Goal: Task Accomplishment & Management: Manage account settings

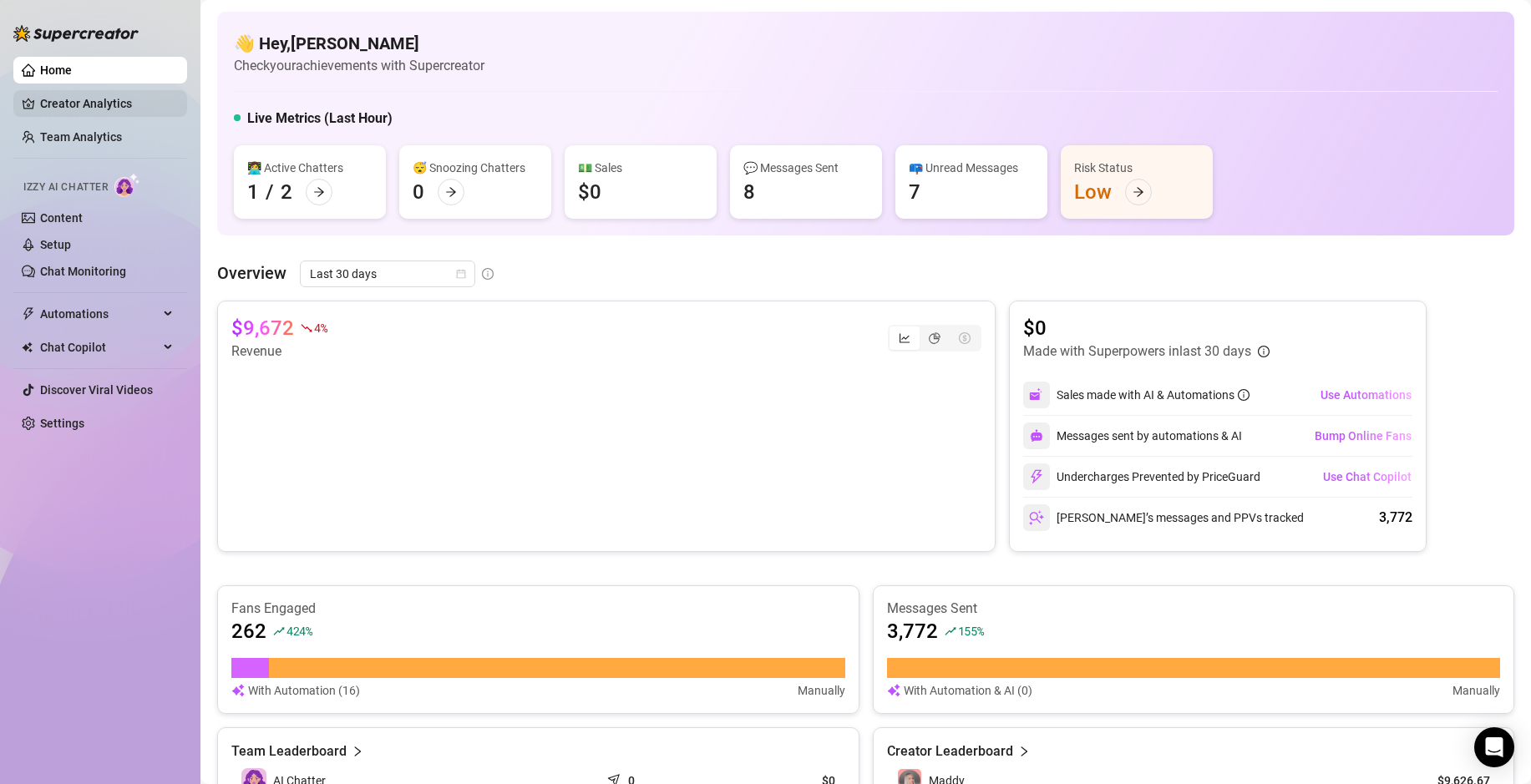
click at [127, 99] on link "Creator Analytics" at bounding box center [106, 103] width 133 height 26
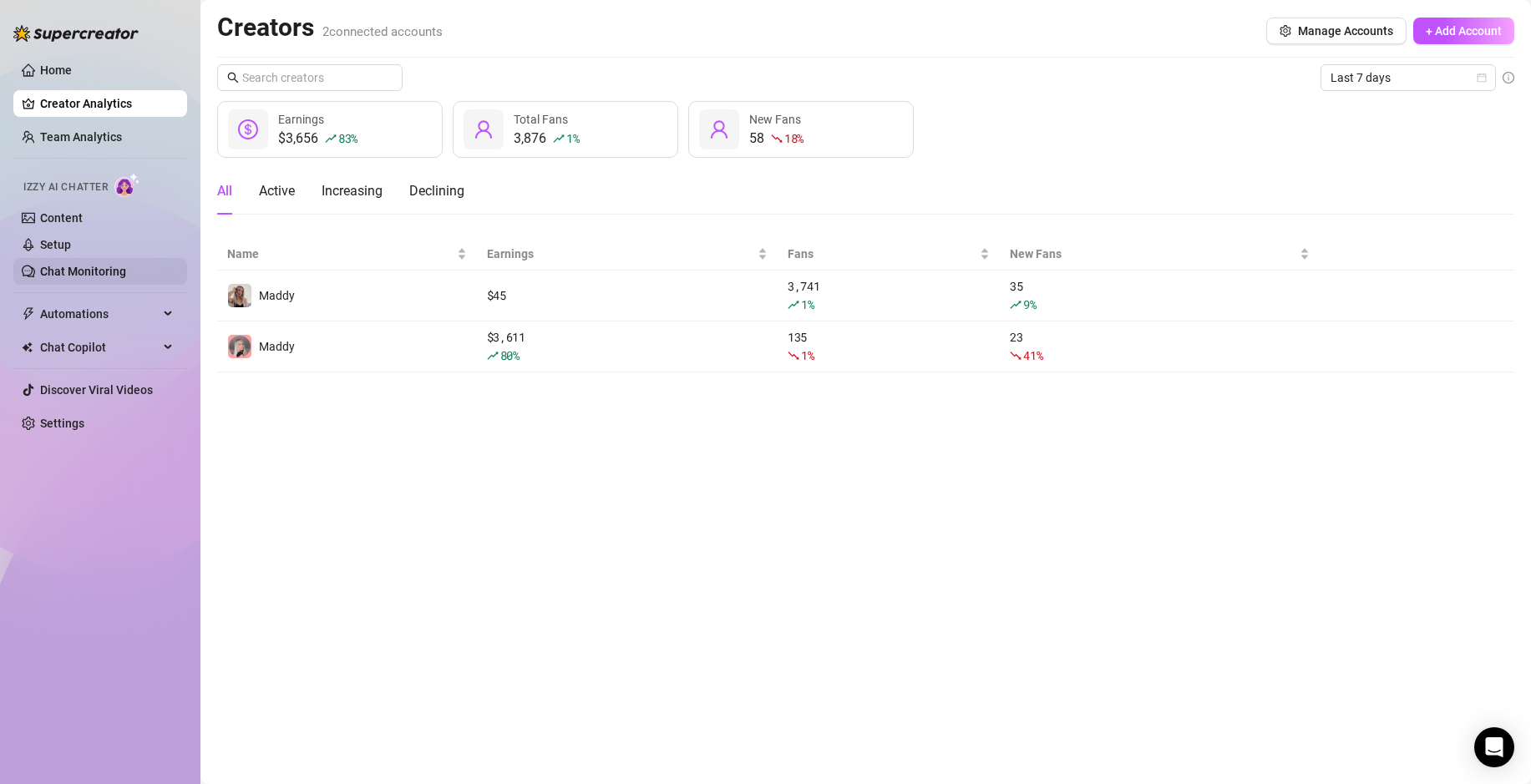
click at [96, 268] on link "Chat Monitoring" at bounding box center [82, 272] width 86 height 14
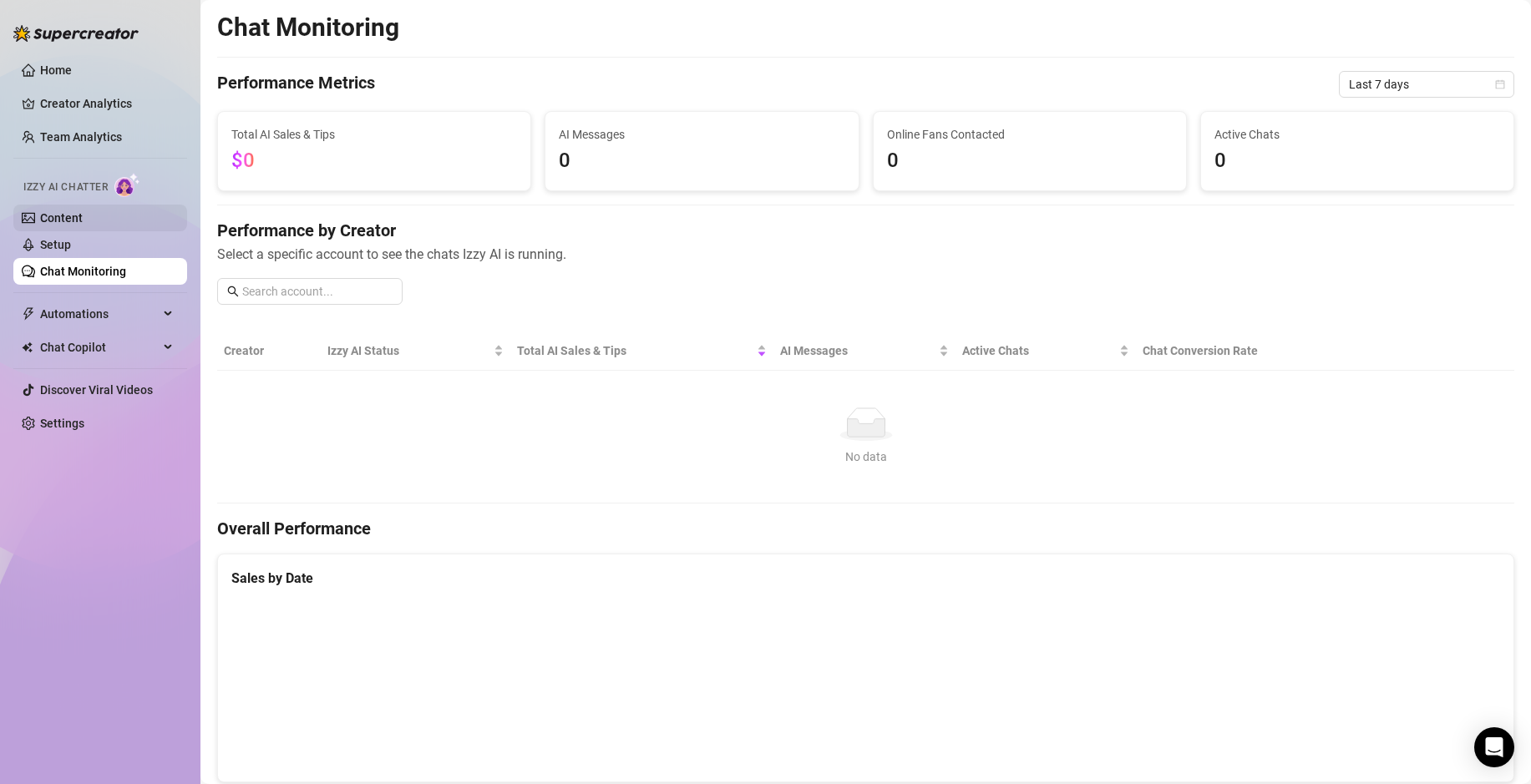
click at [74, 223] on link "Content" at bounding box center [61, 218] width 42 height 14
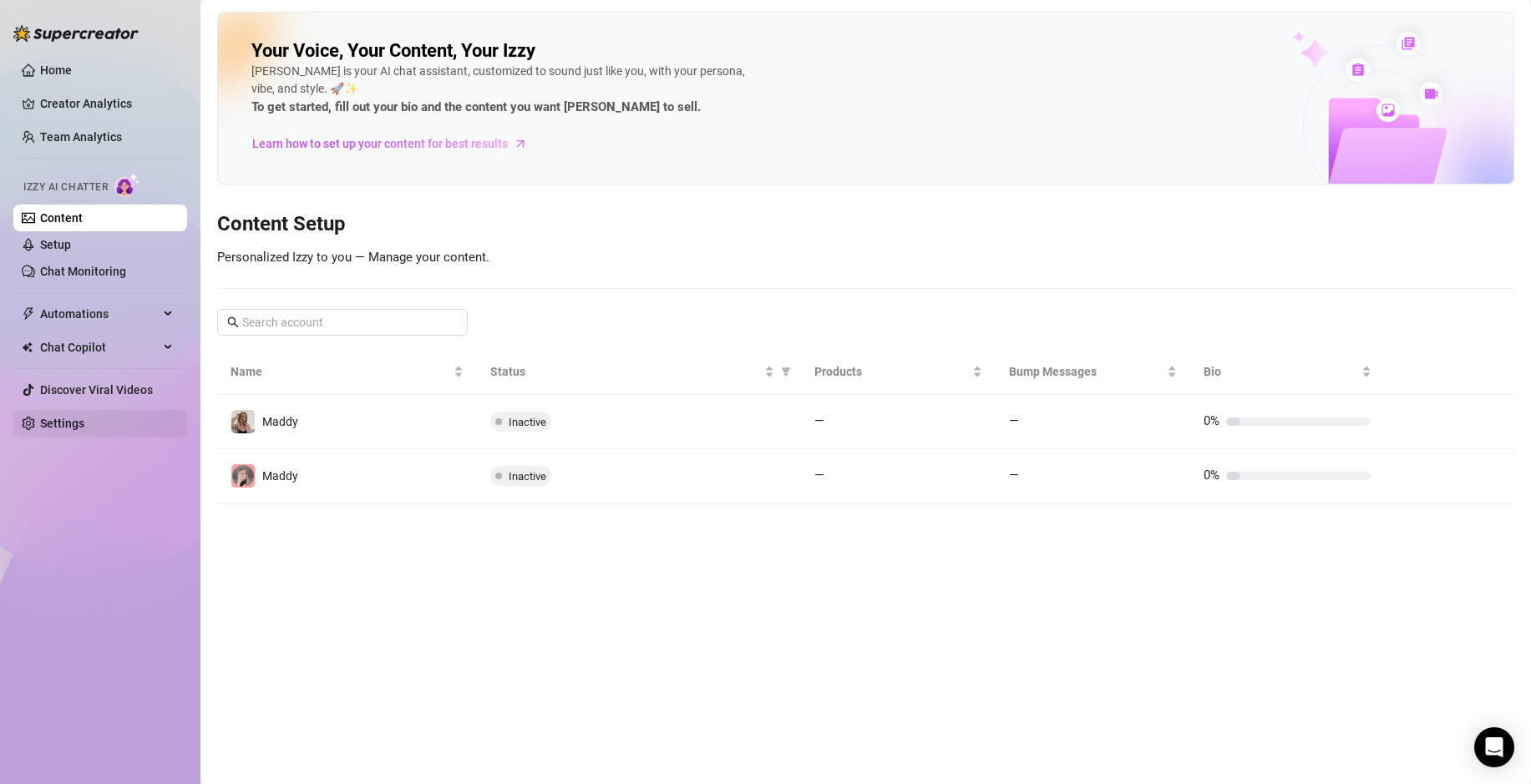
click at [70, 420] on link "Settings" at bounding box center [62, 424] width 44 height 14
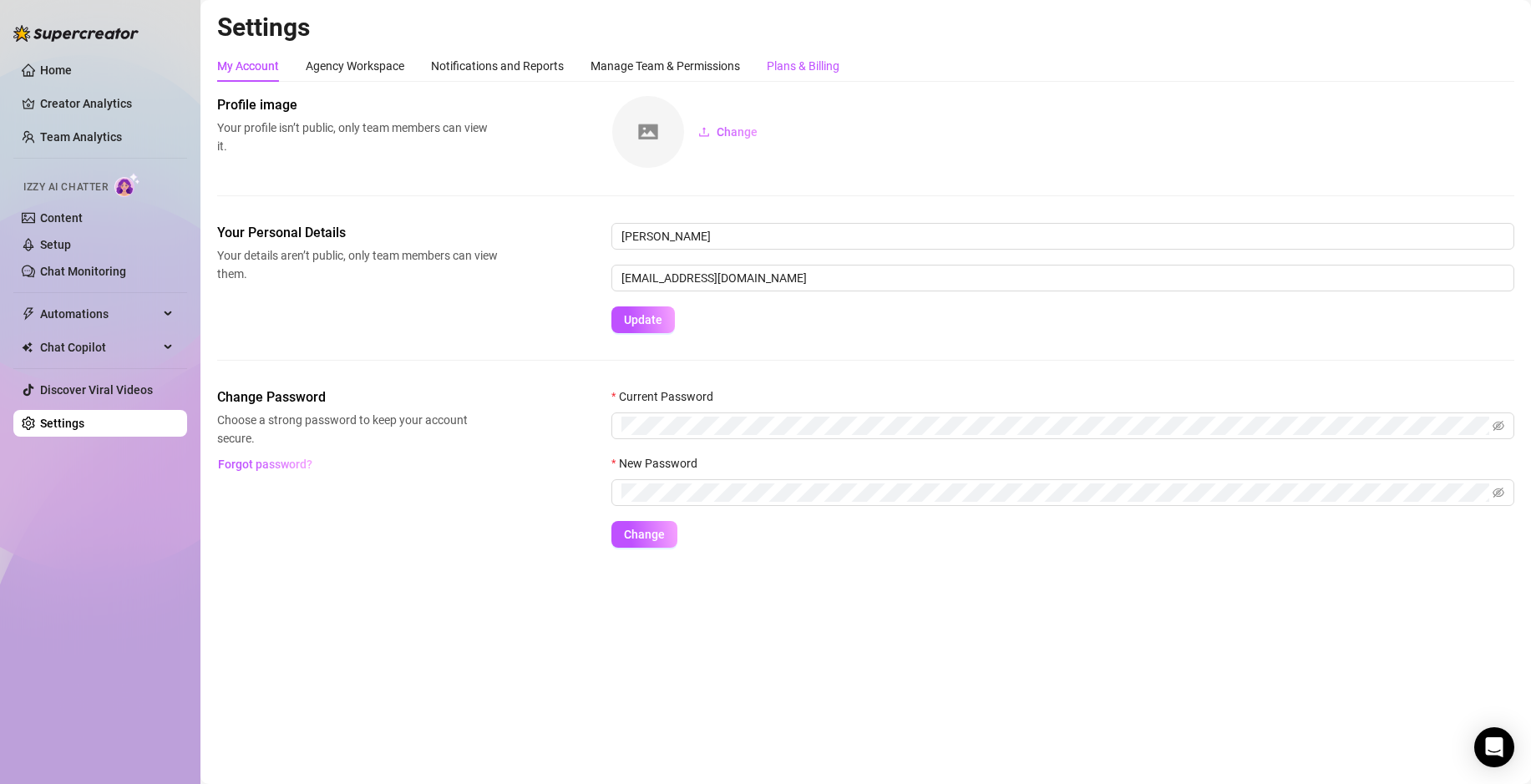
click at [786, 63] on div "Plans & Billing" at bounding box center [803, 66] width 73 height 19
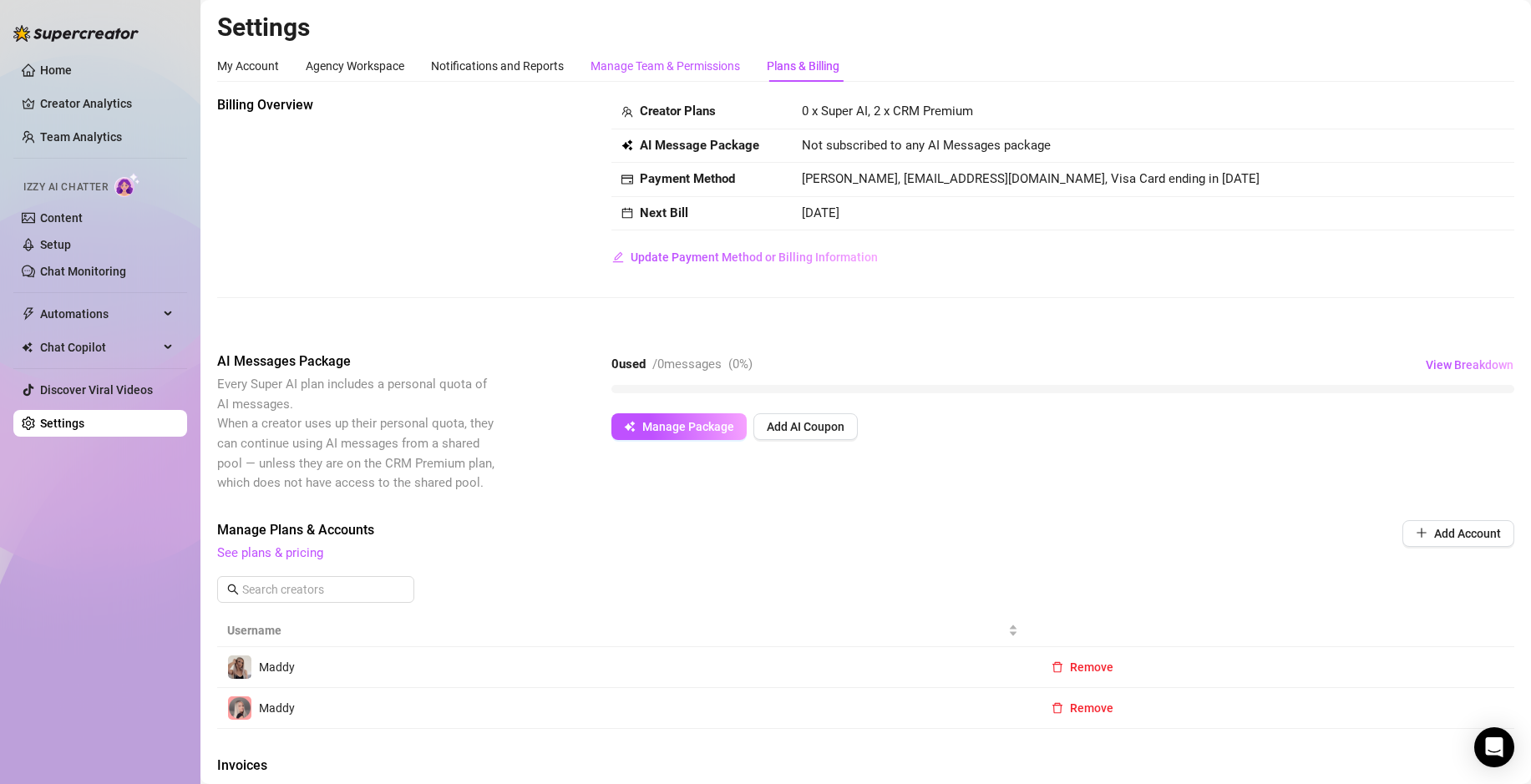
click at [676, 62] on div "Manage Team & Permissions" at bounding box center [665, 66] width 150 height 19
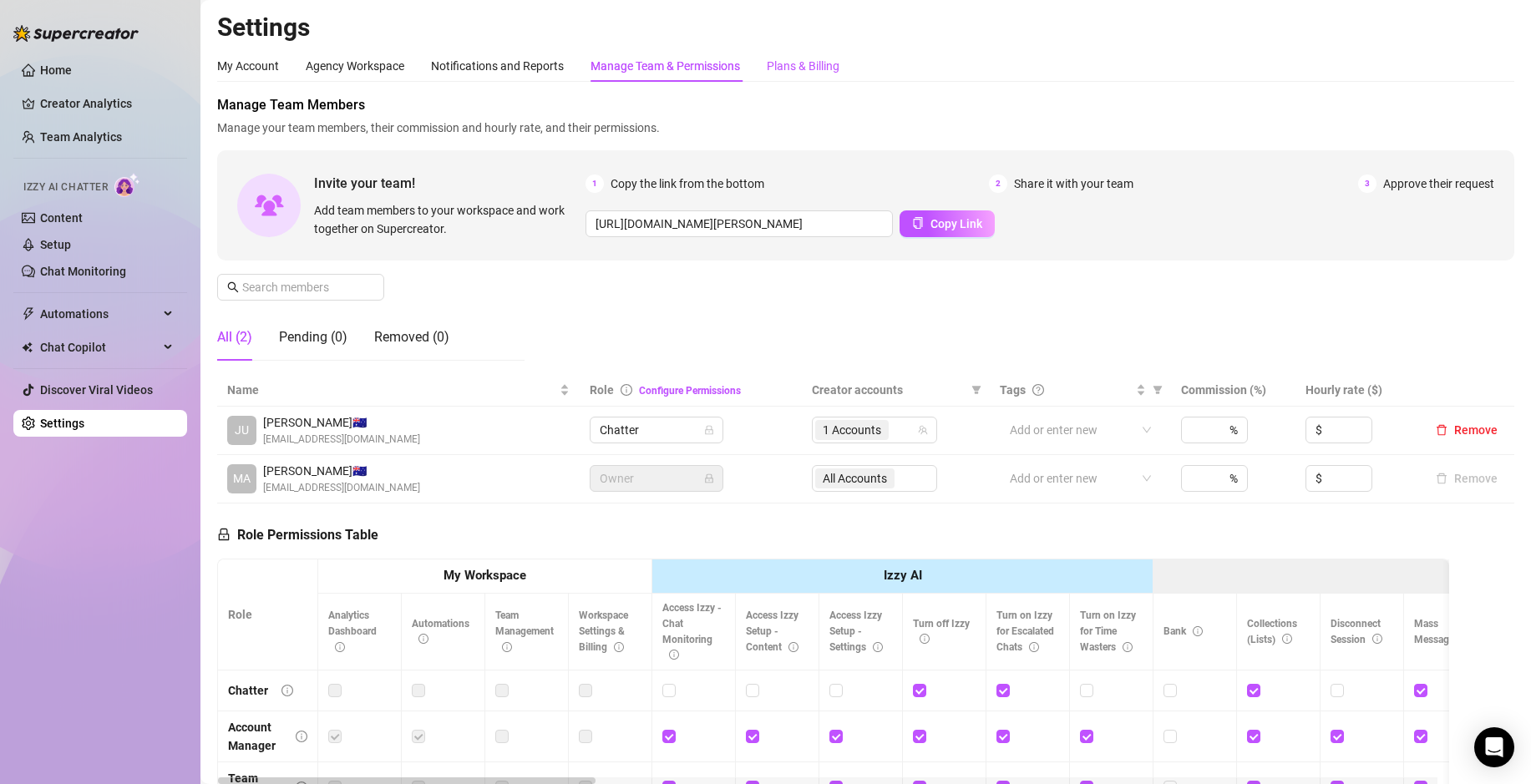
click at [806, 67] on div "Plans & Billing" at bounding box center [803, 66] width 73 height 19
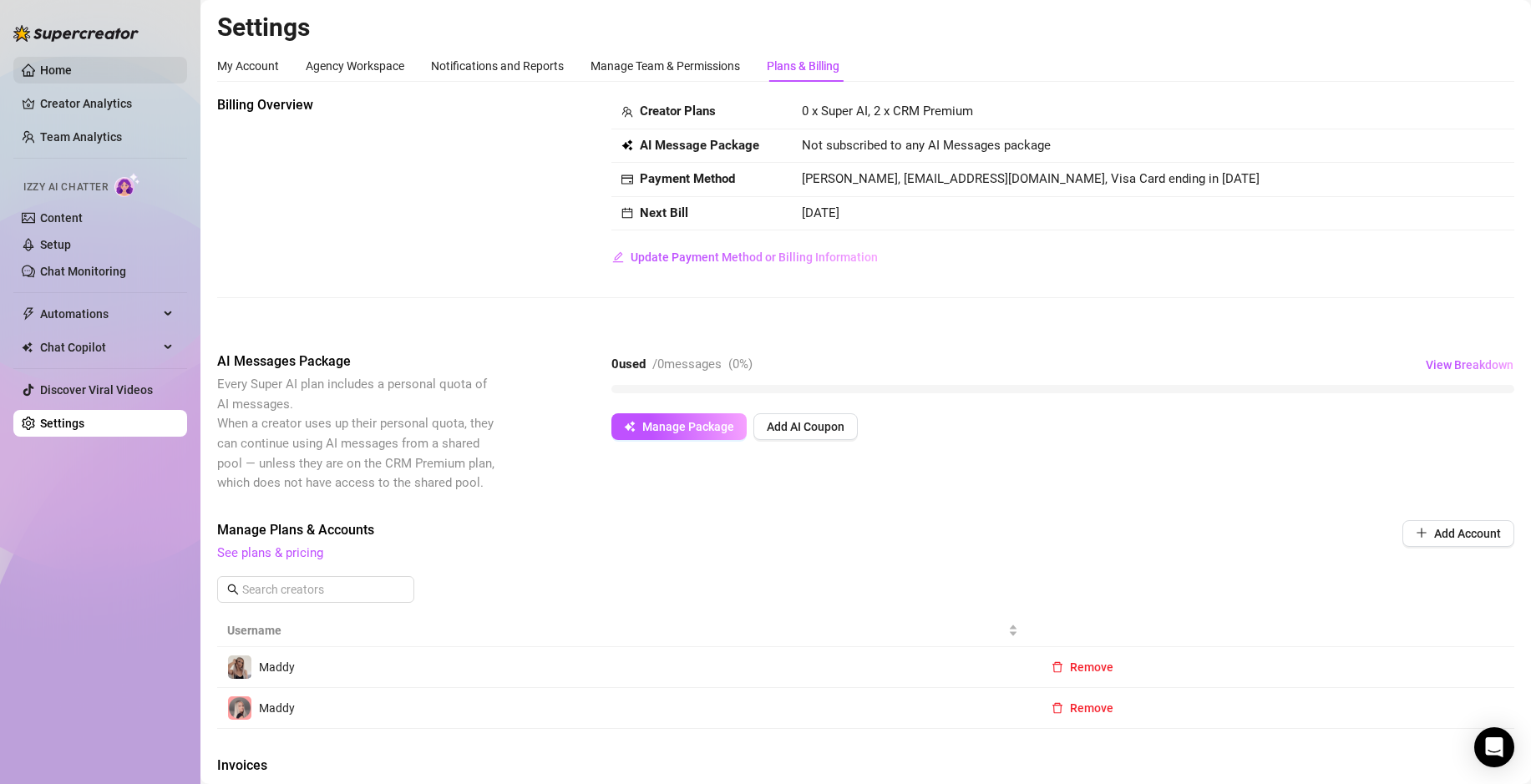
click at [60, 72] on link "Home" at bounding box center [55, 71] width 31 height 14
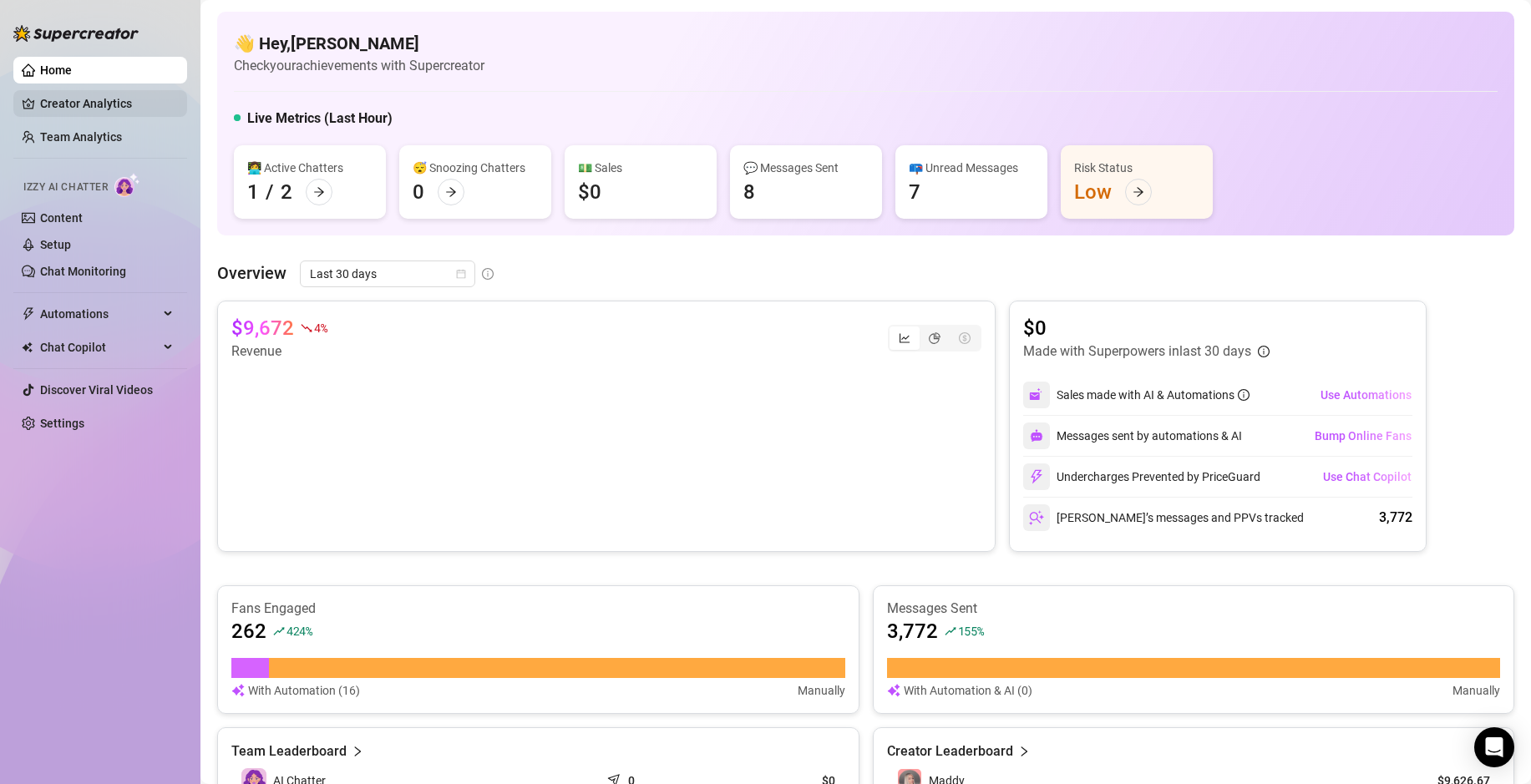
click at [93, 101] on link "Creator Analytics" at bounding box center [106, 103] width 133 height 26
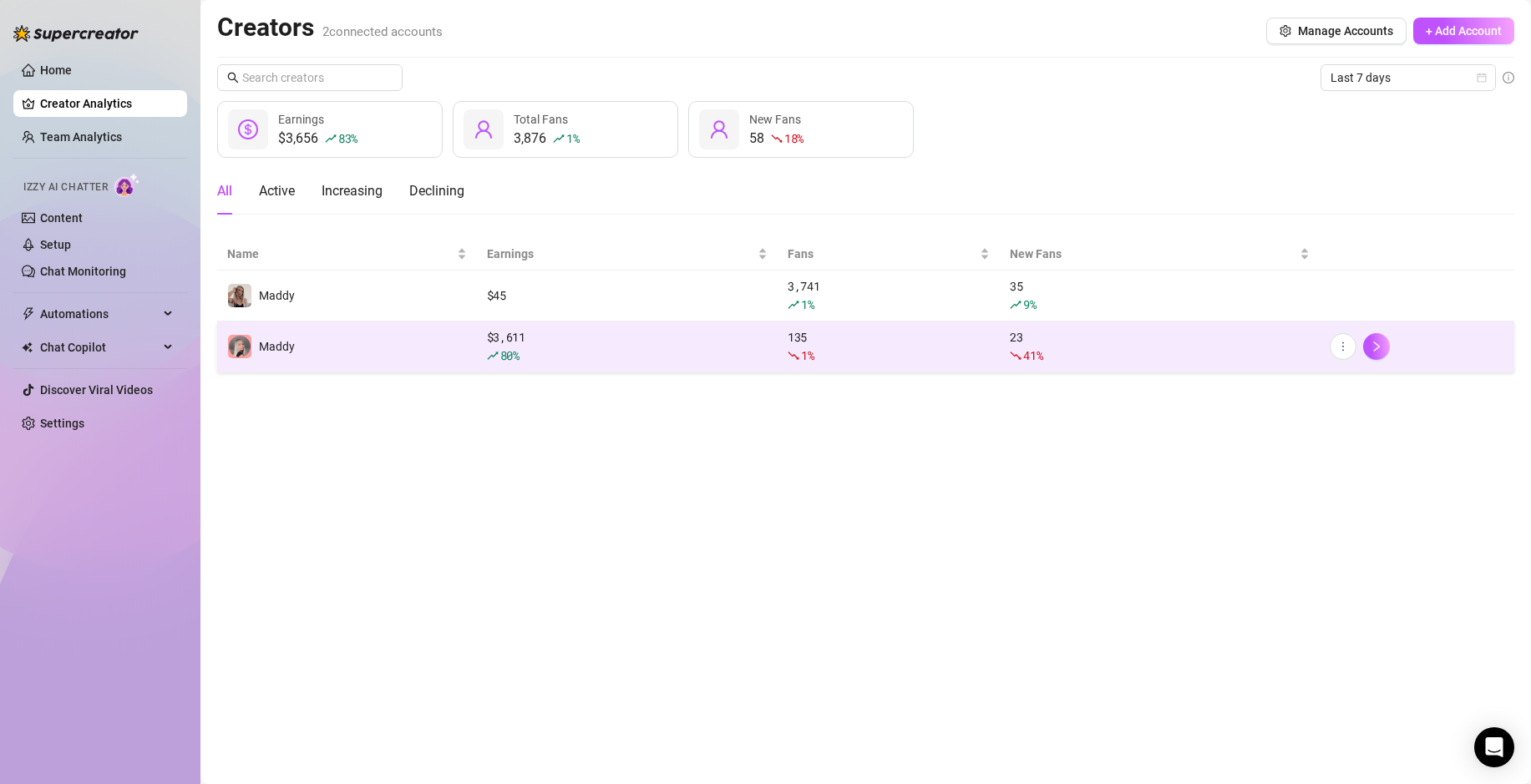
click at [354, 342] on td "Maddy" at bounding box center [347, 347] width 260 height 51
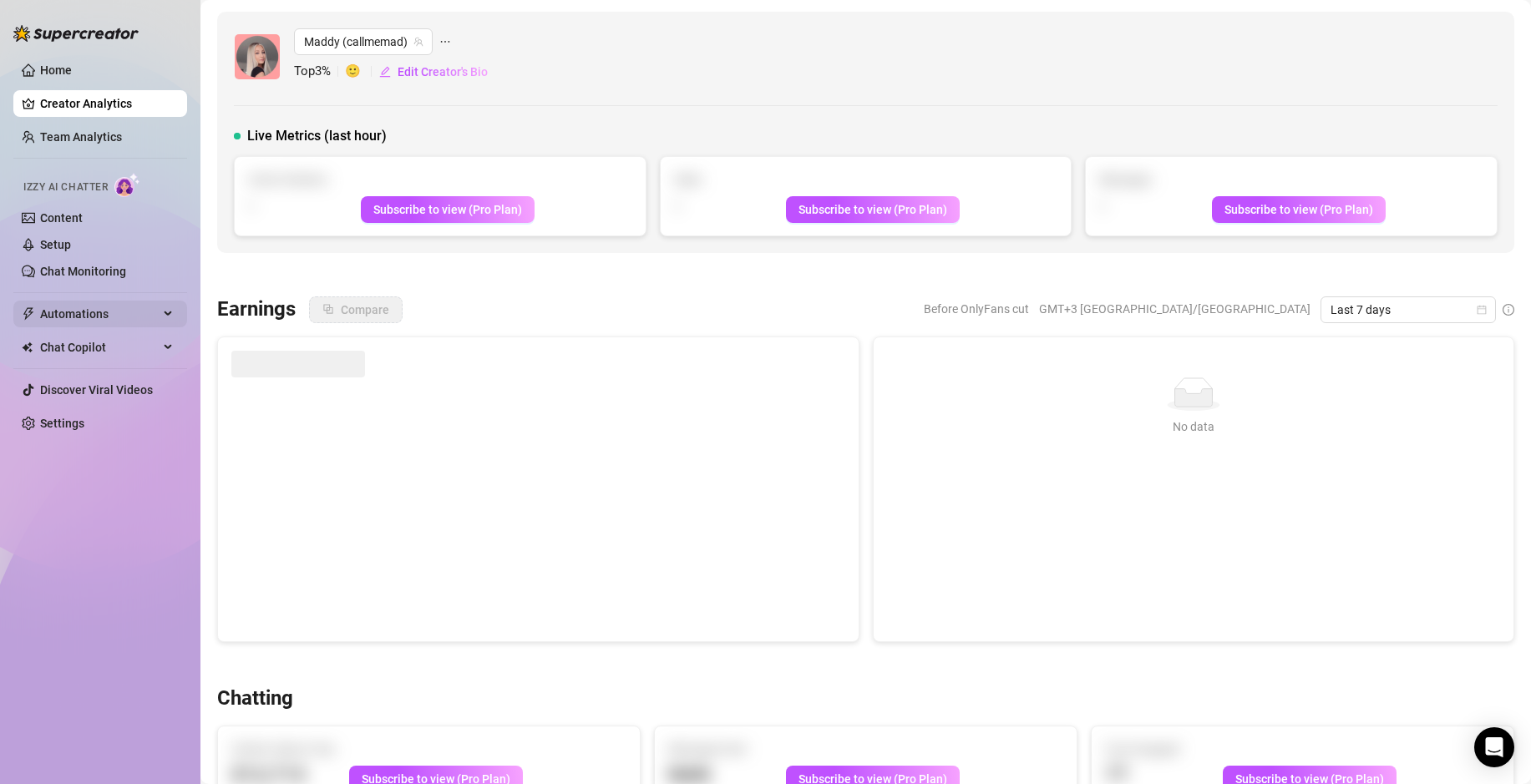
click at [80, 302] on span "Automations" at bounding box center [99, 313] width 119 height 26
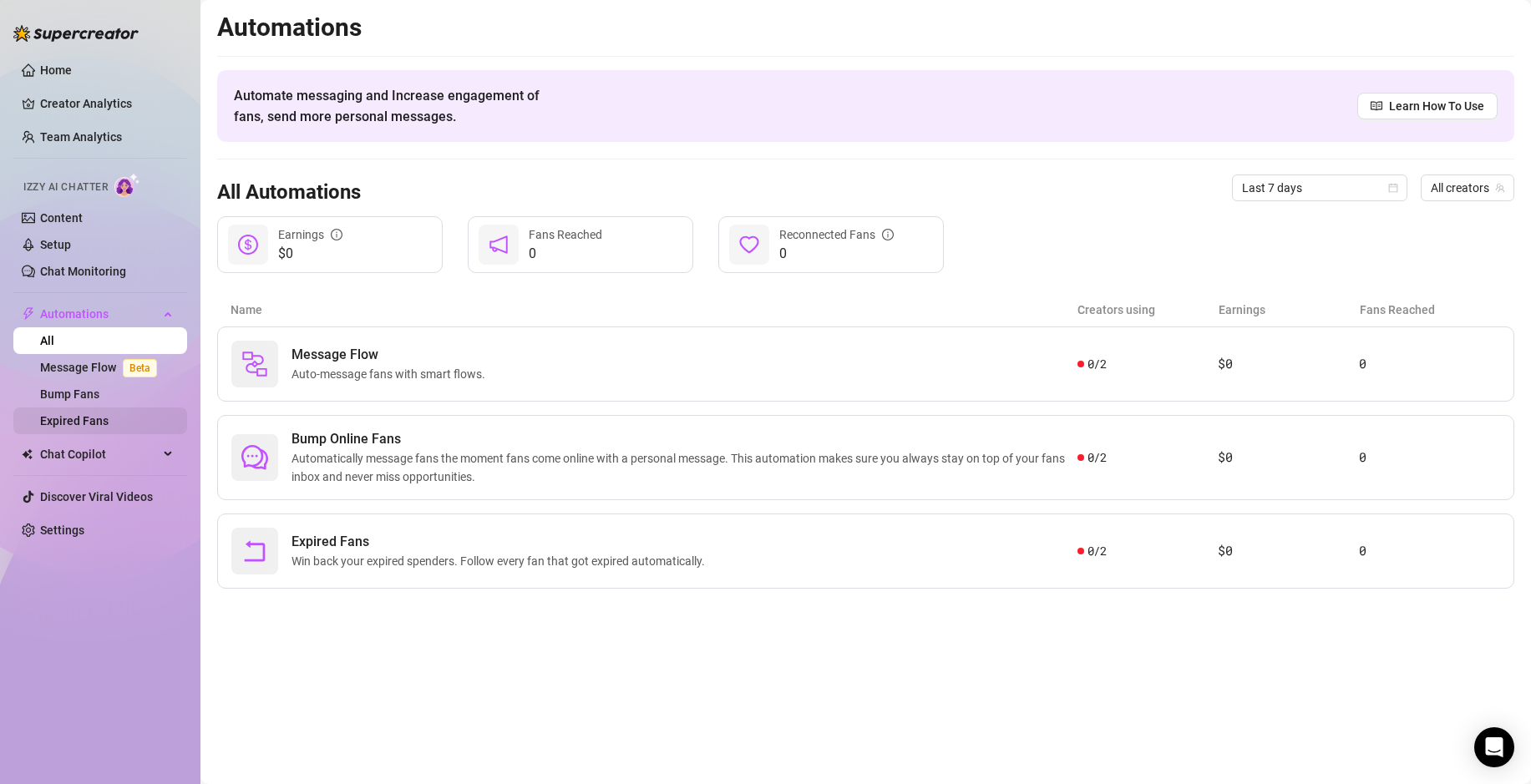
click at [76, 418] on link "Expired Fans" at bounding box center [74, 421] width 69 height 14
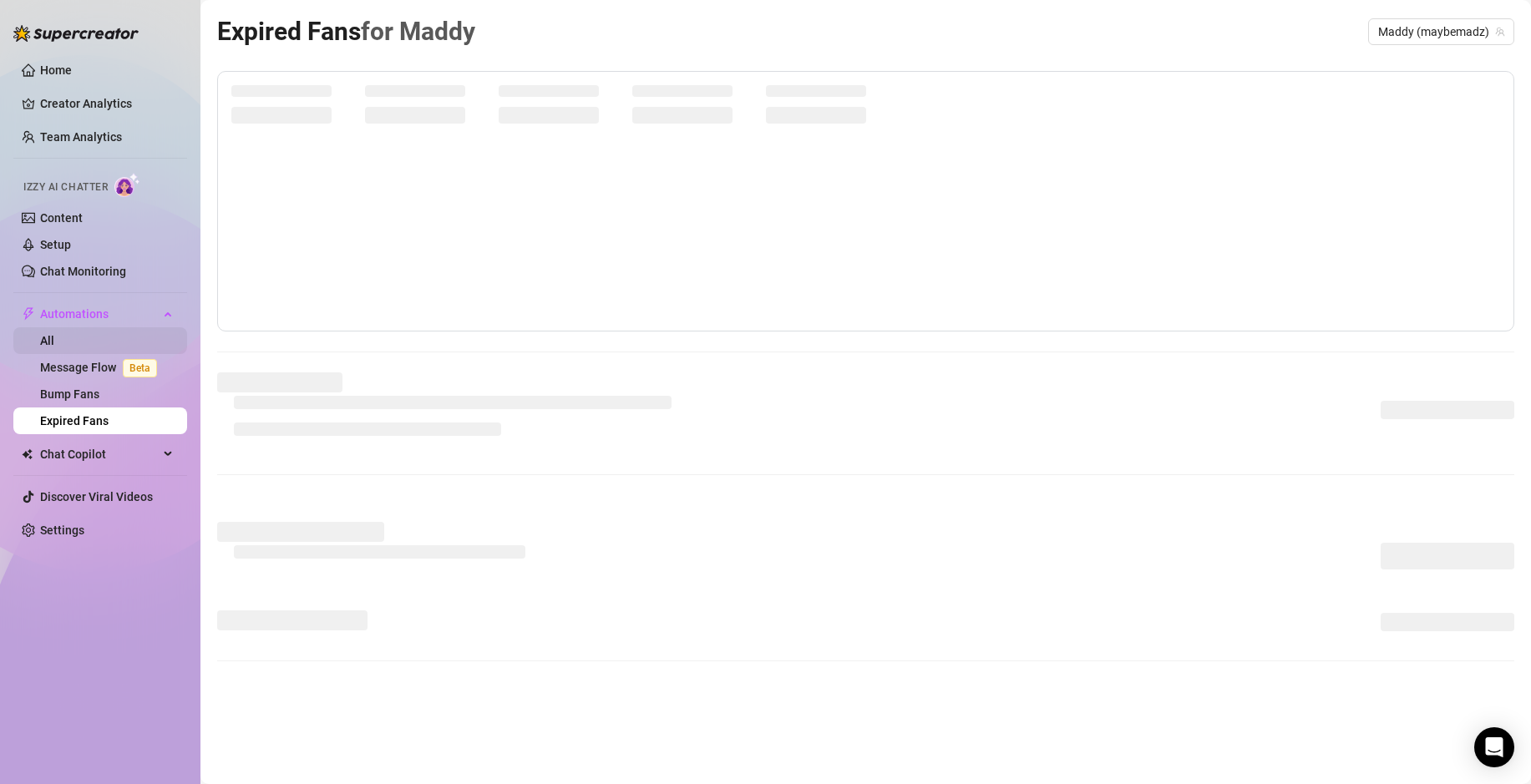
click at [54, 337] on link "All" at bounding box center [47, 341] width 14 height 14
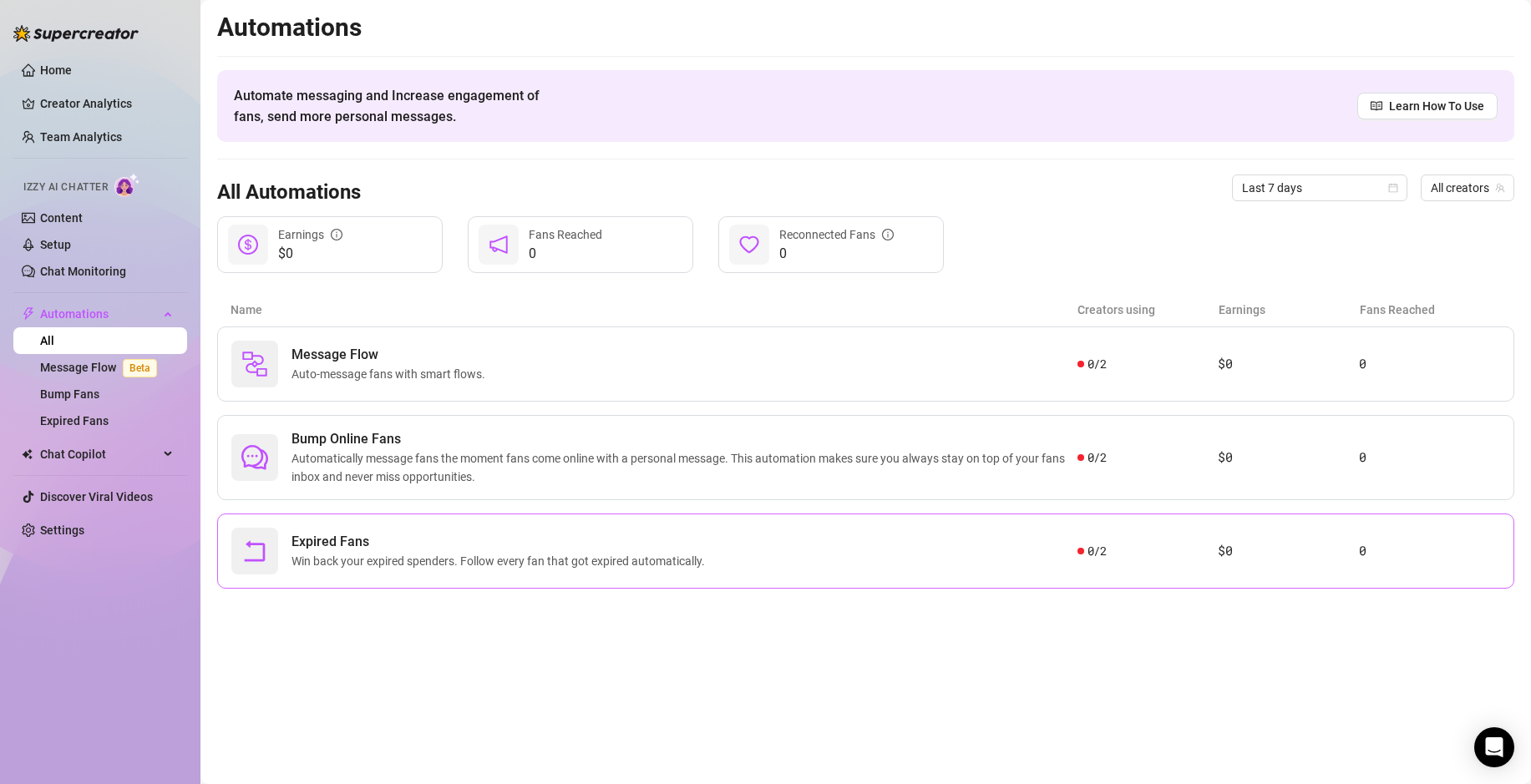
click at [1073, 556] on div "Expired Fans Win back your expired spenders. Follow every fan that got expired …" at bounding box center [654, 550] width 846 height 47
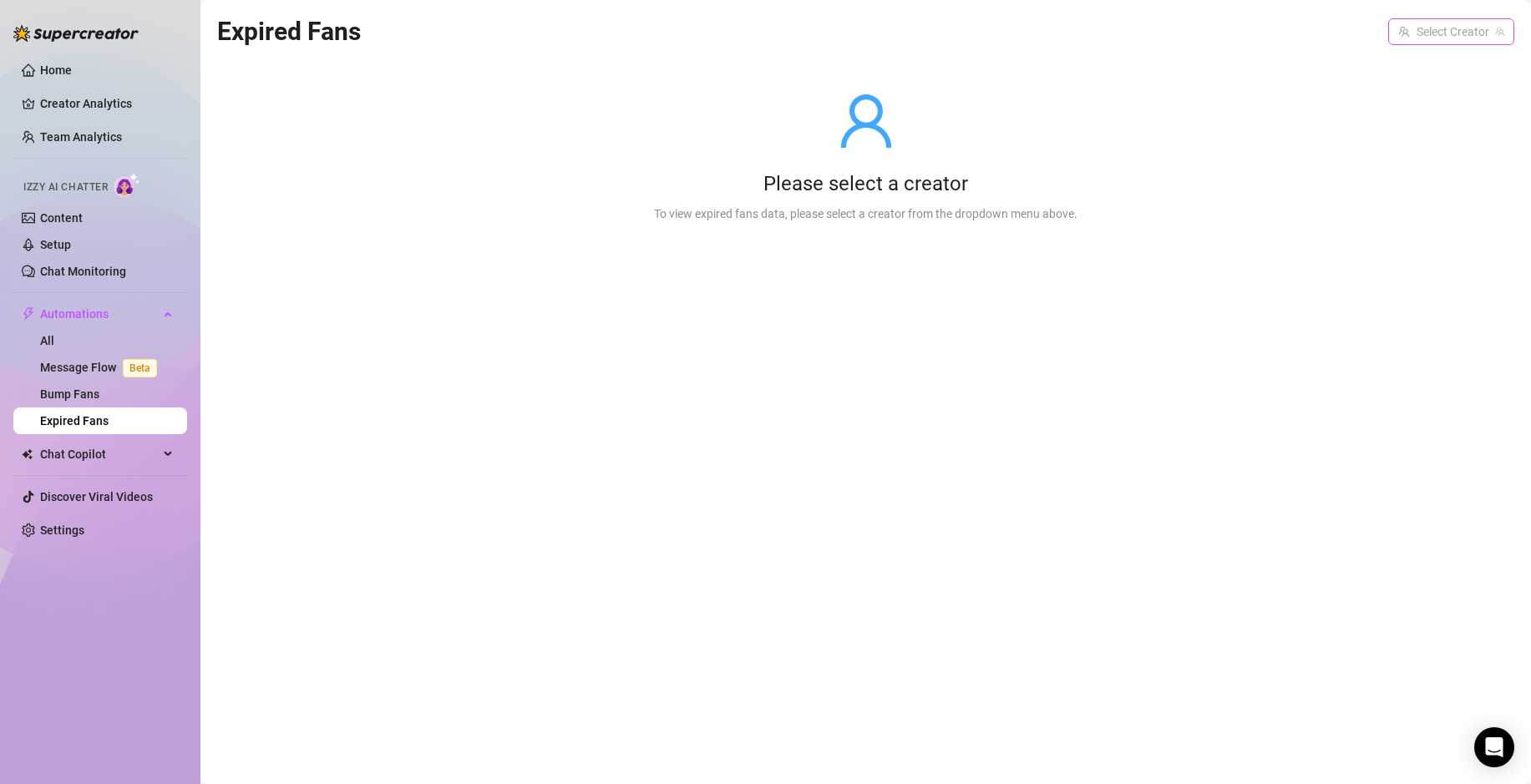
click at [1463, 24] on input "search" at bounding box center [1443, 31] width 91 height 25
click at [1438, 70] on span "( maybemadz )" at bounding box center [1465, 66] width 73 height 19
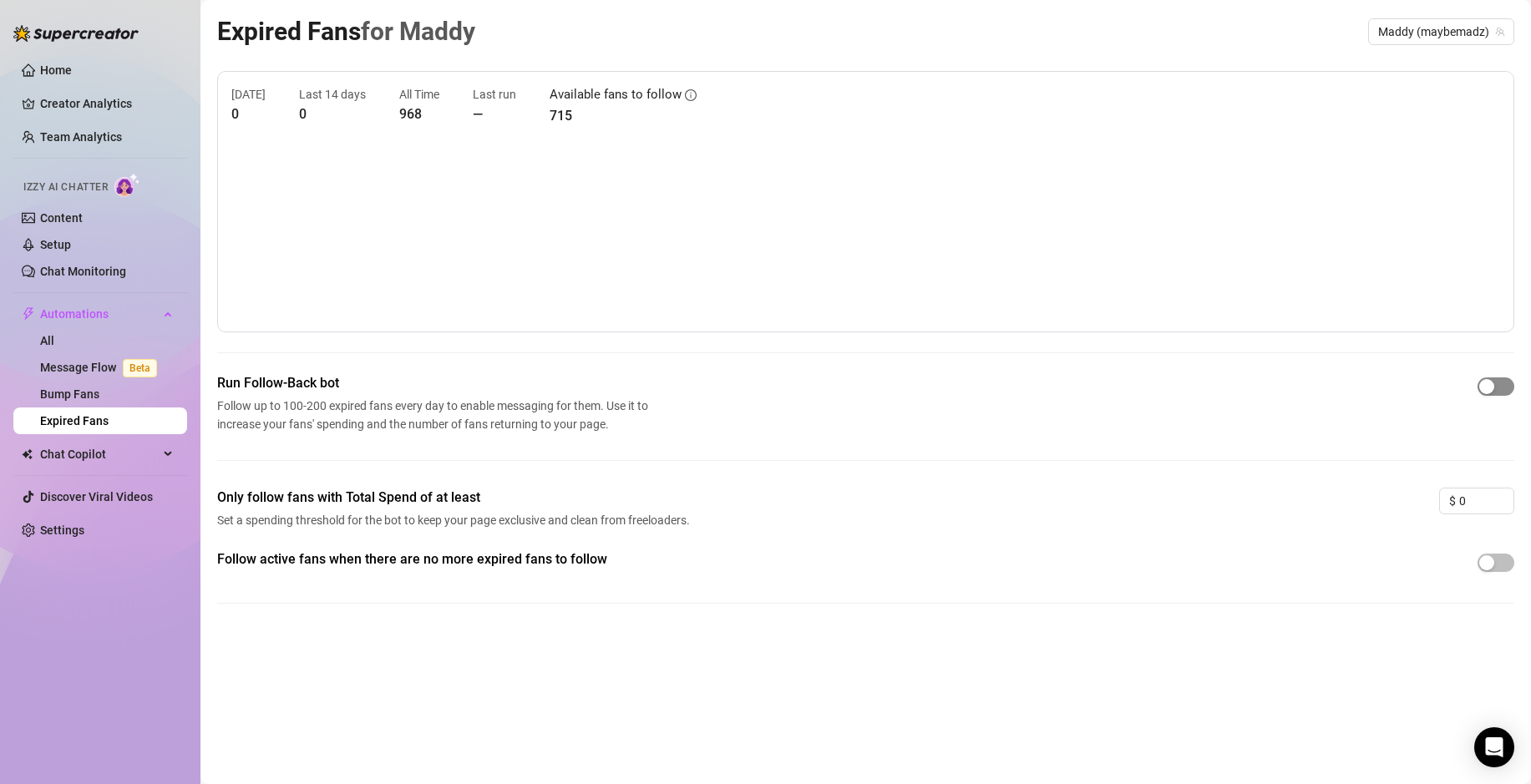
click at [1500, 382] on span "button" at bounding box center [1495, 386] width 37 height 19
click at [1425, 32] on span "Maddy️ (maybemadz)" at bounding box center [1441, 31] width 126 height 25
drag, startPoint x: 1489, startPoint y: 559, endPoint x: 1486, endPoint y: 489, distance: 70.1
click at [1489, 559] on div "button" at bounding box center [1487, 563] width 15 height 15
click at [1410, 25] on span "Maddy️ (maybemadz)" at bounding box center [1441, 31] width 126 height 25
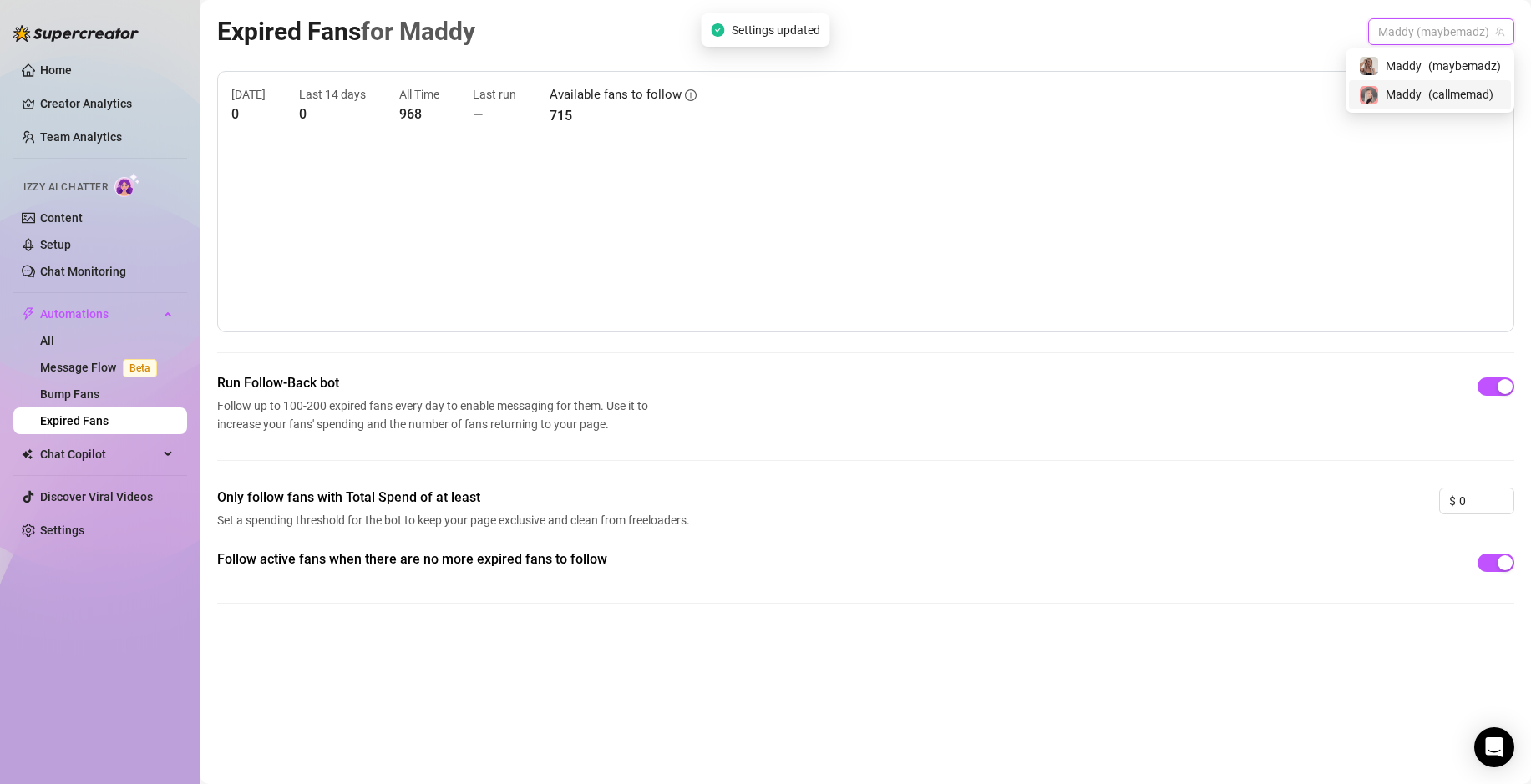
click at [1401, 99] on span "Maddy" at bounding box center [1404, 94] width 36 height 19
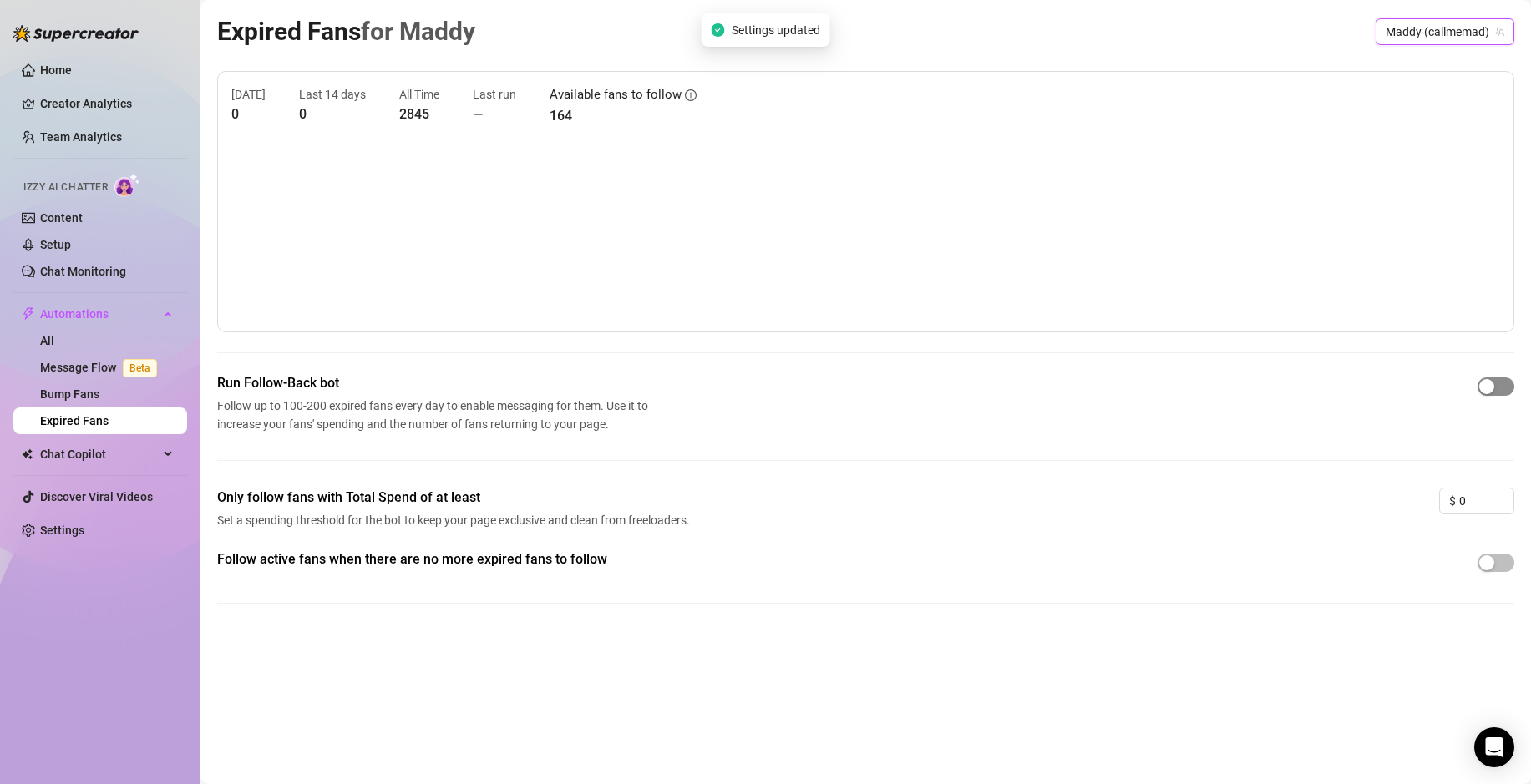
click at [1506, 391] on span "button" at bounding box center [1495, 386] width 37 height 19
click at [1501, 561] on span "button" at bounding box center [1495, 563] width 37 height 19
click at [816, 143] on div "[DATE] 0 Last 14 days 0 All Time 2845 Last run — Available fans to follow 165" at bounding box center [866, 202] width 1297 height 262
click at [564, 115] on article "165" at bounding box center [623, 116] width 147 height 21
click at [563, 115] on article "165" at bounding box center [623, 116] width 147 height 21
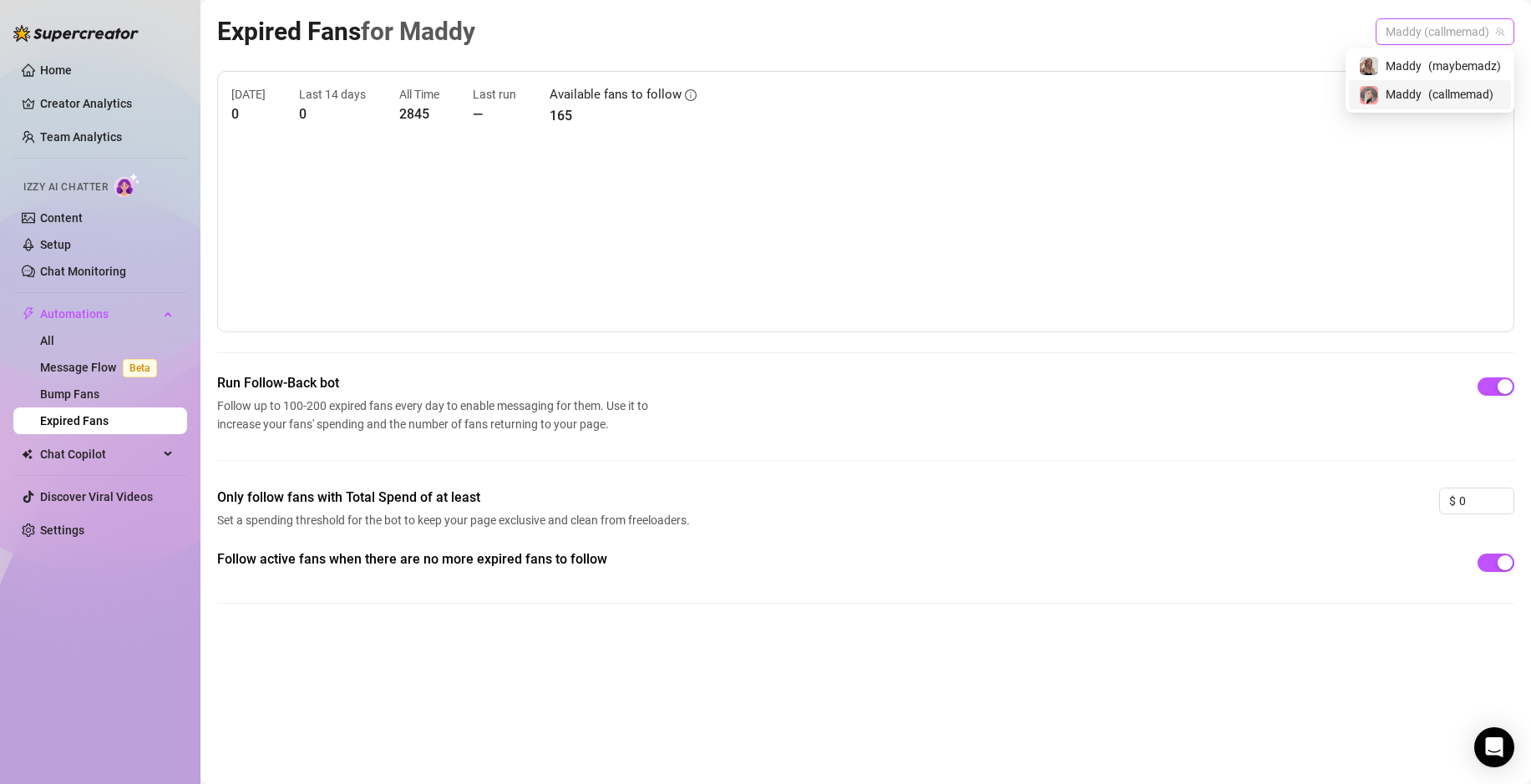
click at [1443, 27] on span "Maddy (callmemad)" at bounding box center [1445, 31] width 119 height 25
click at [1436, 76] on div "Maddy️ ( maybemadz )" at bounding box center [1430, 65] width 162 height 28
drag, startPoint x: 551, startPoint y: 120, endPoint x: 585, endPoint y: 121, distance: 34.0
click at [585, 121] on article "715" at bounding box center [623, 116] width 147 height 21
click at [574, 121] on article "715" at bounding box center [623, 116] width 147 height 21
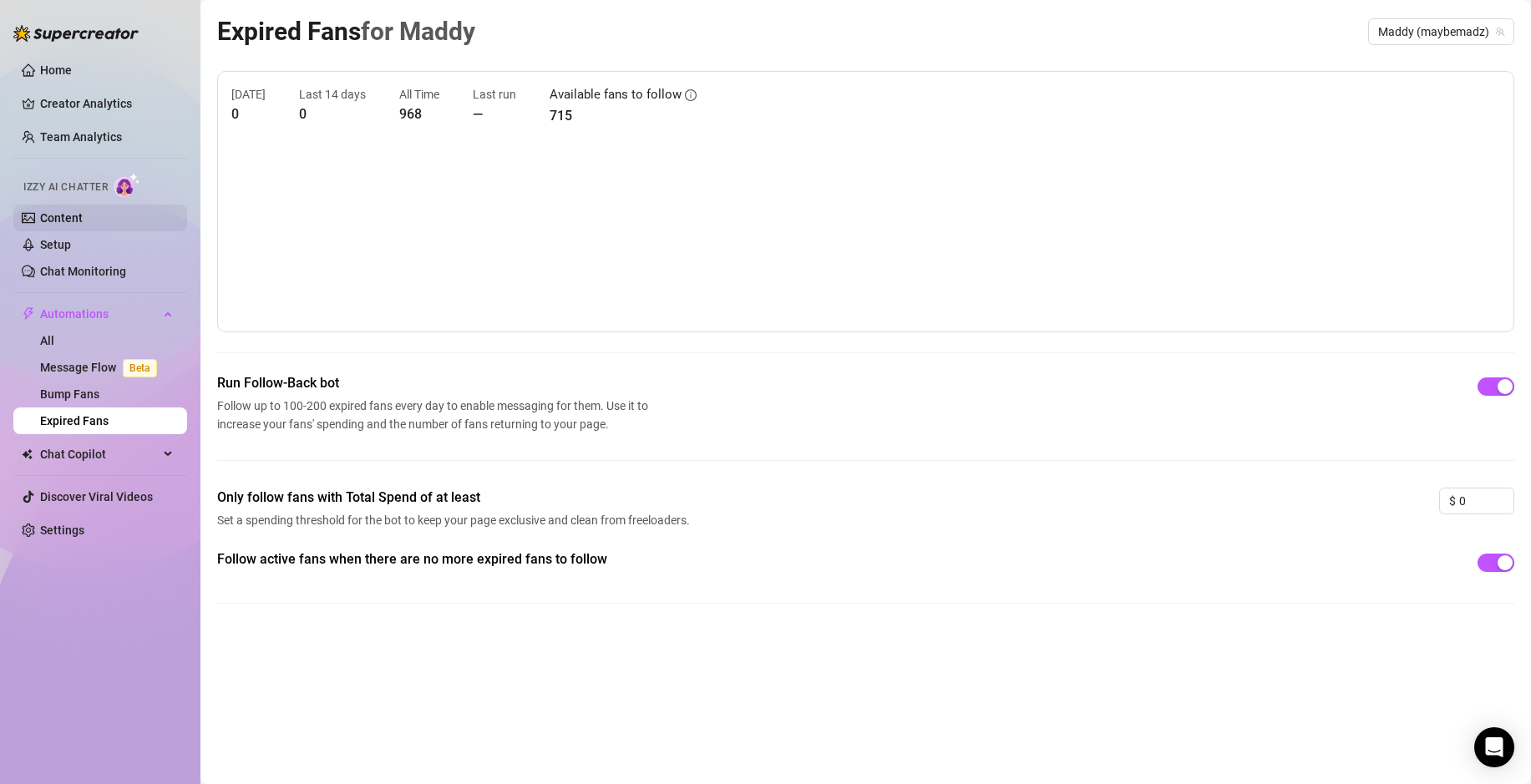
click at [82, 212] on link "Content" at bounding box center [61, 218] width 42 height 14
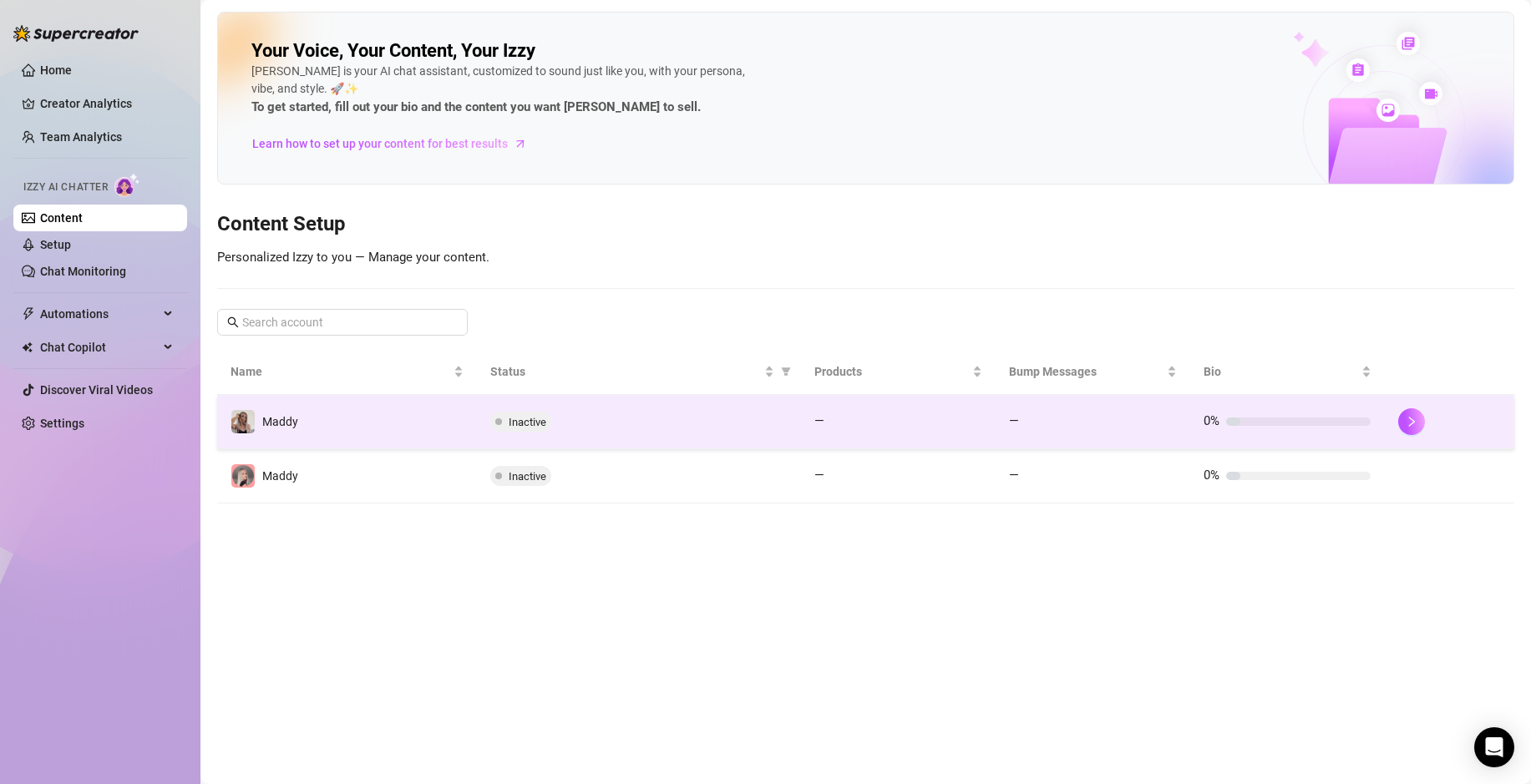
click at [393, 437] on td "Maddy️" at bounding box center [347, 422] width 260 height 54
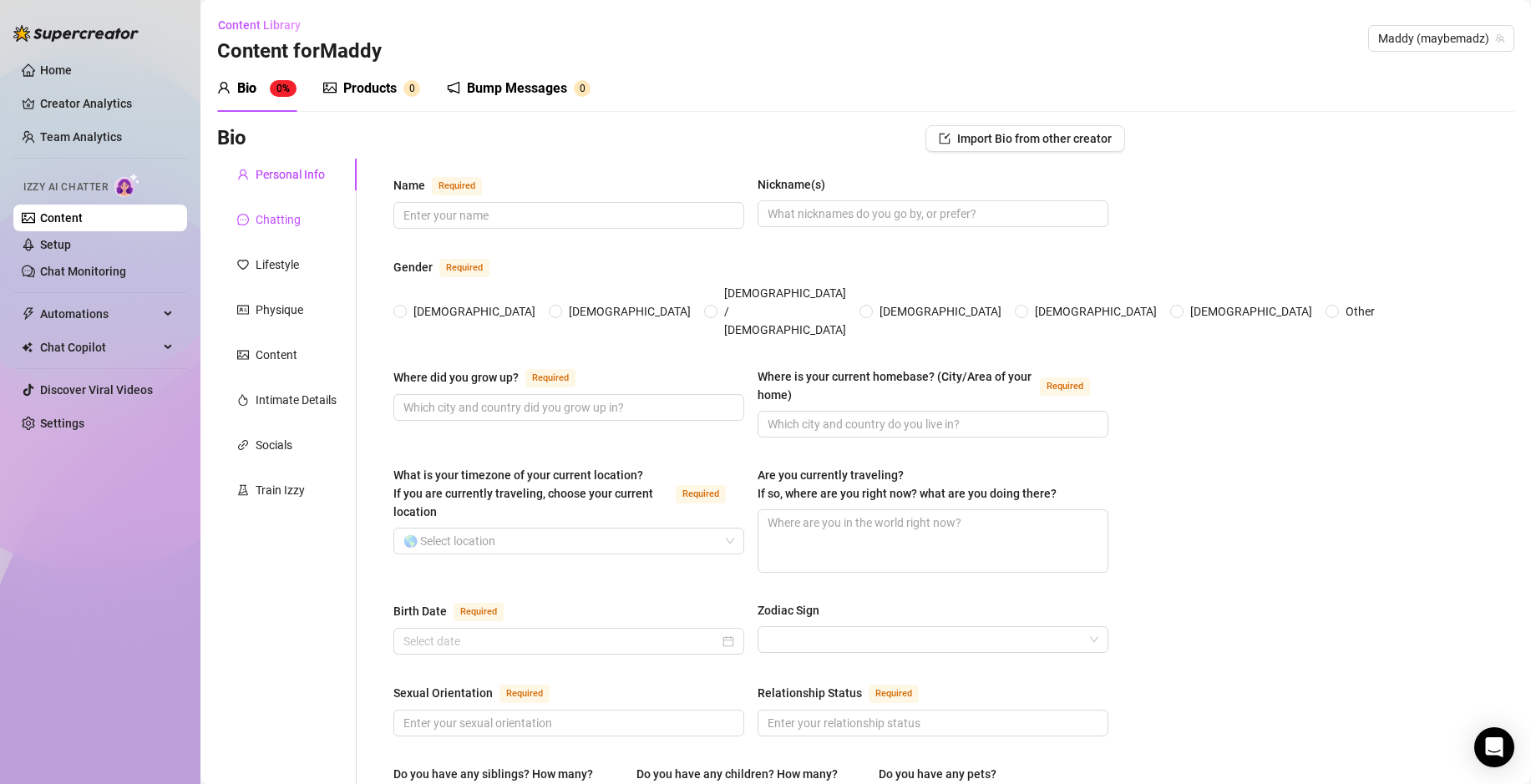
click at [296, 215] on div "Chatting" at bounding box center [278, 220] width 45 height 19
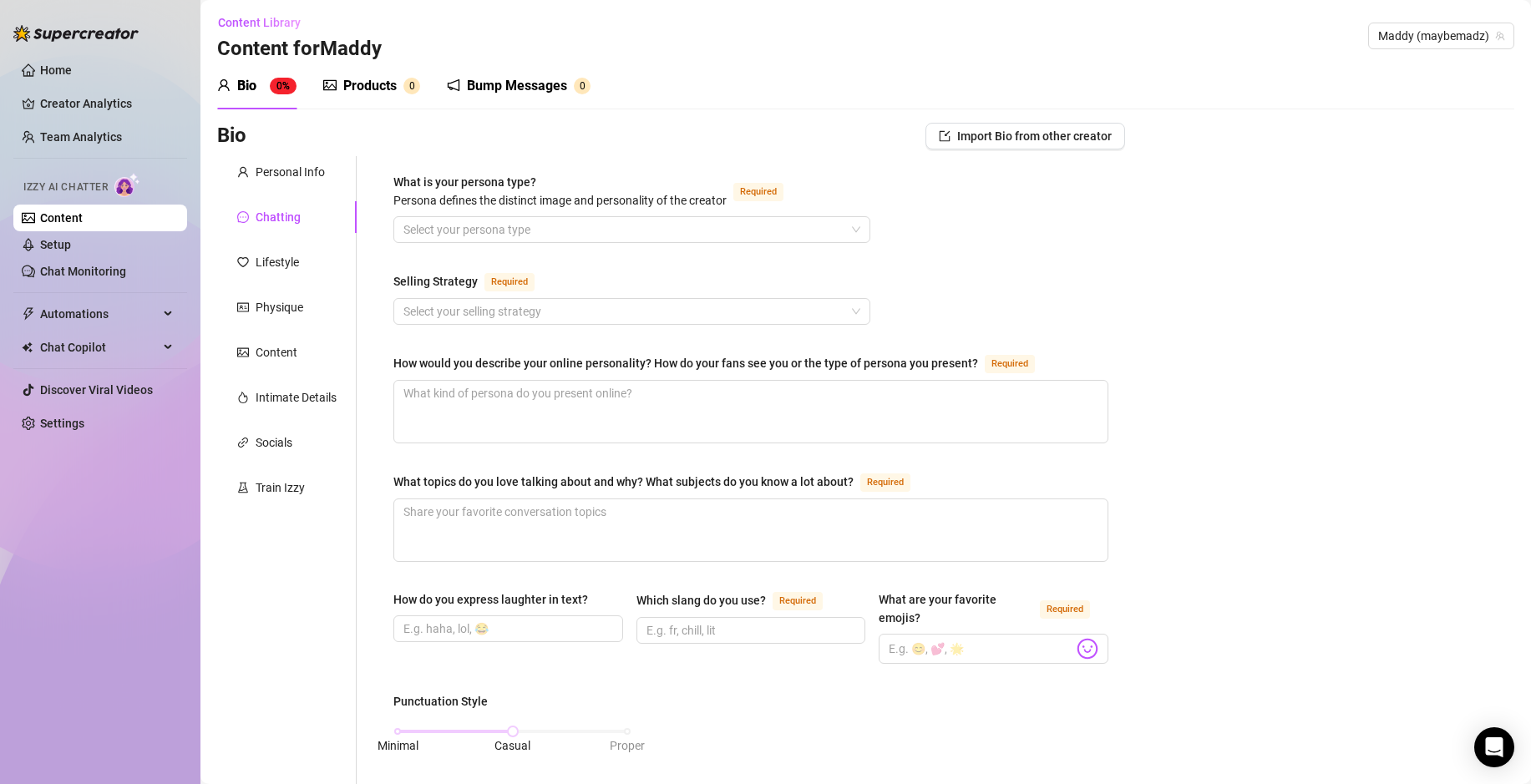
scroll to position [3, 0]
click at [267, 253] on div "Lifestyle" at bounding box center [277, 262] width 43 height 19
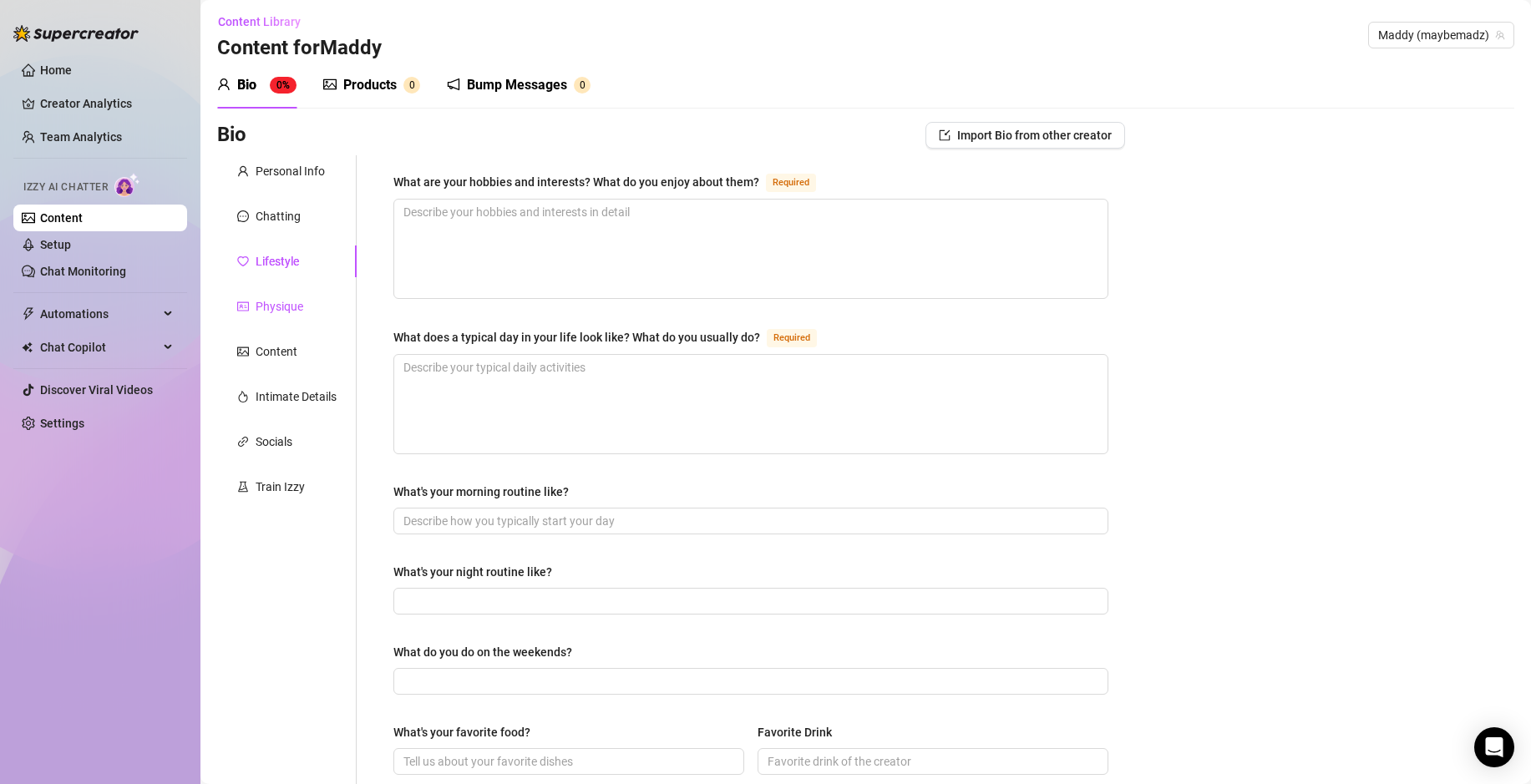
drag, startPoint x: 279, startPoint y: 297, endPoint x: 276, endPoint y: 308, distance: 11.4
click at [280, 297] on div "Physique" at bounding box center [280, 307] width 48 height 19
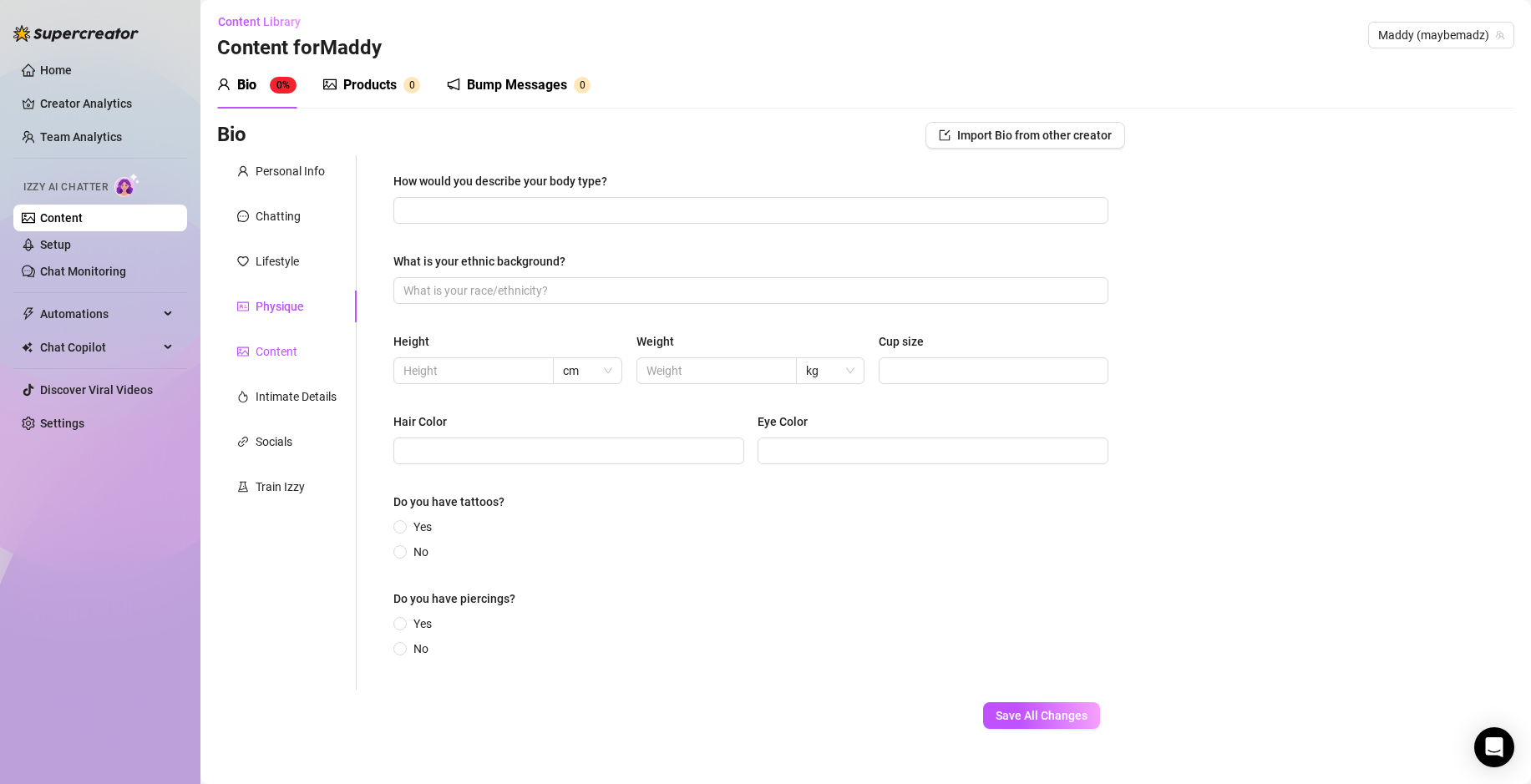
click at [285, 345] on div "Content" at bounding box center [276, 352] width 42 height 19
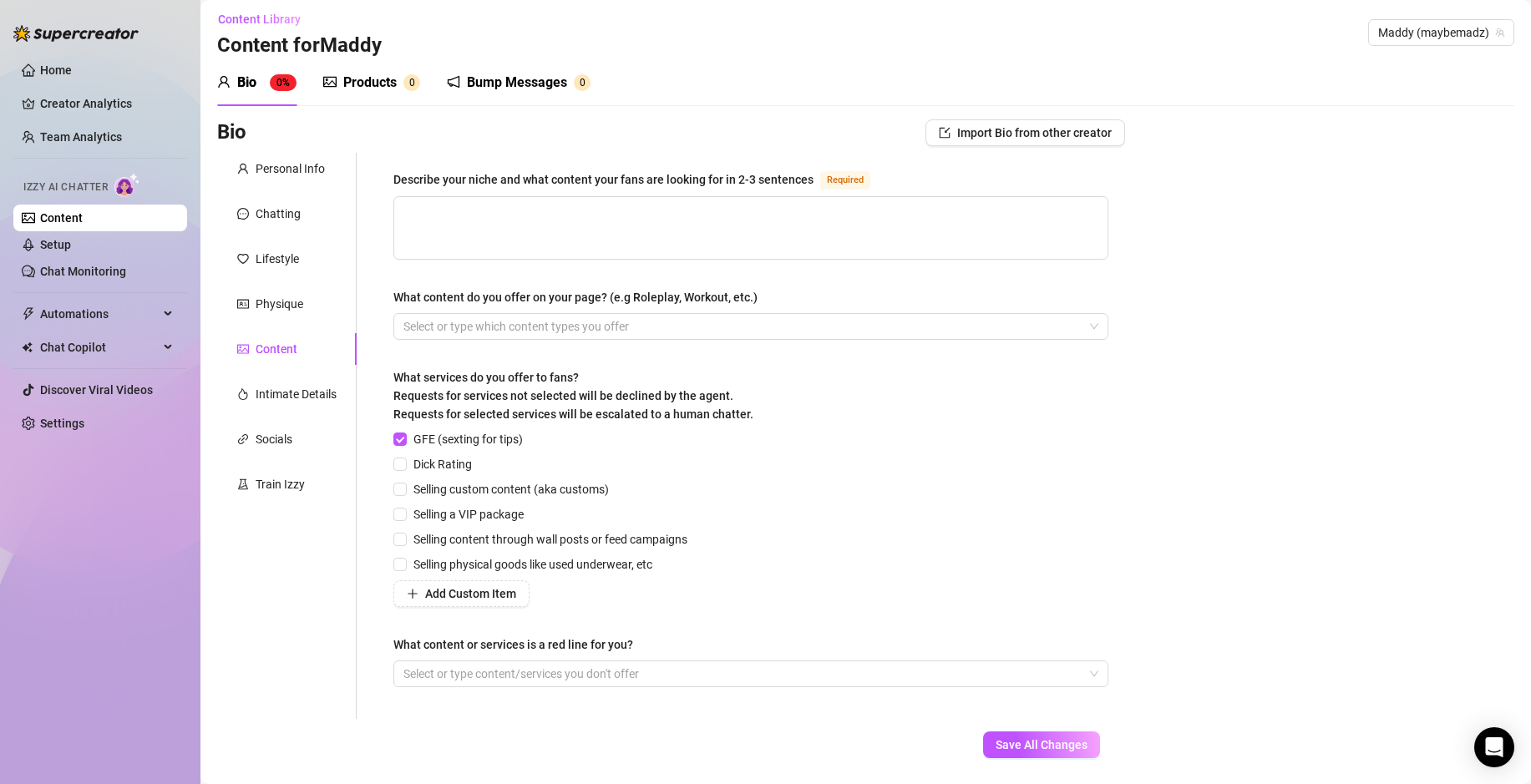
scroll to position [11, 0]
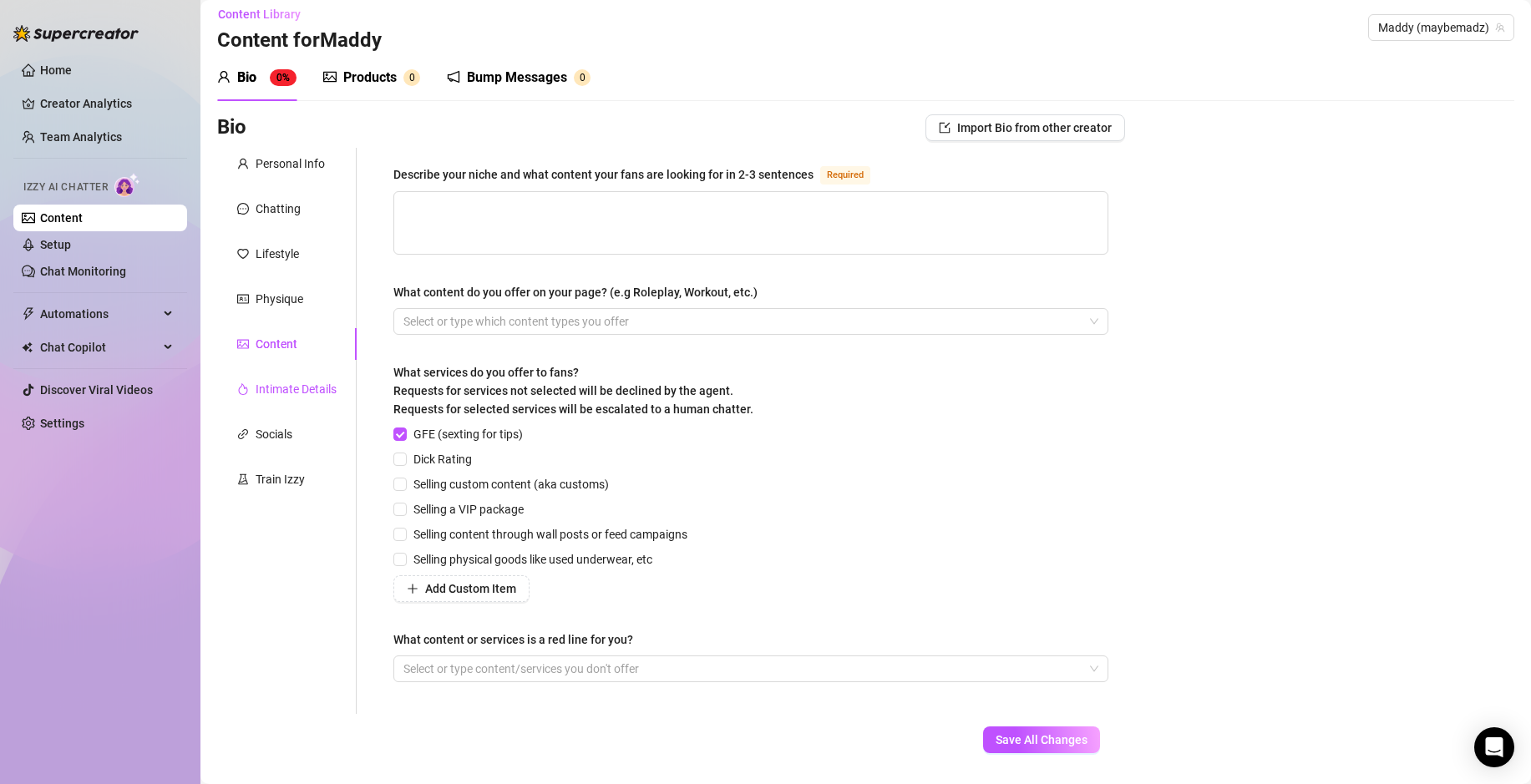
click at [287, 386] on div "Intimate Details" at bounding box center [296, 389] width 81 height 19
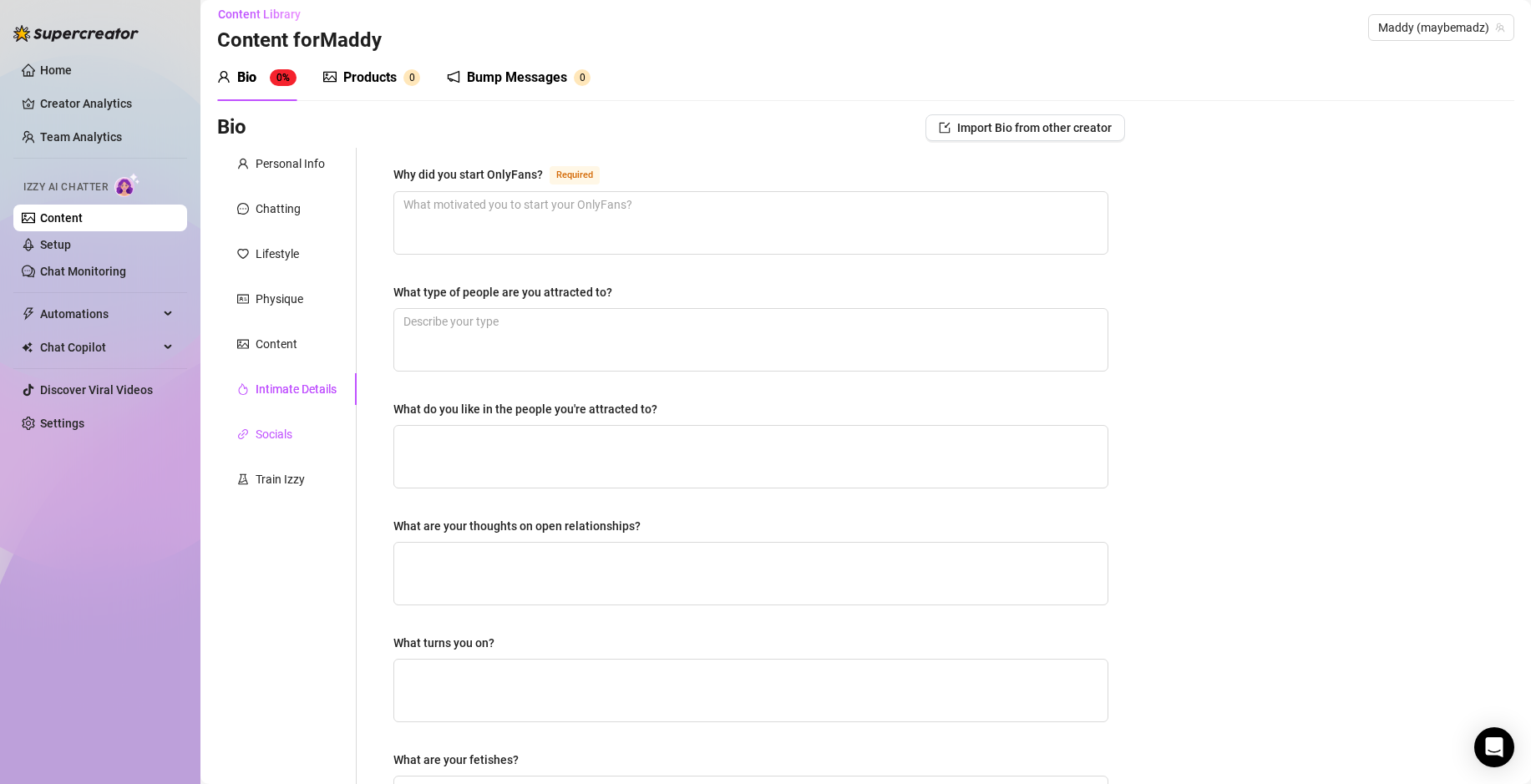
click at [288, 433] on div "Socials" at bounding box center [274, 434] width 37 height 19
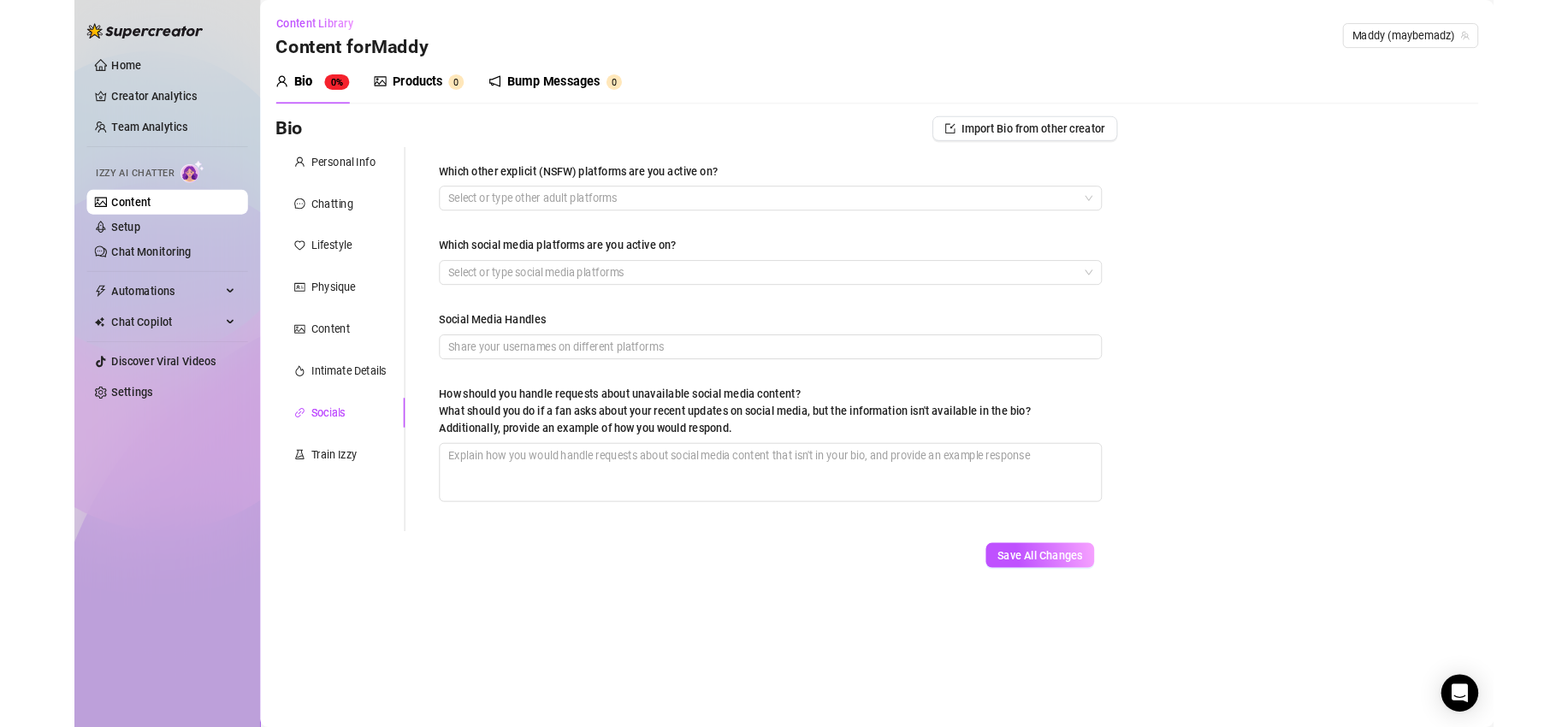
scroll to position [0, 0]
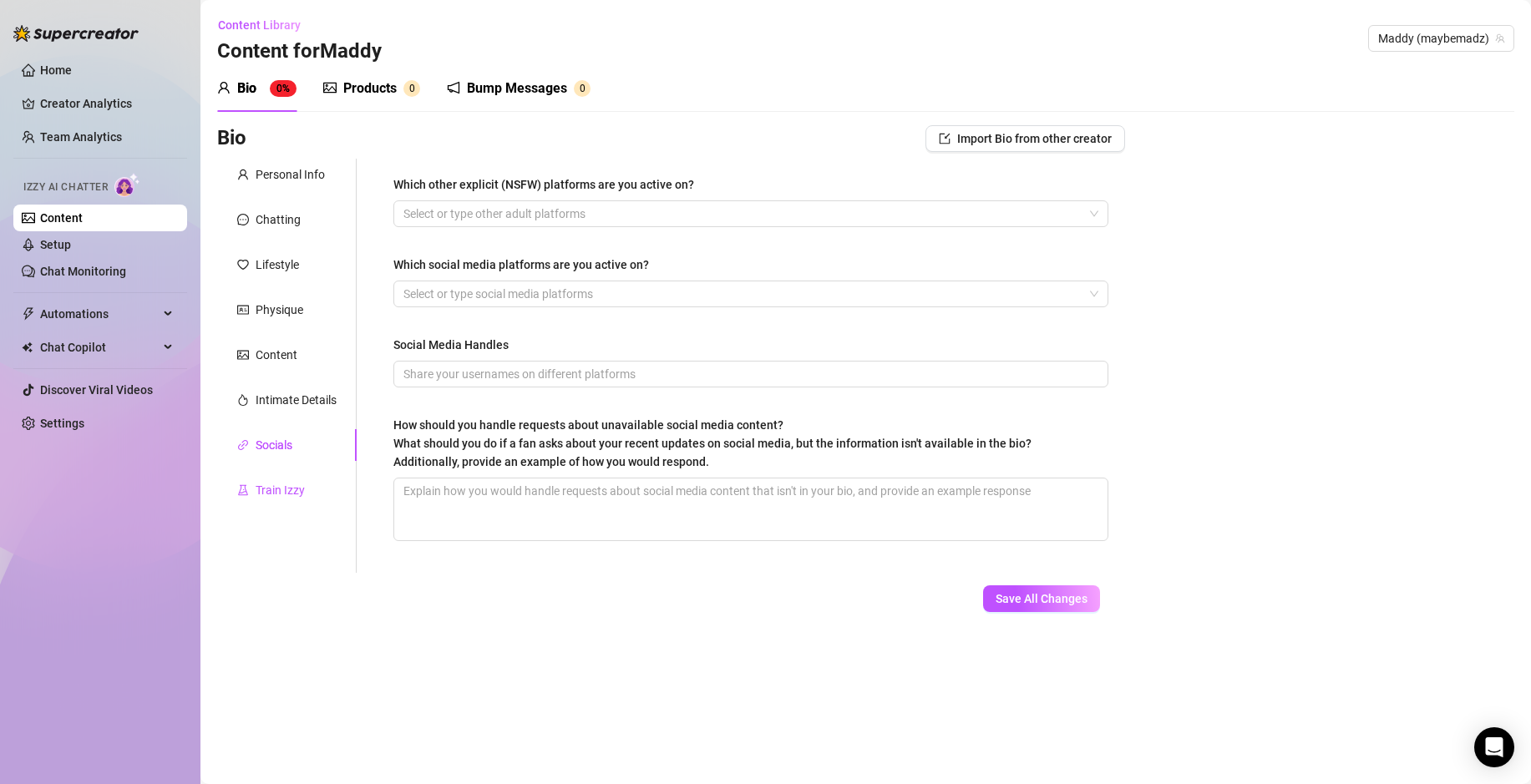
click at [278, 487] on div "Train Izzy" at bounding box center [280, 490] width 49 height 19
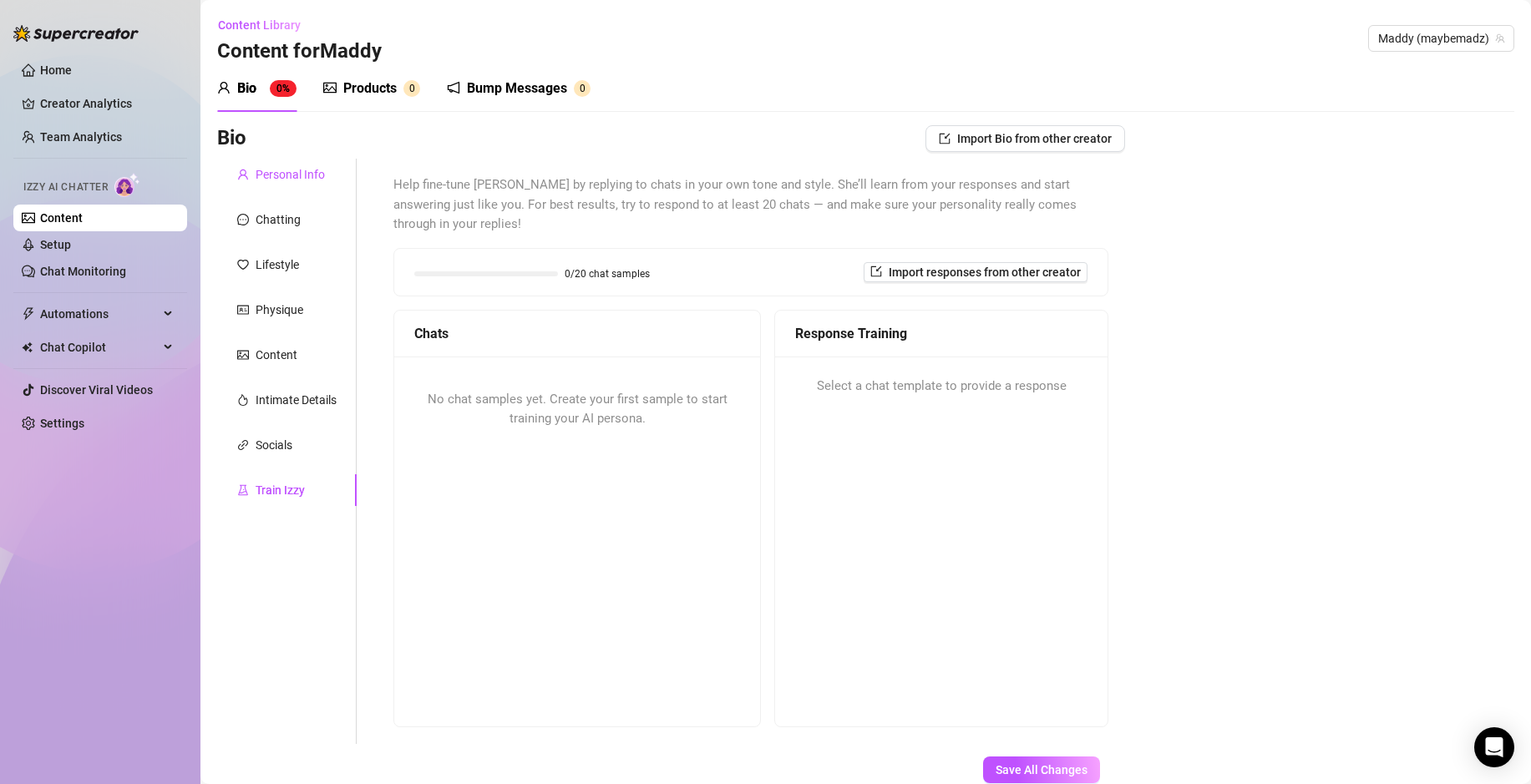
click at [302, 172] on div "Personal Info" at bounding box center [291, 175] width 70 height 19
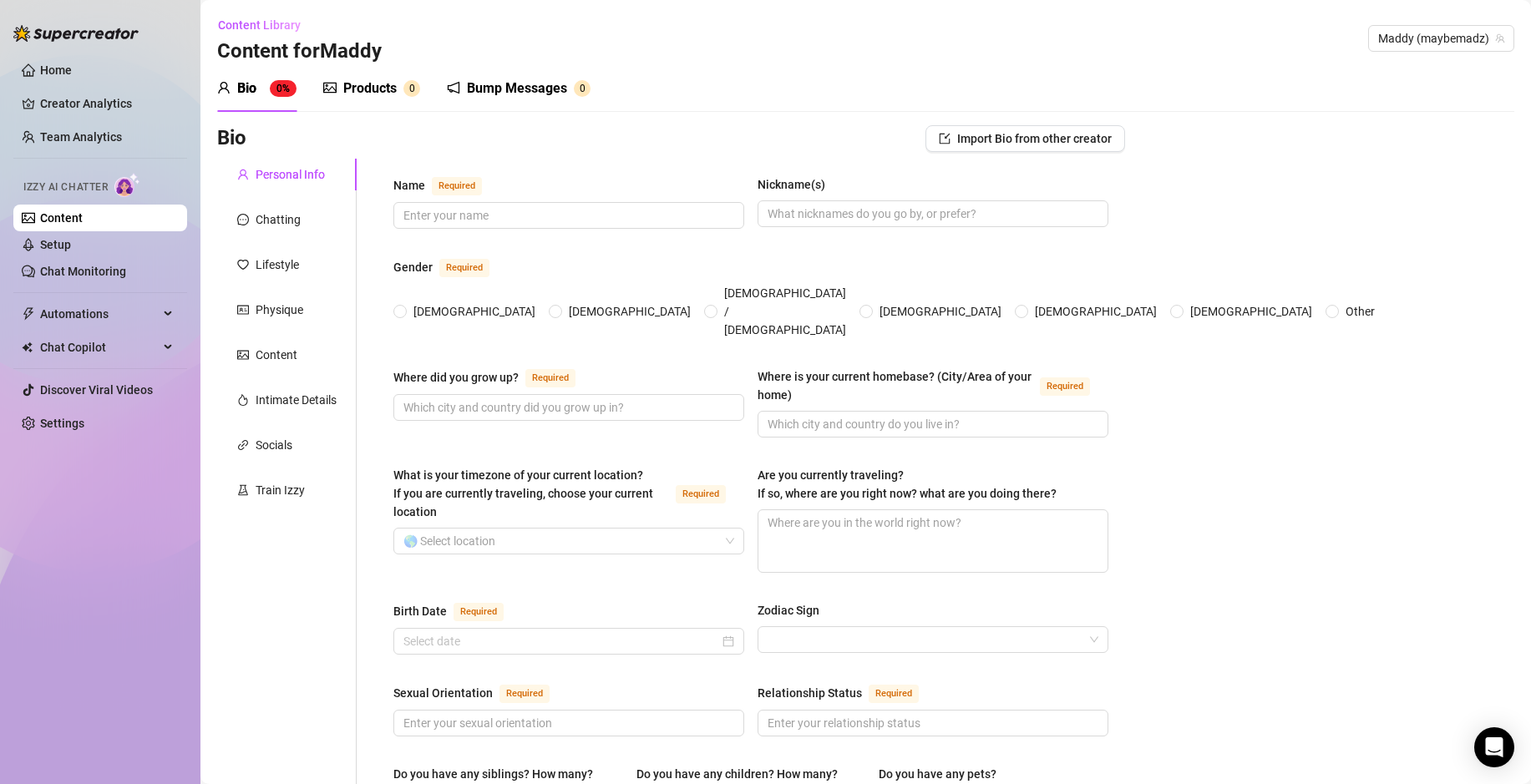
click at [380, 85] on div "Products" at bounding box center [370, 88] width 54 height 20
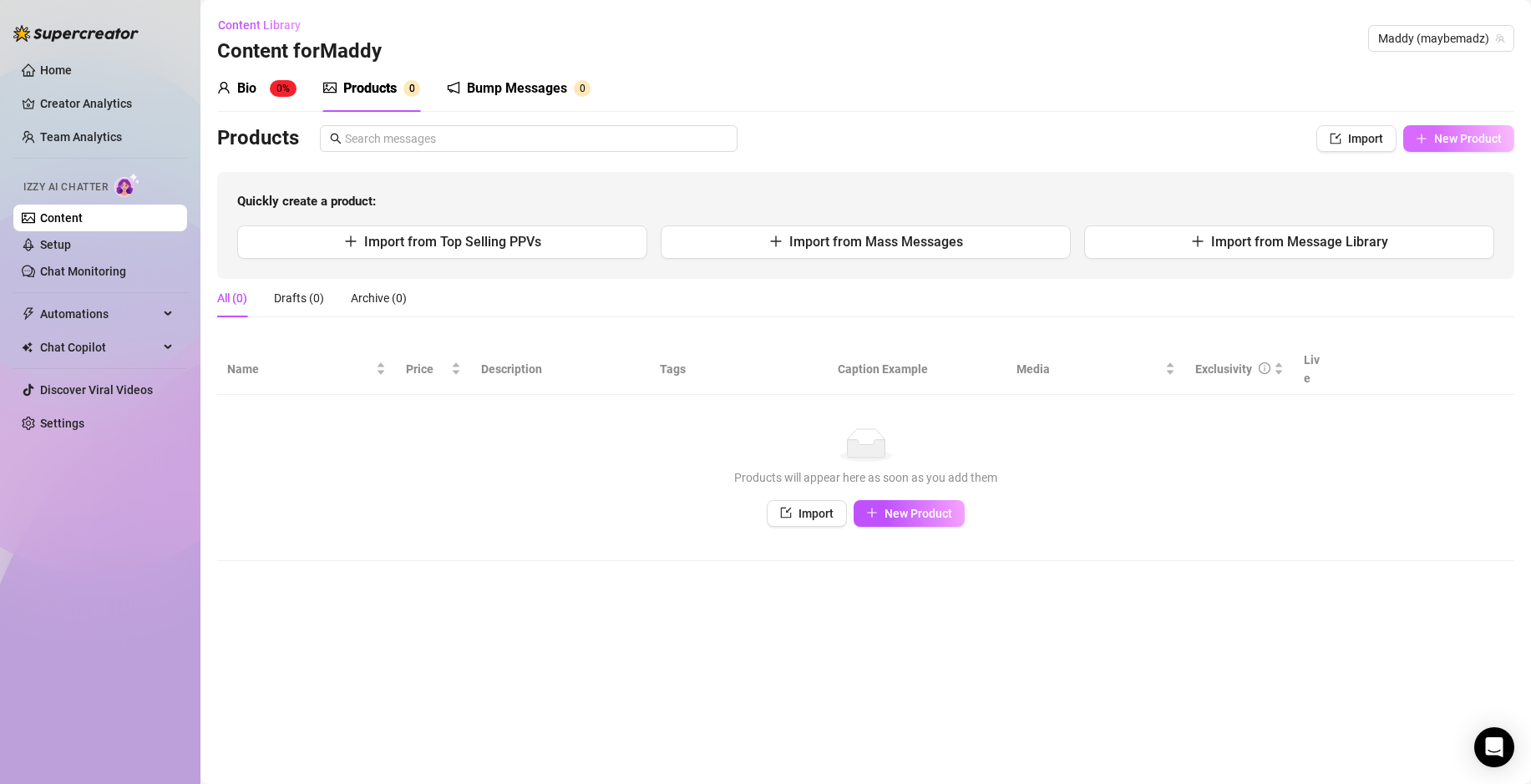
click at [1483, 140] on span "New Product" at bounding box center [1468, 138] width 68 height 14
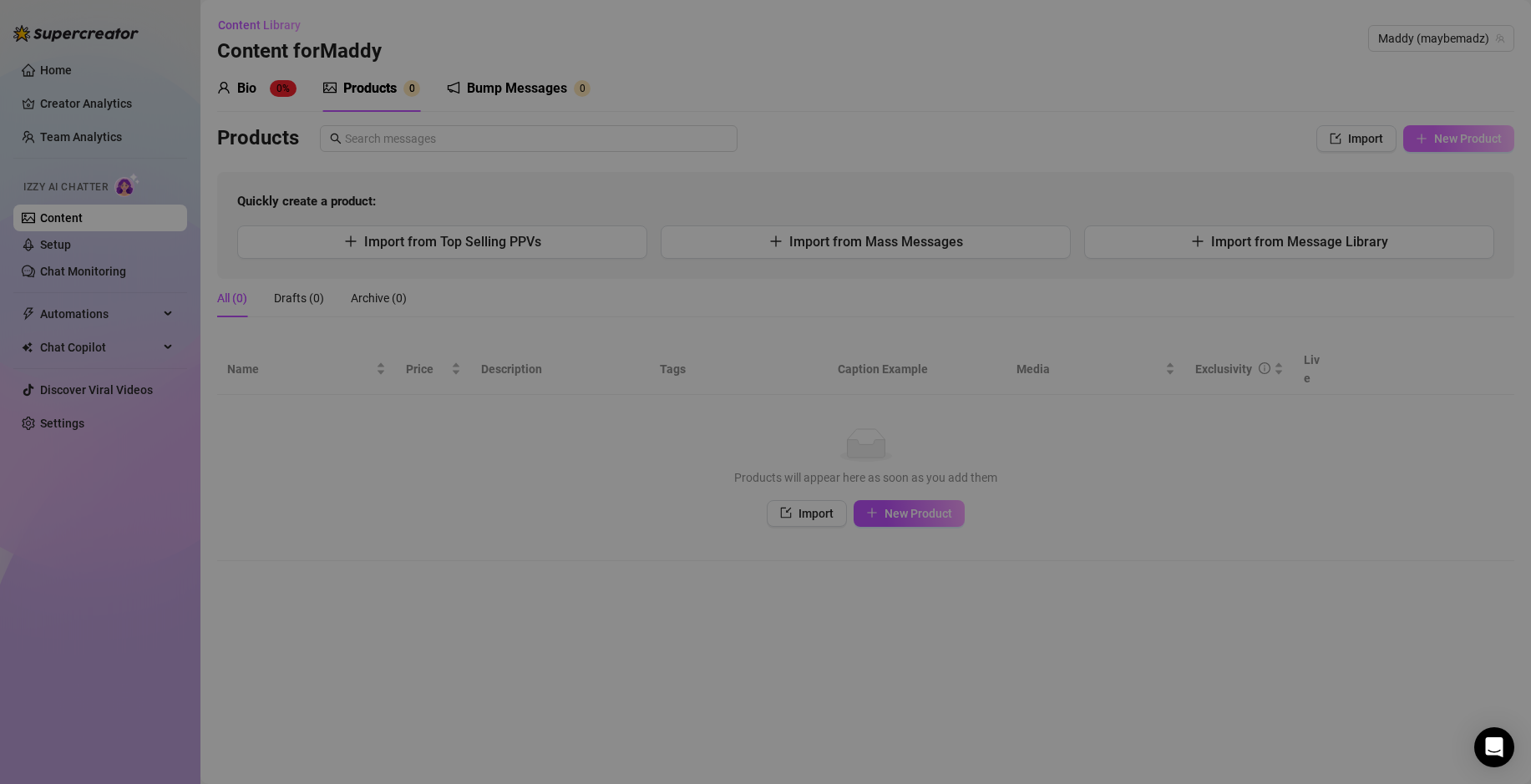
type textarea "Type your message here..."
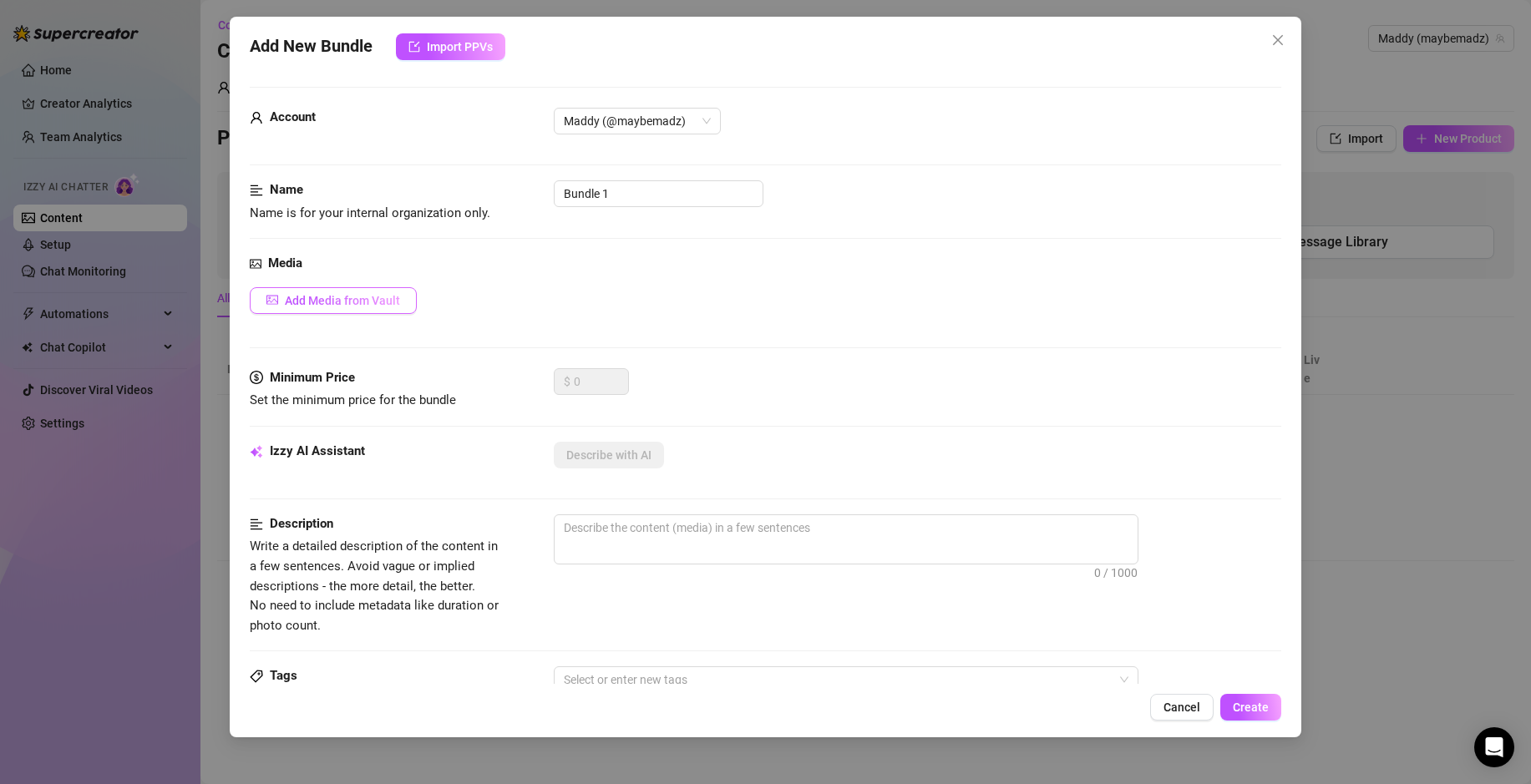
click at [353, 302] on span "Add Media from Vault" at bounding box center [342, 301] width 116 height 14
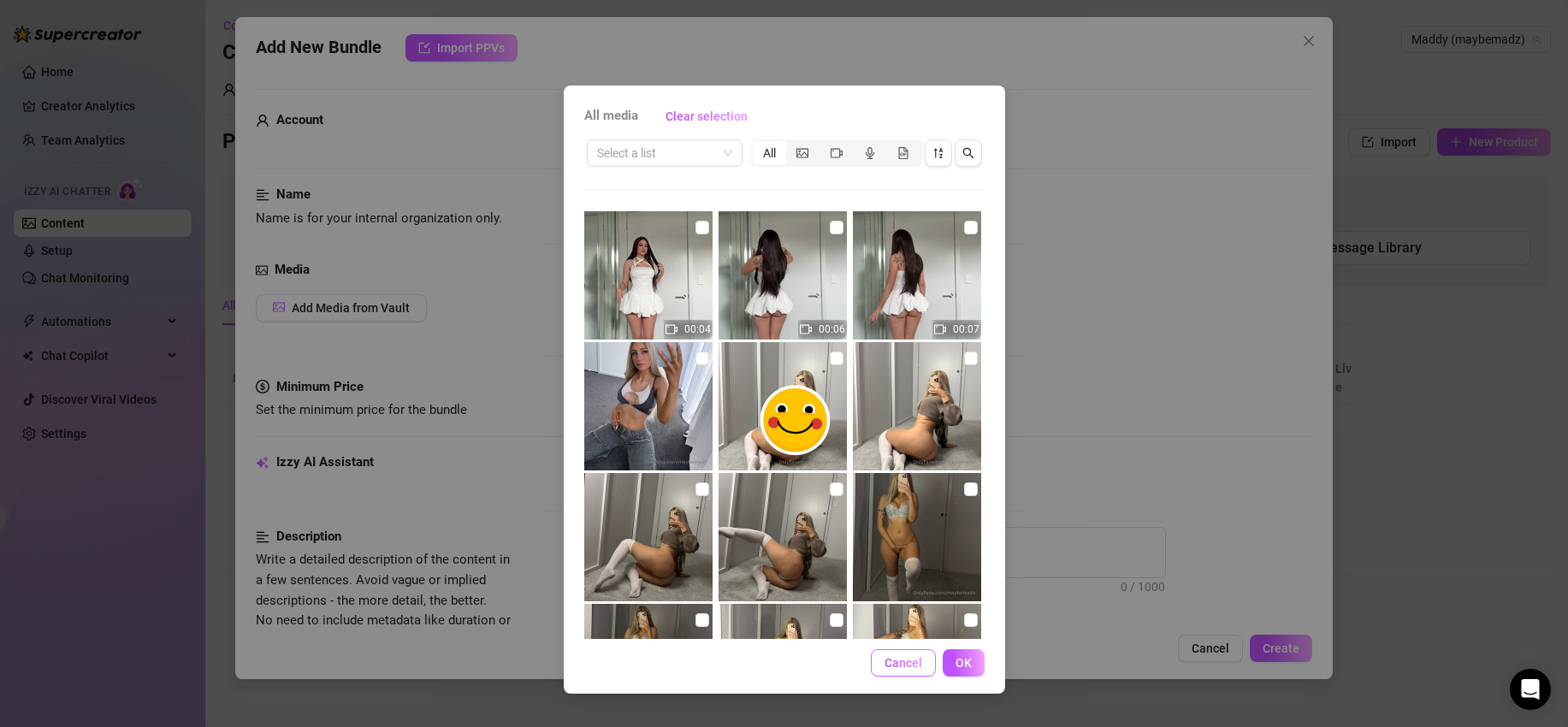
click at [893, 665] on span "Cancel" at bounding box center [903, 663] width 37 height 14
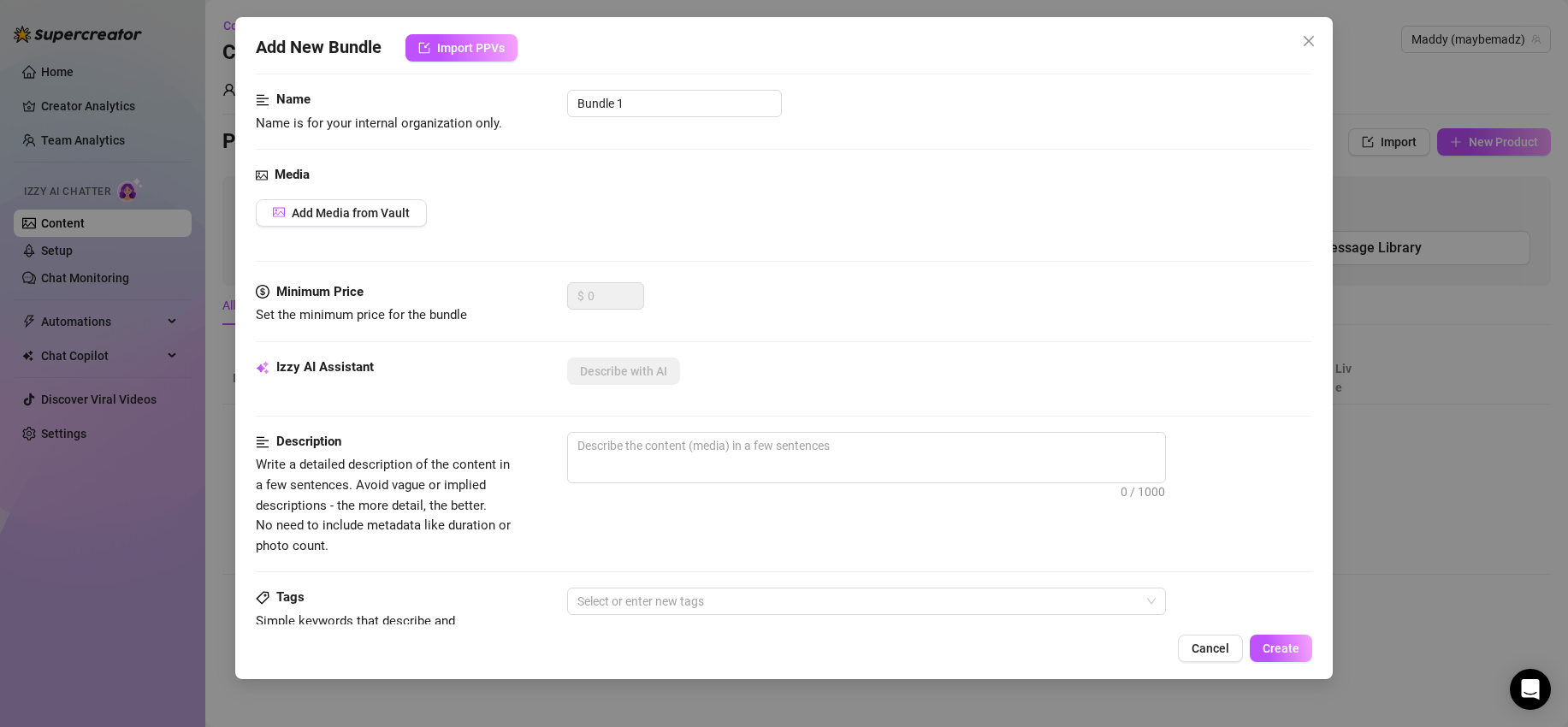
scroll to position [130, 0]
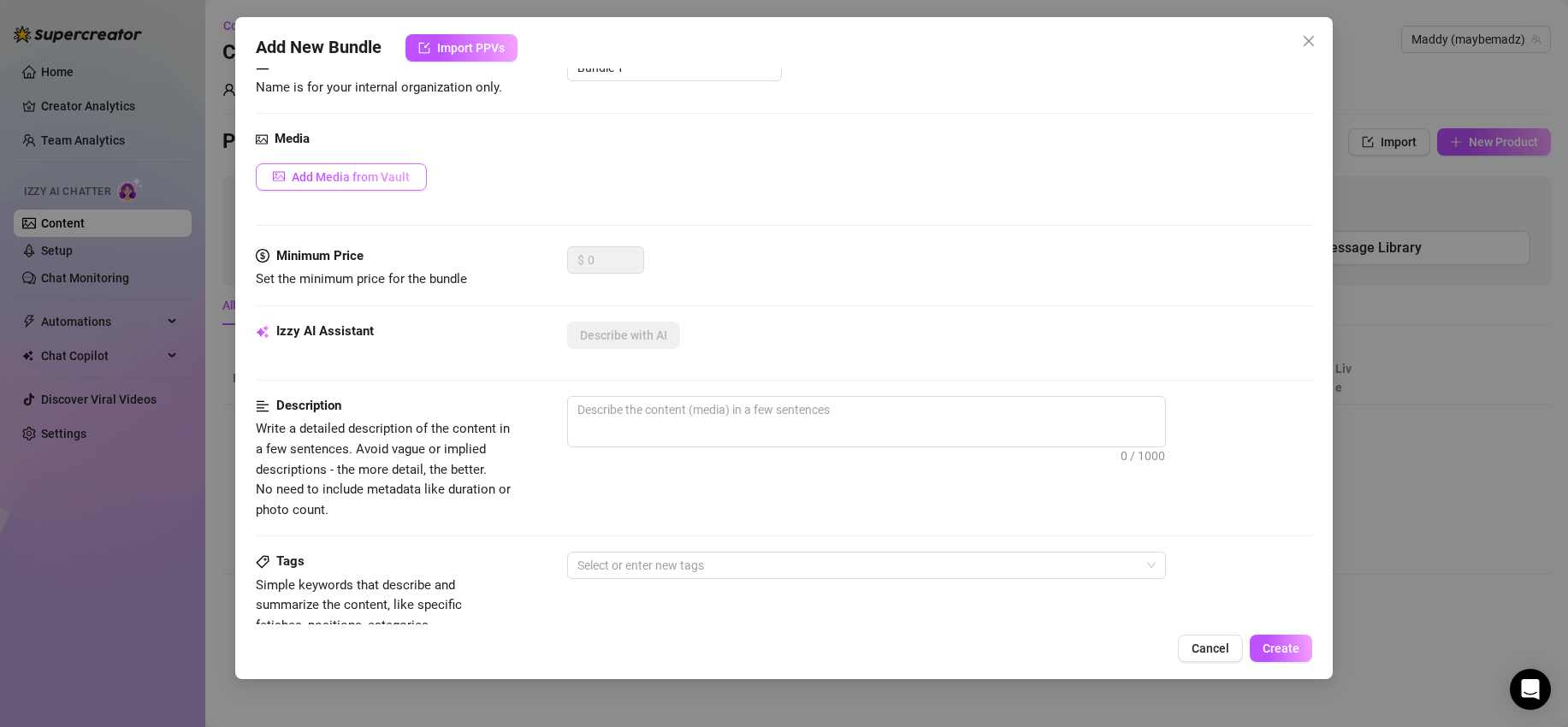
click at [392, 173] on span "Add Media from Vault" at bounding box center [351, 177] width 118 height 14
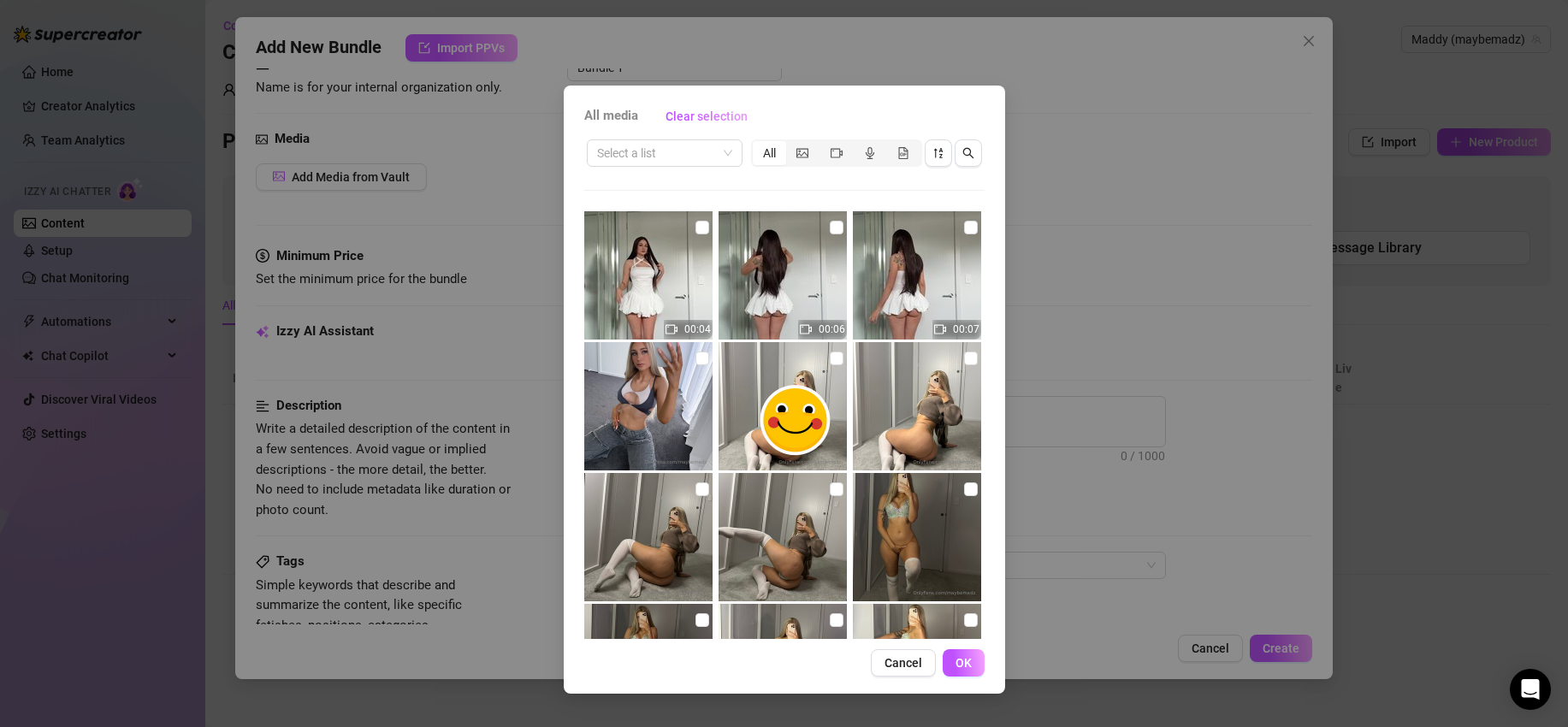
click at [633, 386] on img at bounding box center [647, 405] width 128 height 128
click at [644, 382] on img at bounding box center [647, 405] width 128 height 128
click at [699, 359] on input "checkbox" at bounding box center [702, 358] width 14 height 14
checkbox input "true"
click at [965, 665] on span "OK" at bounding box center [963, 663] width 17 height 14
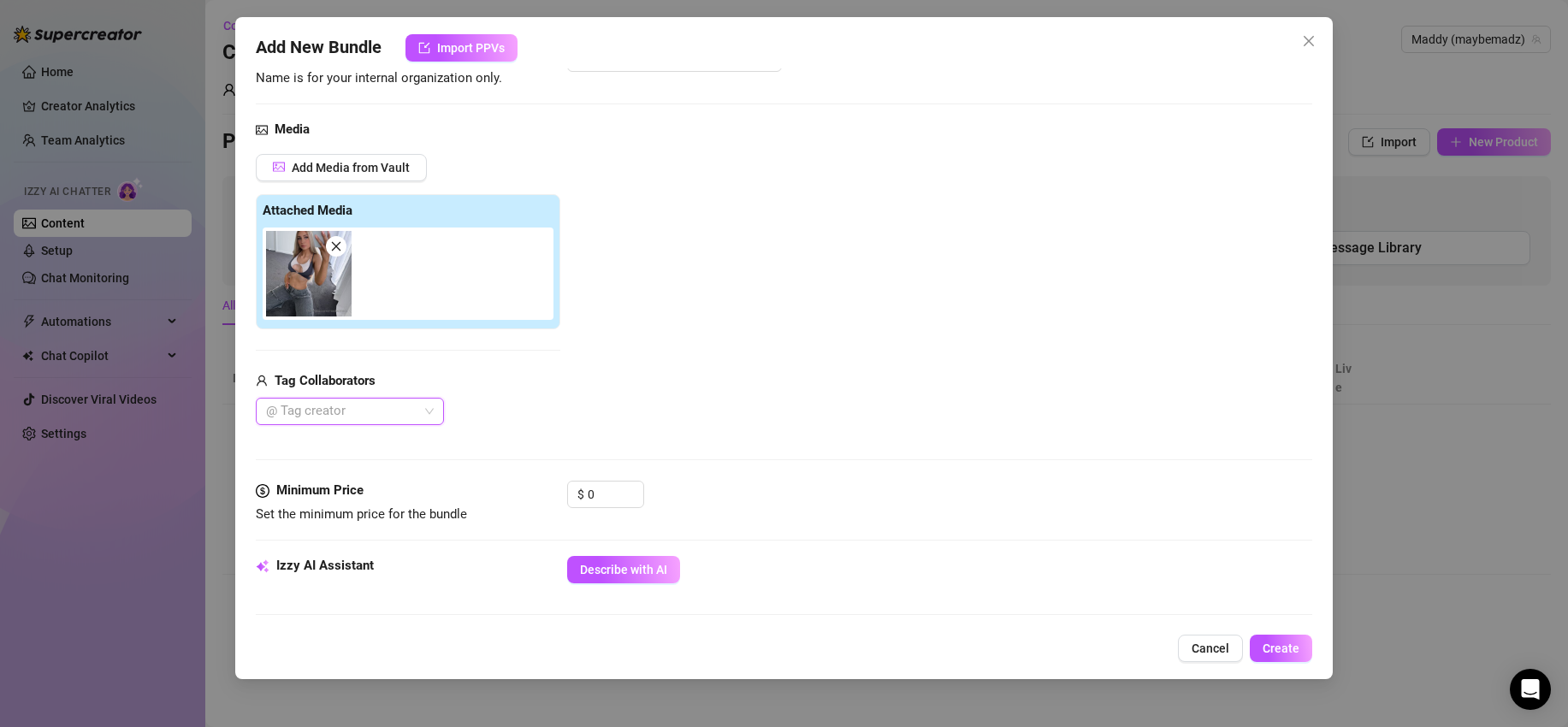
scroll to position [159, 0]
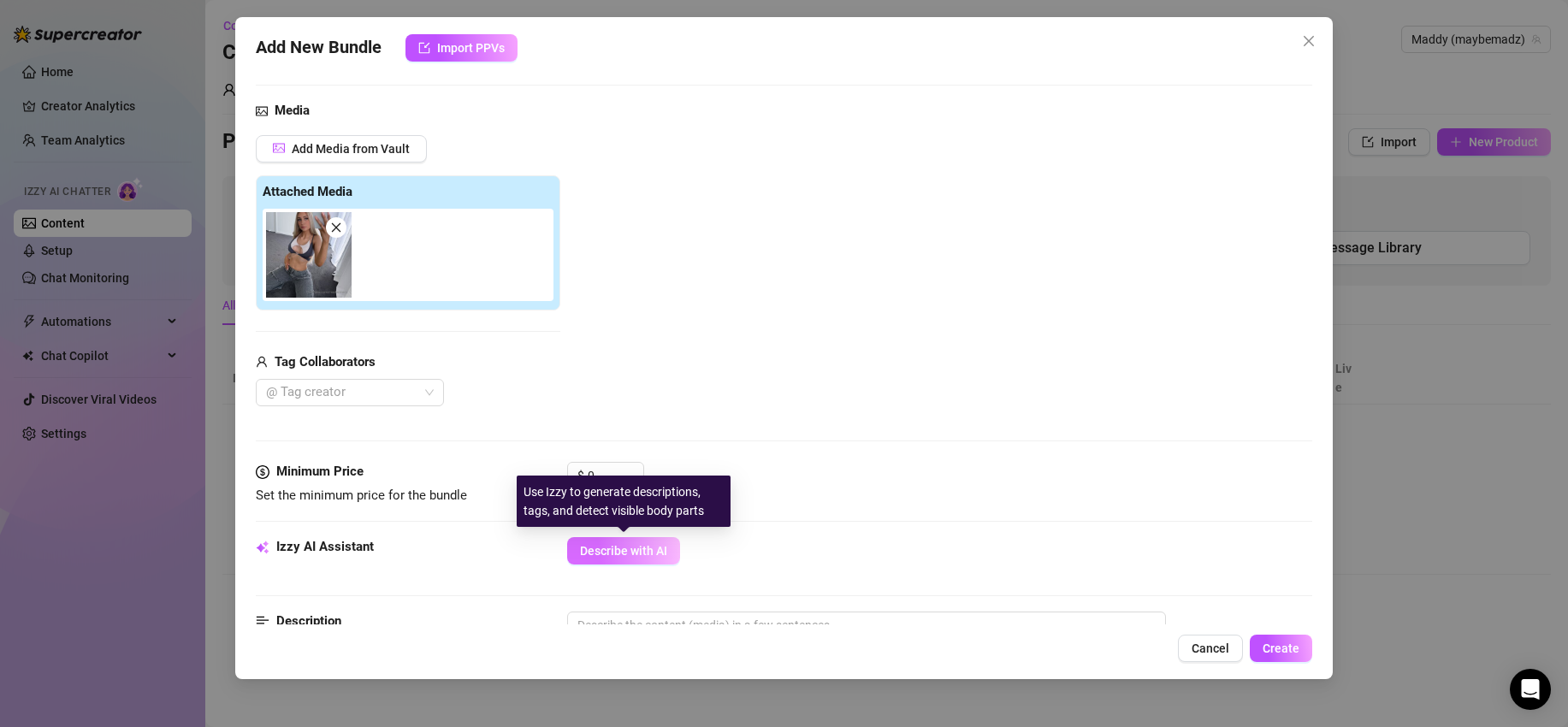
click at [640, 550] on span "Describe with AI" at bounding box center [624, 550] width 87 height 14
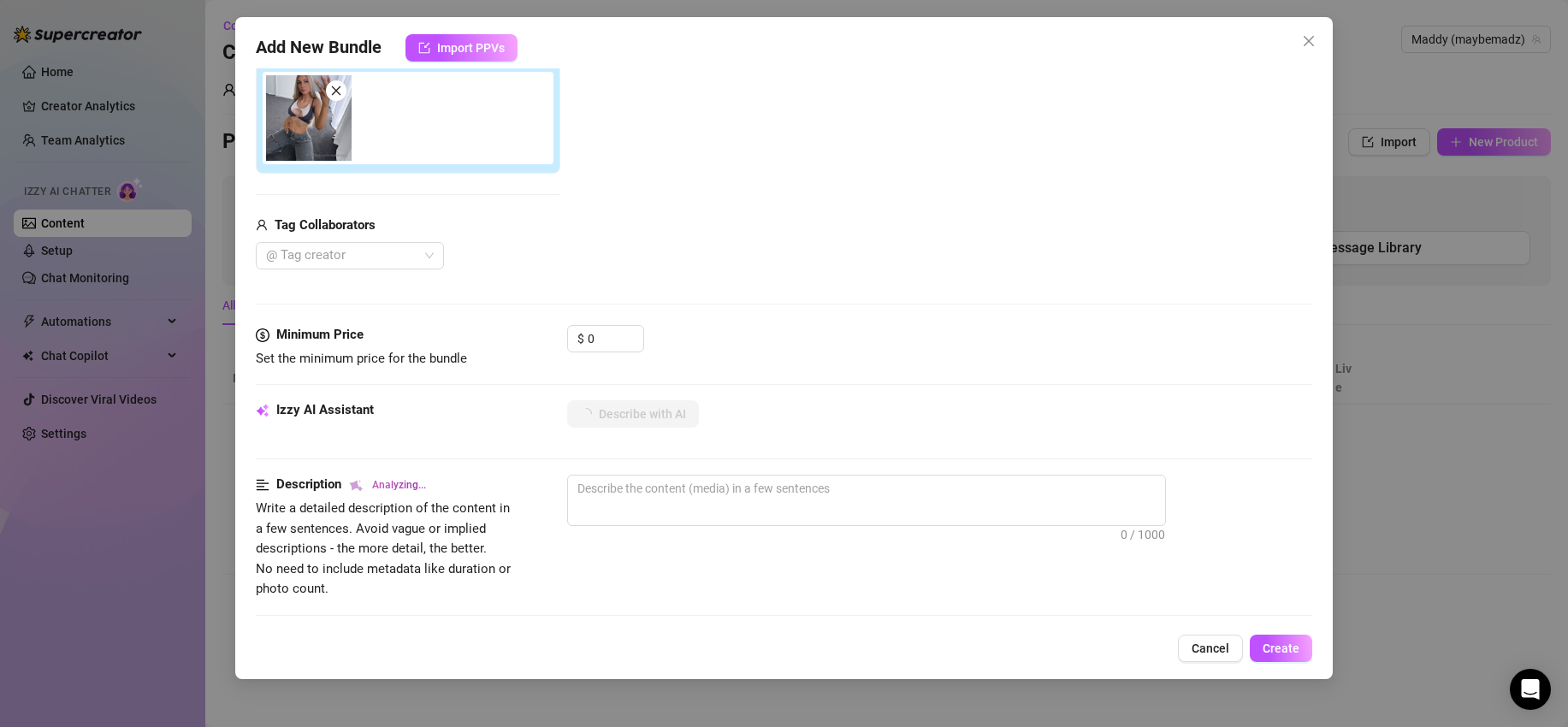
scroll to position [297, 0]
click at [605, 336] on input "0" at bounding box center [615, 337] width 56 height 25
type textarea "Maddy"
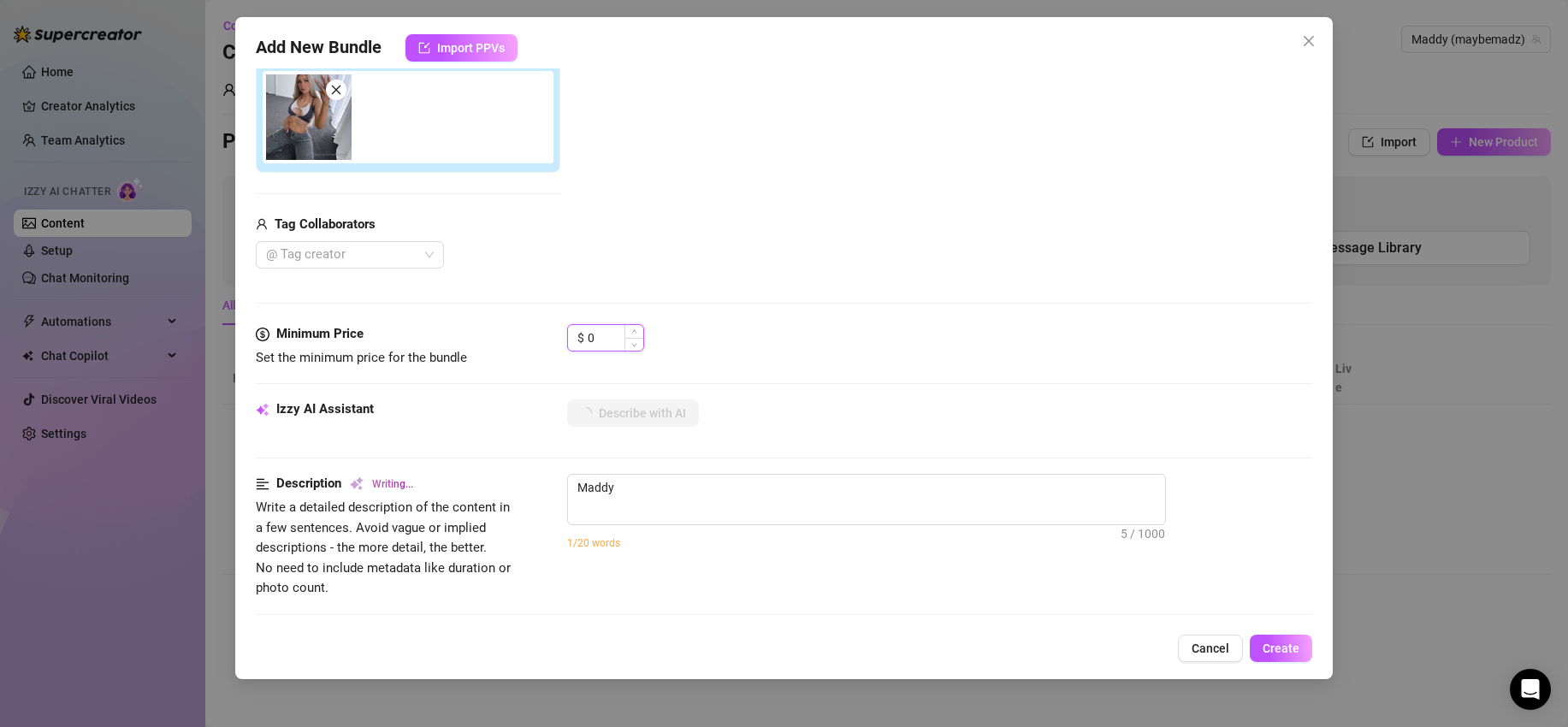
type textarea "Maddy poses"
type textarea "[PERSON_NAME] poses on"
type textarea "[PERSON_NAME] poses on the"
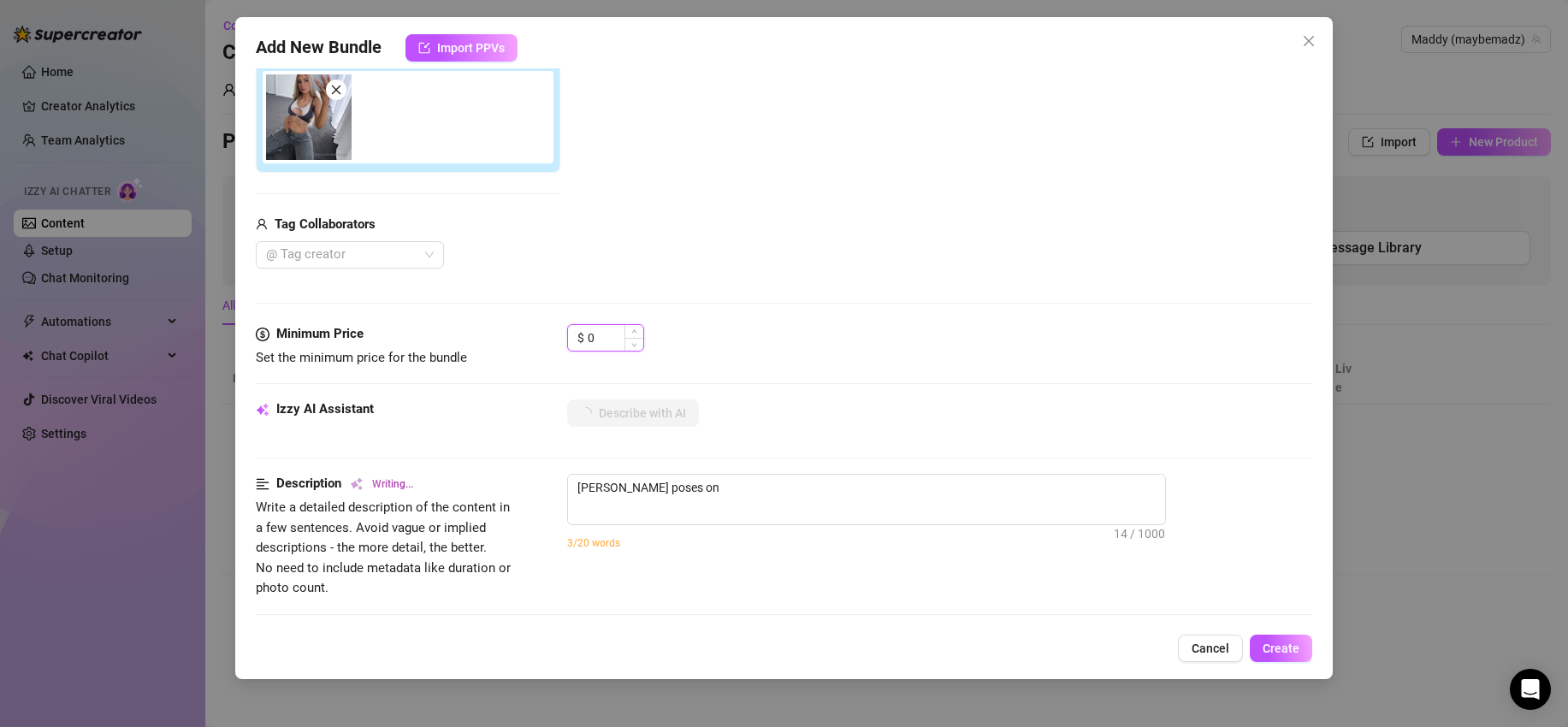
type textarea "[PERSON_NAME] poses on the"
type input "5"
type textarea "[PERSON_NAME] poses on the floor"
type textarea "[PERSON_NAME] poses on the floor in"
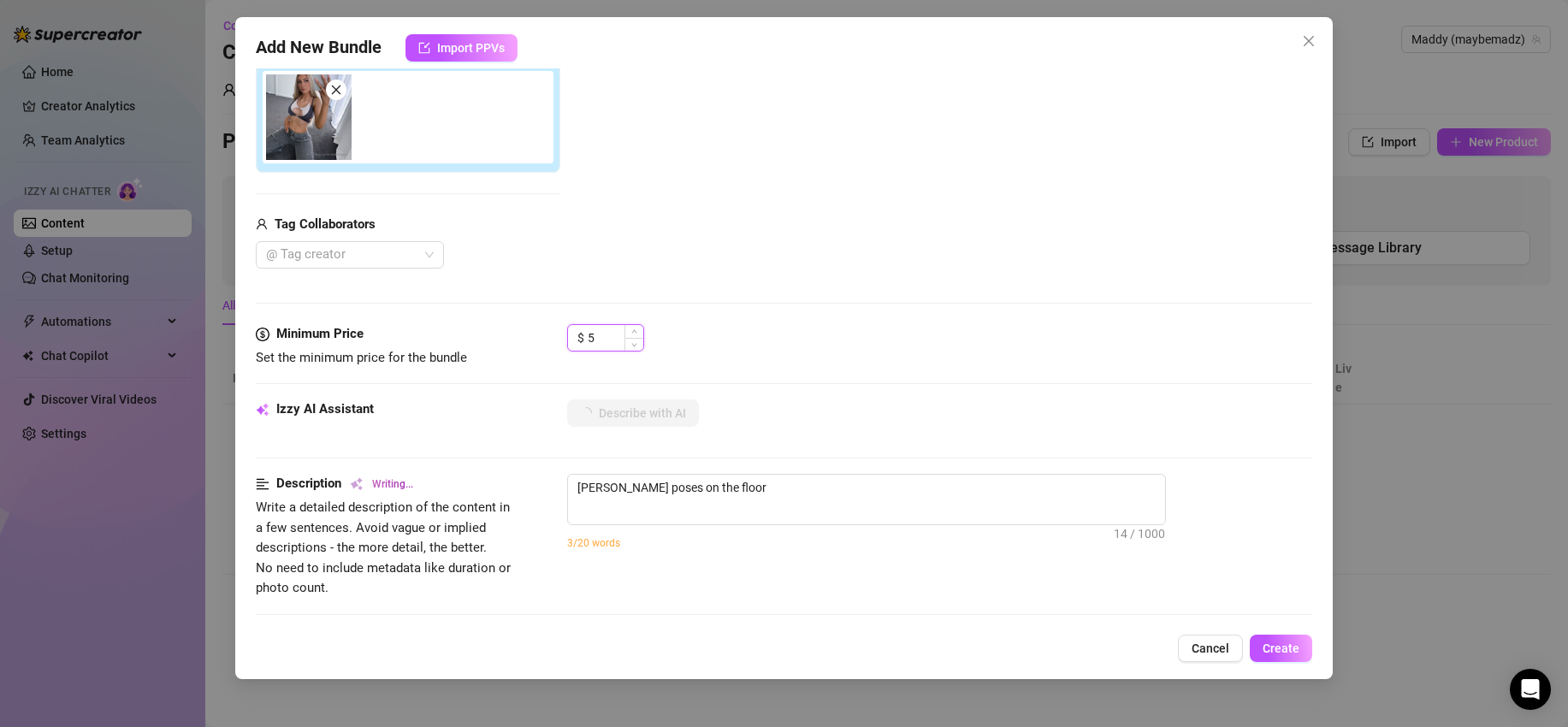
type textarea "[PERSON_NAME] poses on the floor in"
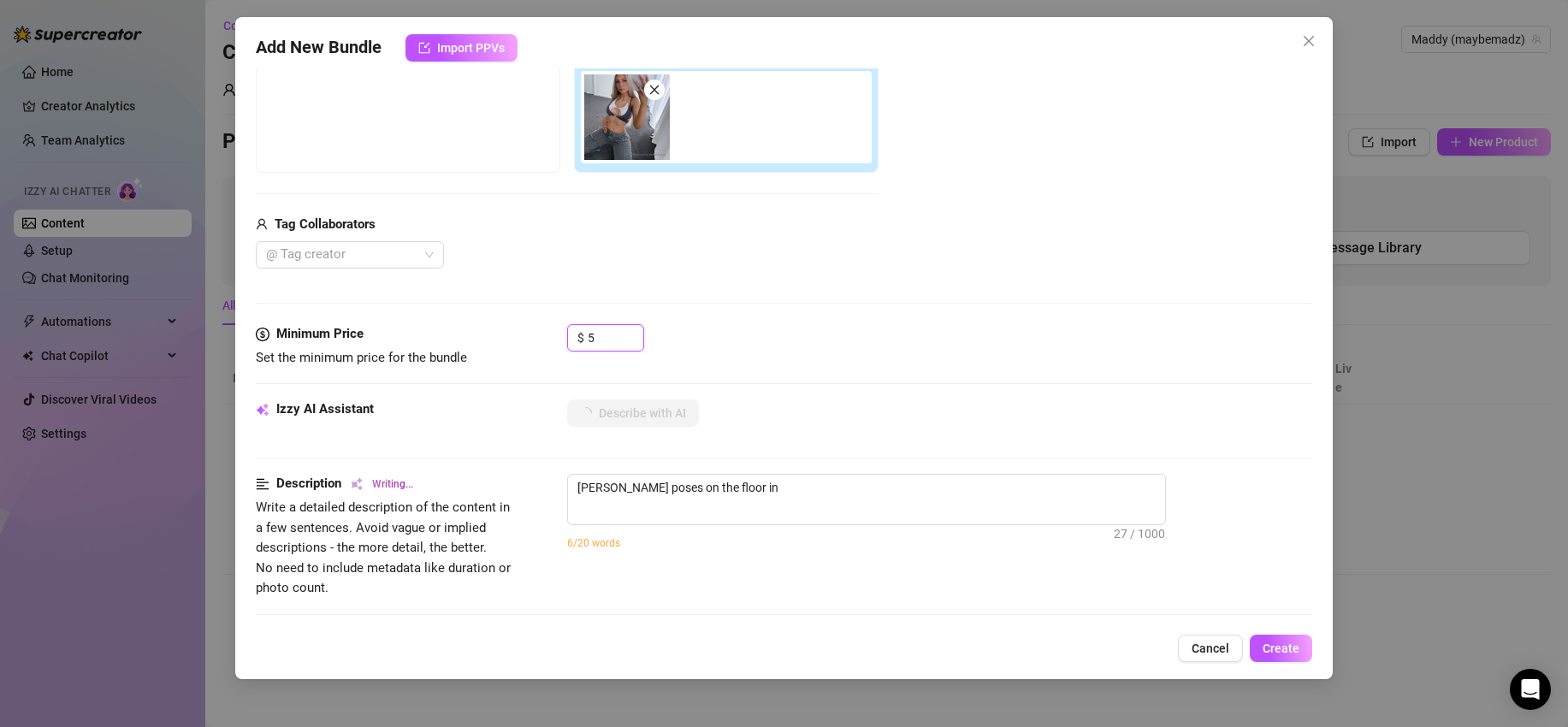
type textarea "[PERSON_NAME] poses on the floor in ripped"
type textarea "[PERSON_NAME] poses on the floor in ripped jeans"
type textarea "[PERSON_NAME] poses on the floor in ripped jeans and"
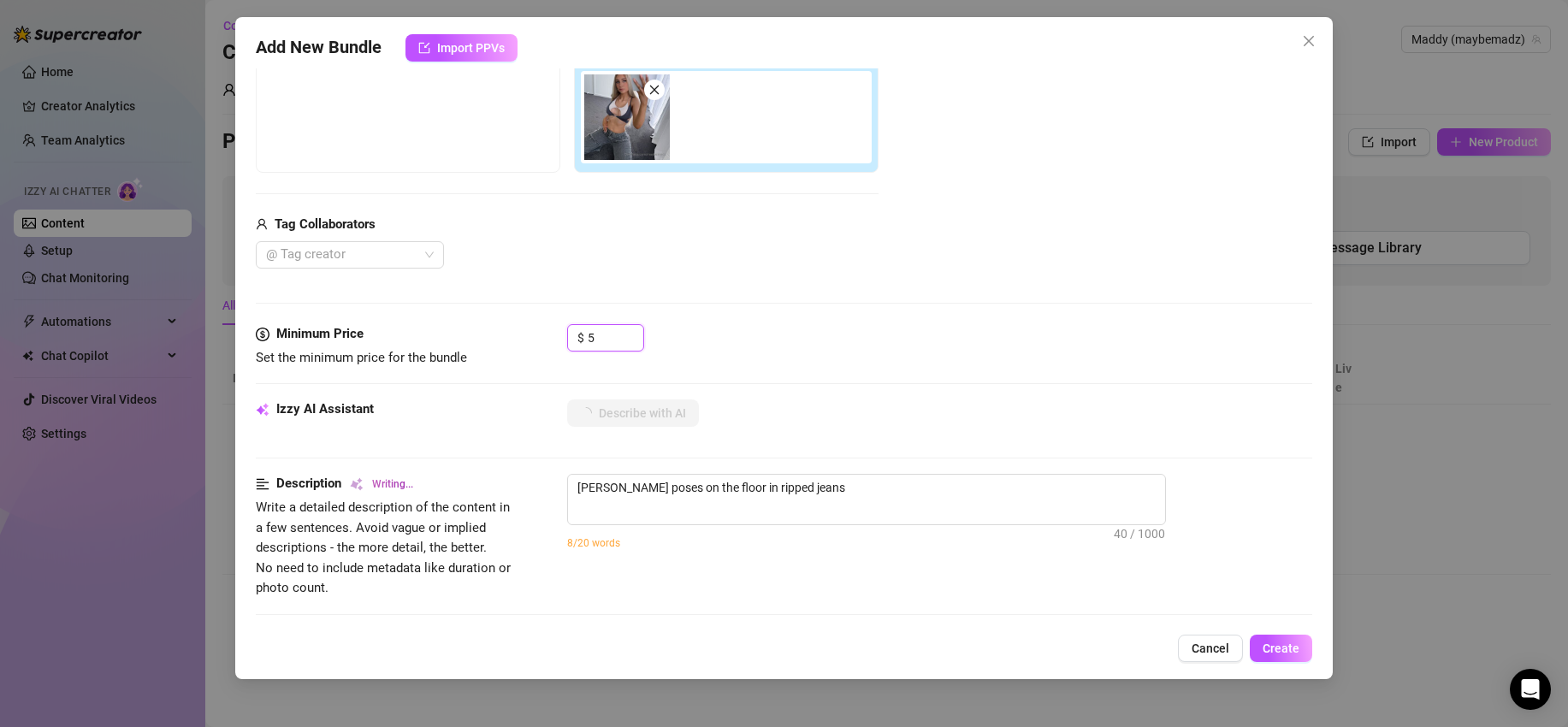
type textarea "[PERSON_NAME] poses on the floor in ripped jeans and"
type textarea "[PERSON_NAME] poses on the floor in ripped jeans and a"
type textarea "[PERSON_NAME] poses on the floor in ripped jeans and a skimpy"
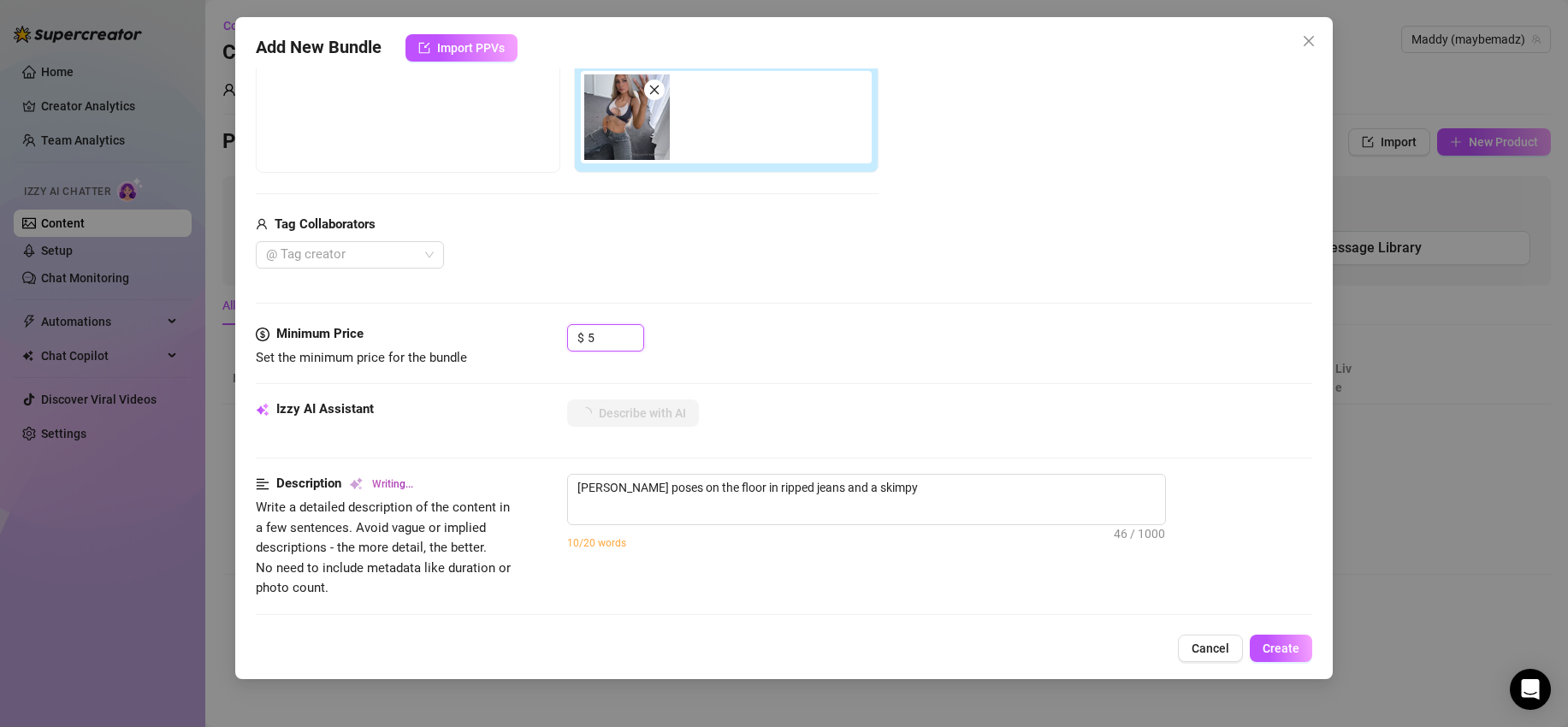
type input "5"
type textarea "[PERSON_NAME] poses on the floor in ripped jeans and a skimpy cut-out"
click at [810, 347] on div "$ 5" at bounding box center [940, 345] width 745 height 43
type textarea "[PERSON_NAME] poses on the floor in ripped jeans and a skimpy cut-out sports"
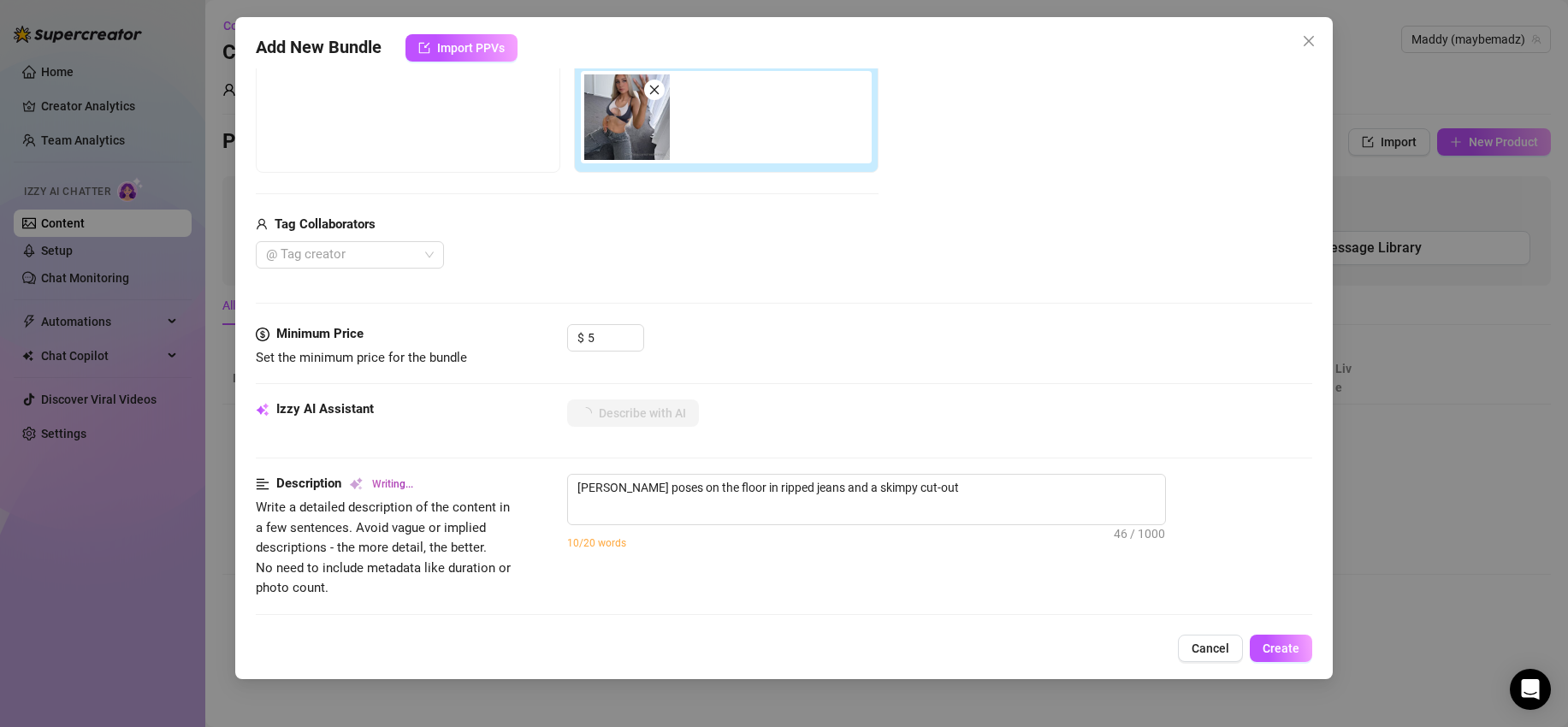
type textarea "[PERSON_NAME] poses on the floor in ripped jeans and a skimpy cut-out sports"
type textarea "[PERSON_NAME] poses on the floor in ripped jeans and a skimpy cut-out sports bra"
type textarea "[PERSON_NAME] poses on the floor in ripped jeans and a skimpy cut-out sports br…"
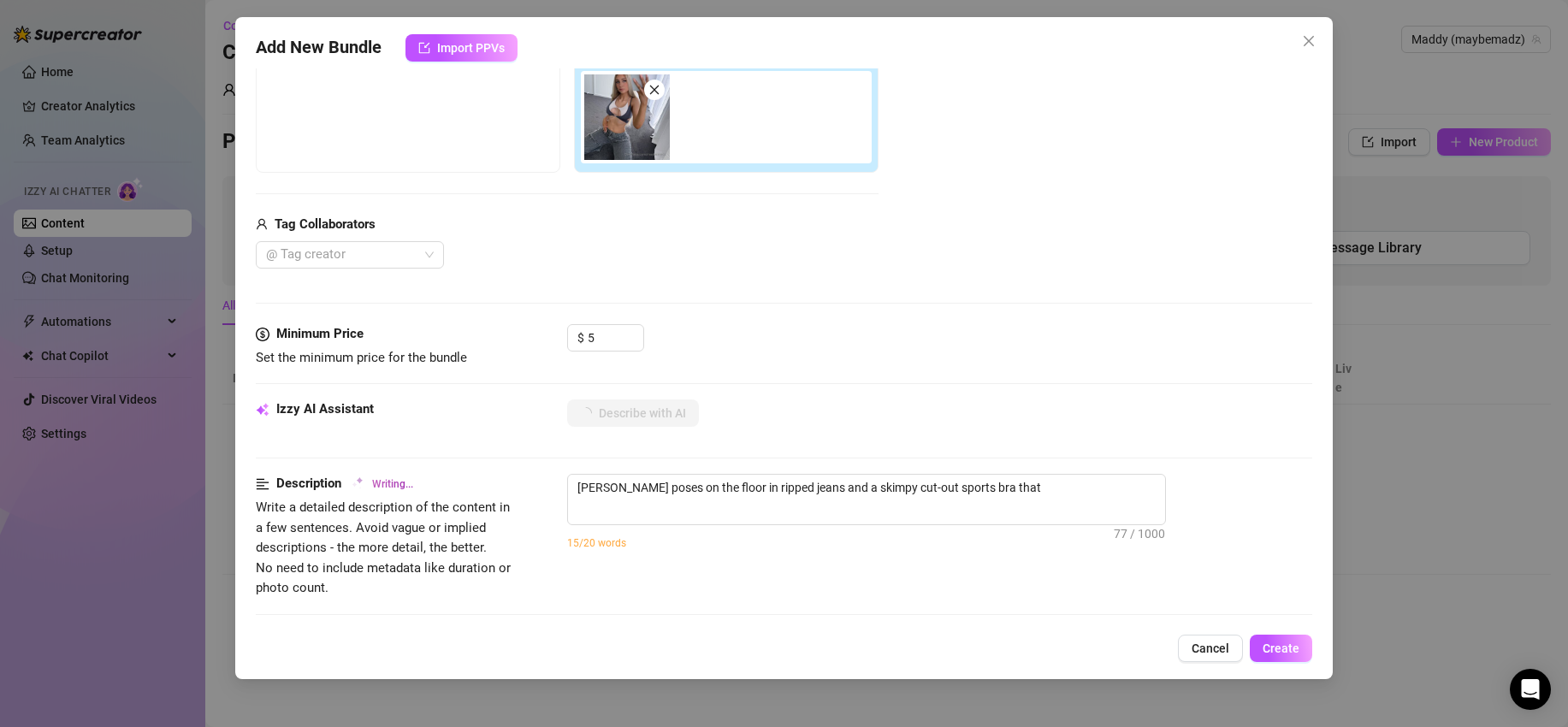
type textarea "[PERSON_NAME] poses on the floor in ripped jeans and a skimpy cut-out sports br…"
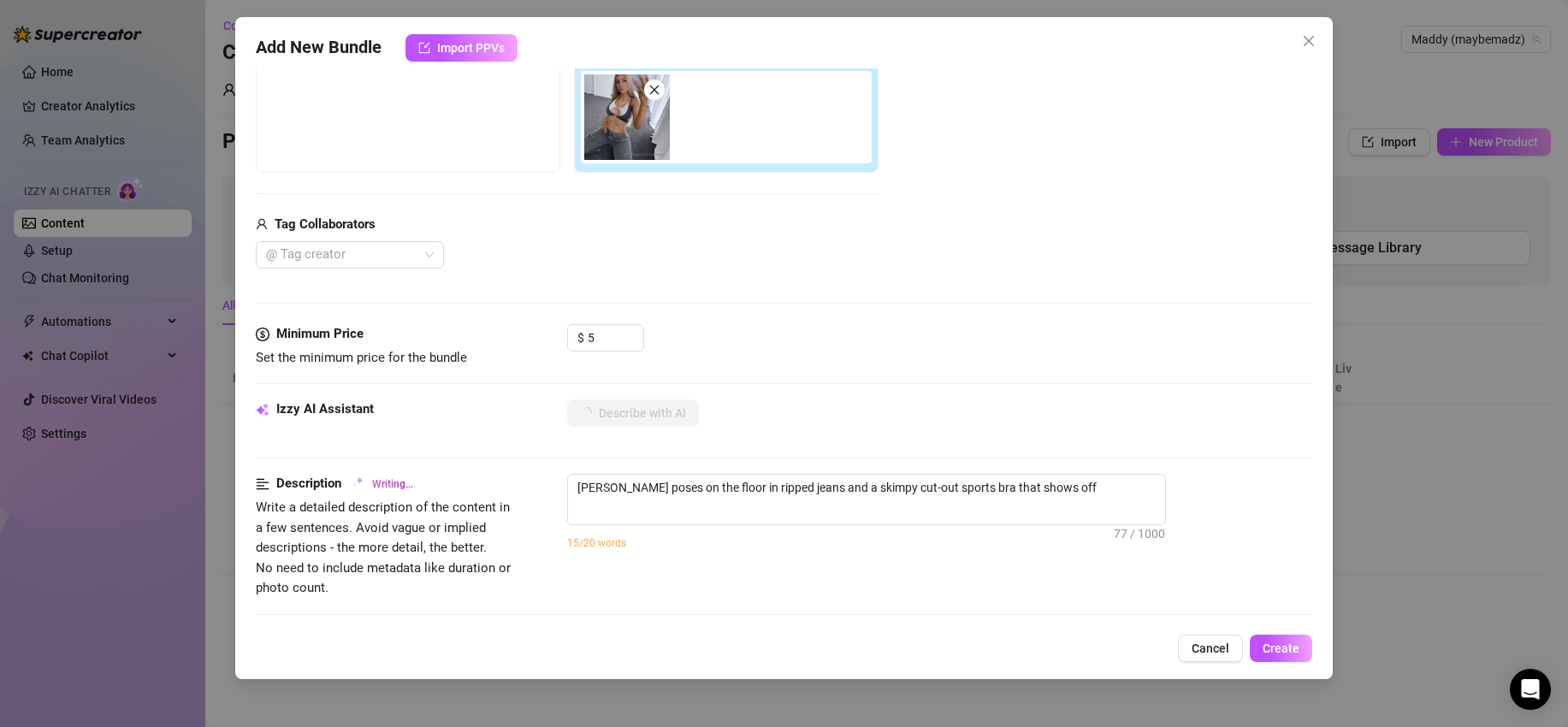
type textarea "[PERSON_NAME] poses on the floor in ripped jeans and a skimpy cut-out sports br…"
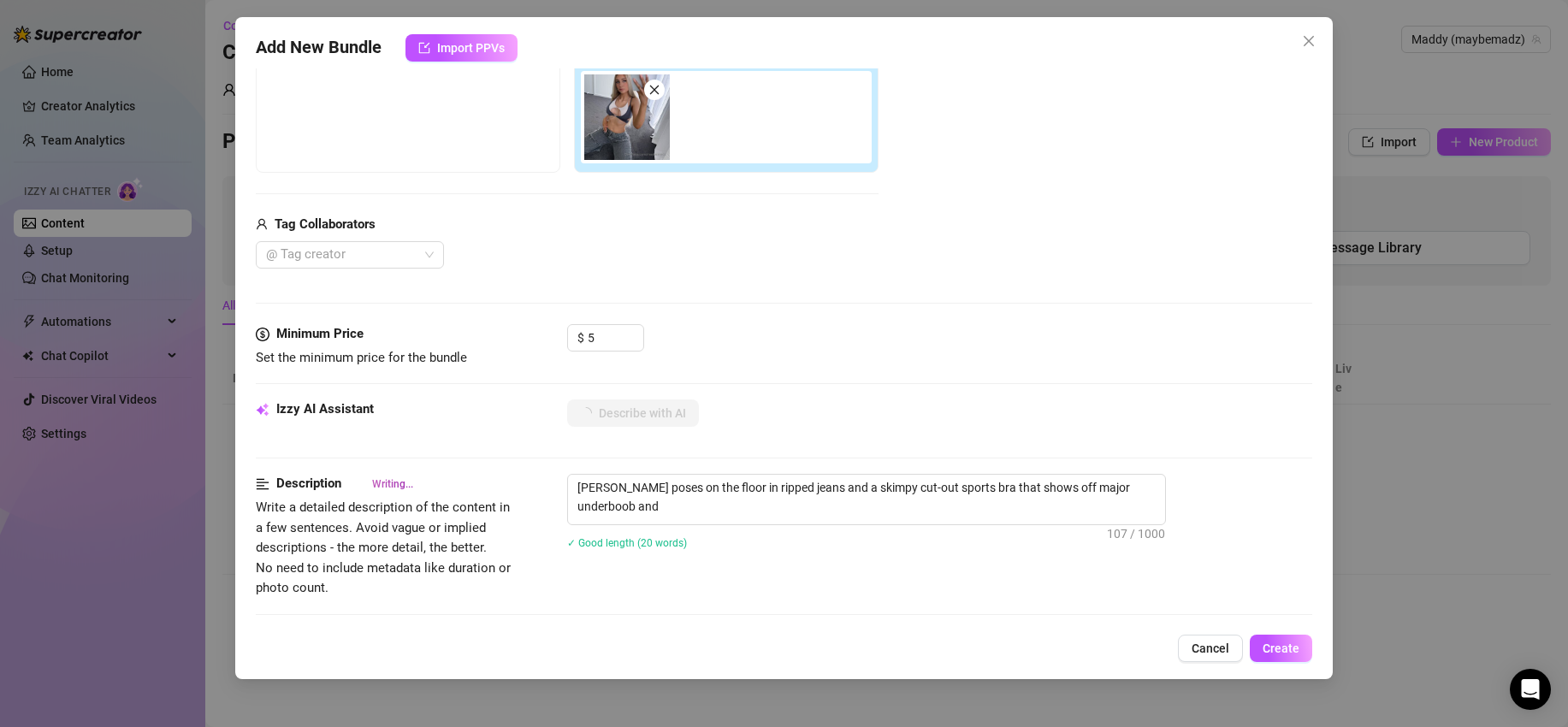
type textarea "[PERSON_NAME] poses on the floor in ripped jeans and a skimpy cut-out sports br…"
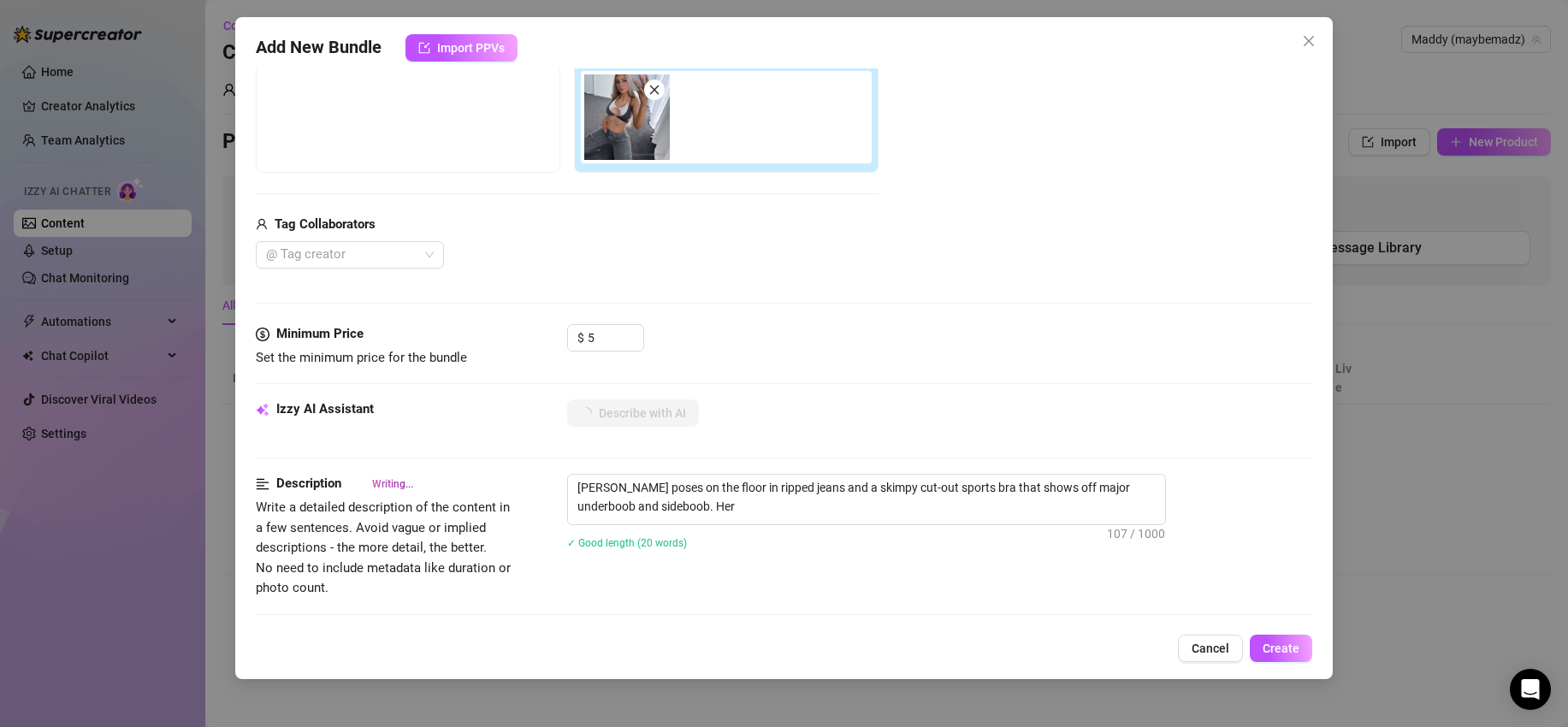
type textarea "[PERSON_NAME] poses on the floor in ripped jeans and a skimpy cut-out sports br…"
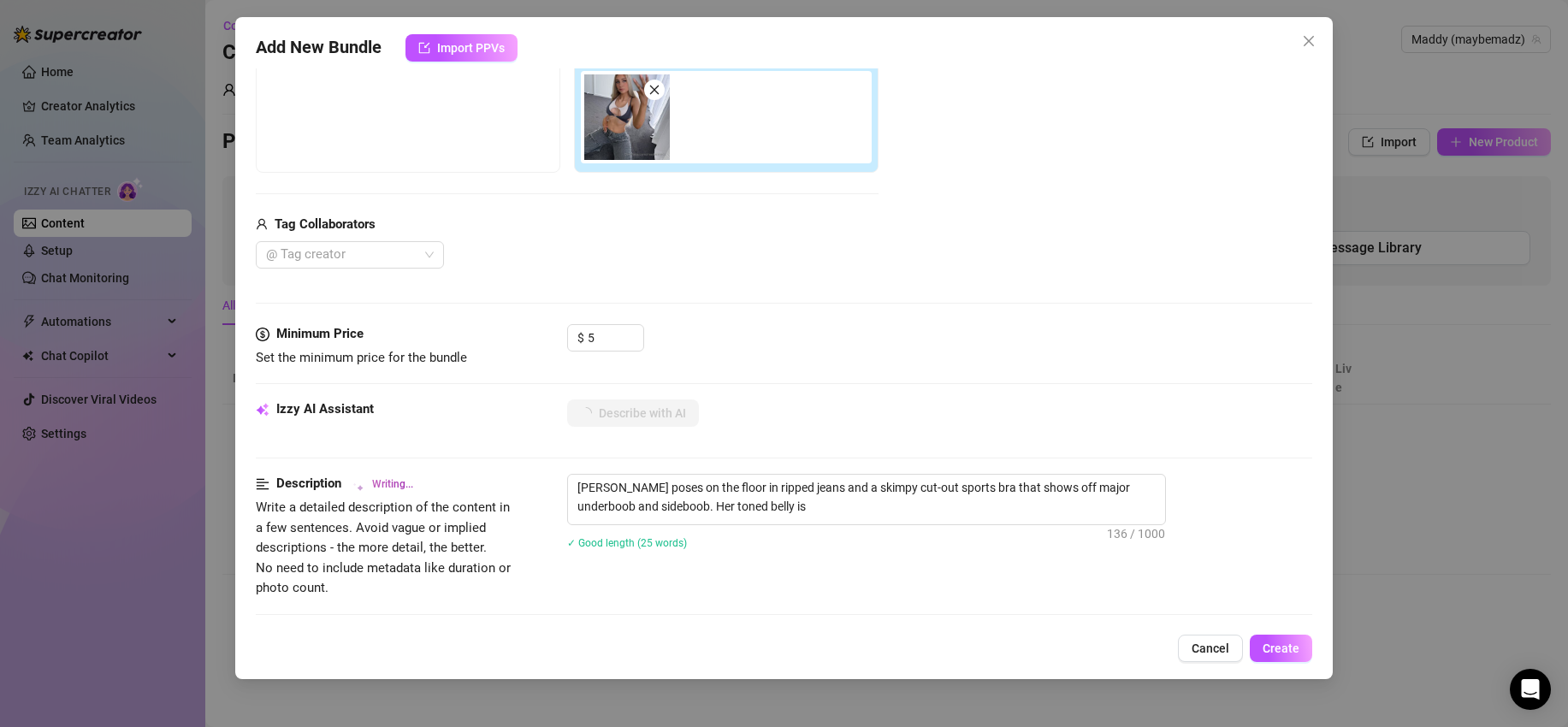
type textarea "[PERSON_NAME] poses on the floor in ripped jeans and a skimpy cut-out sports br…"
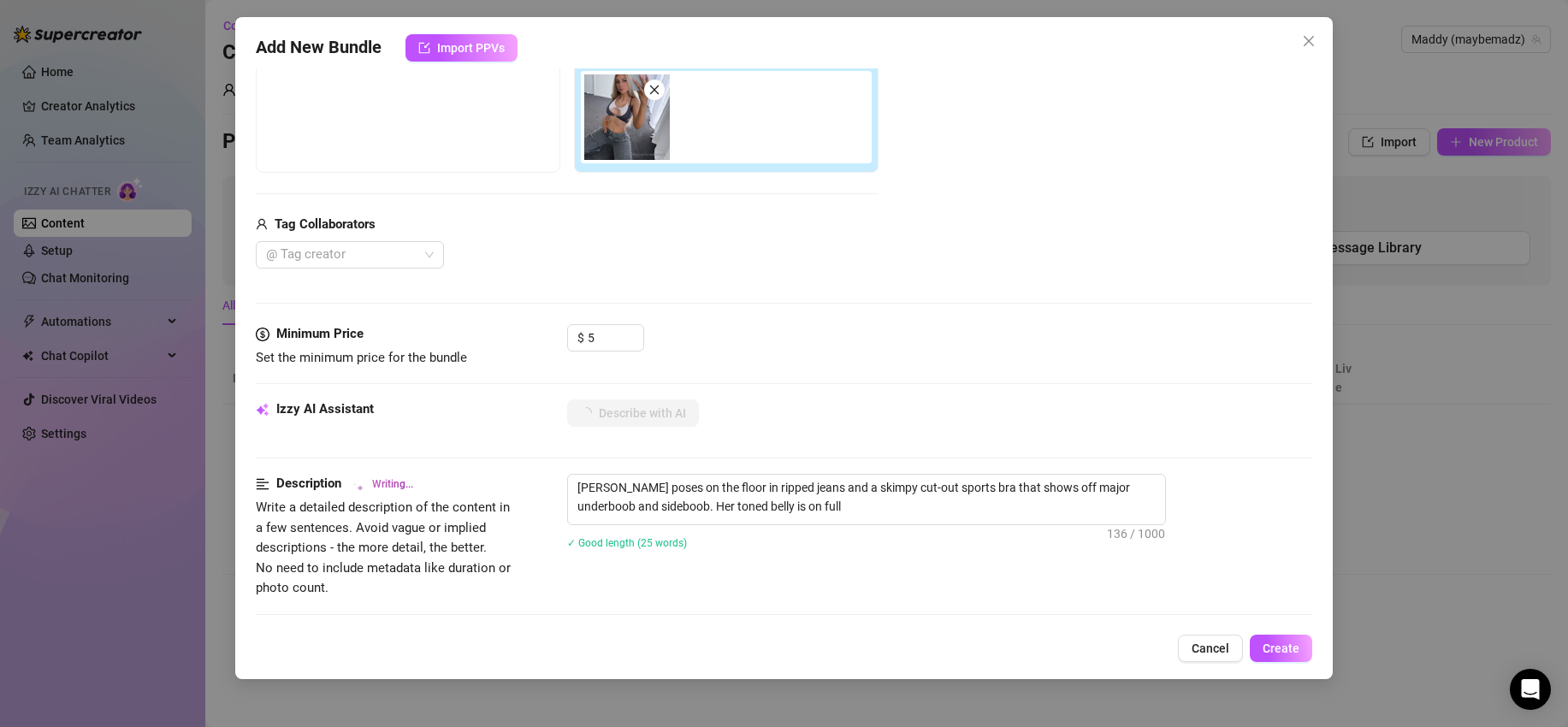
type textarea "[PERSON_NAME] poses on the floor in ripped jeans and a skimpy cut-out sports br…"
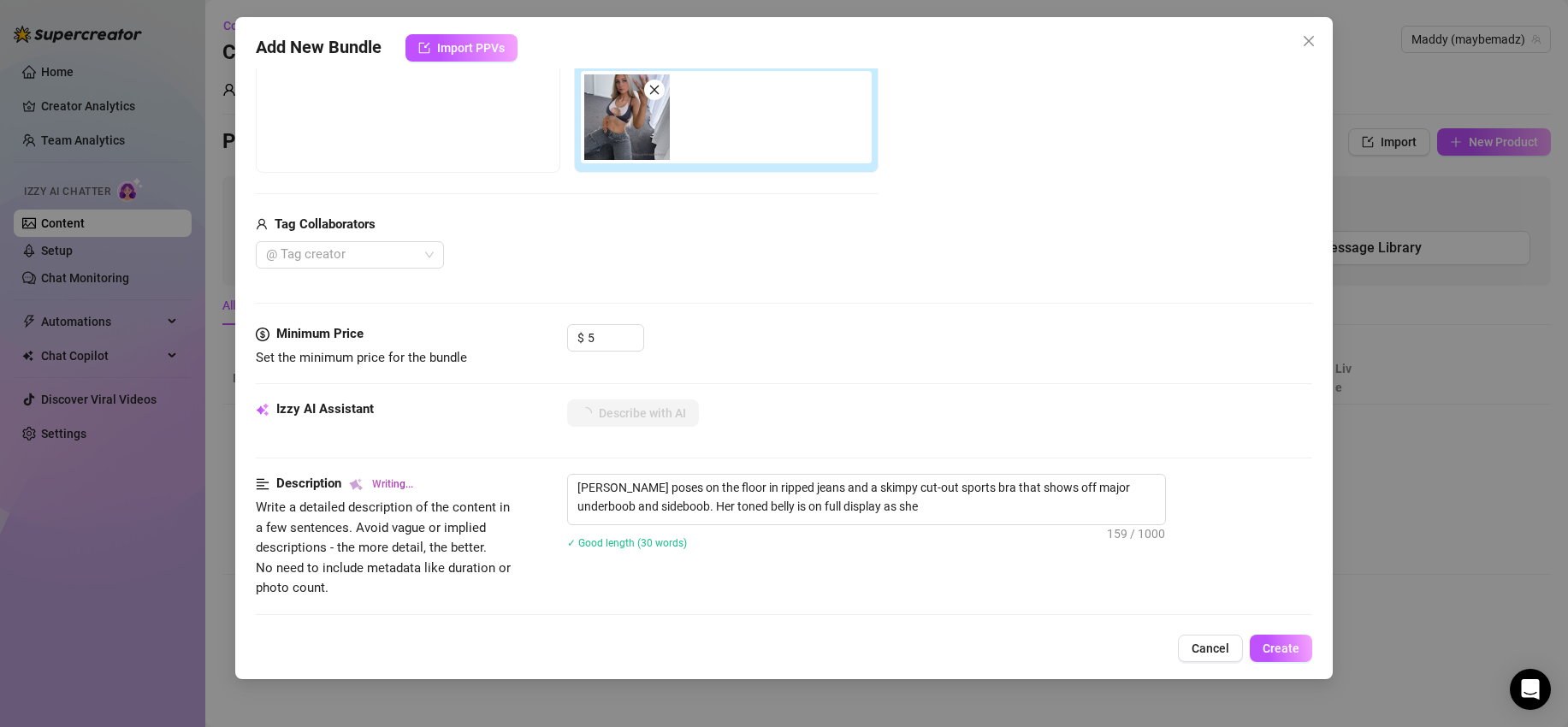
type textarea "[PERSON_NAME] poses on the floor in ripped jeans and a skimpy cut-out sports br…"
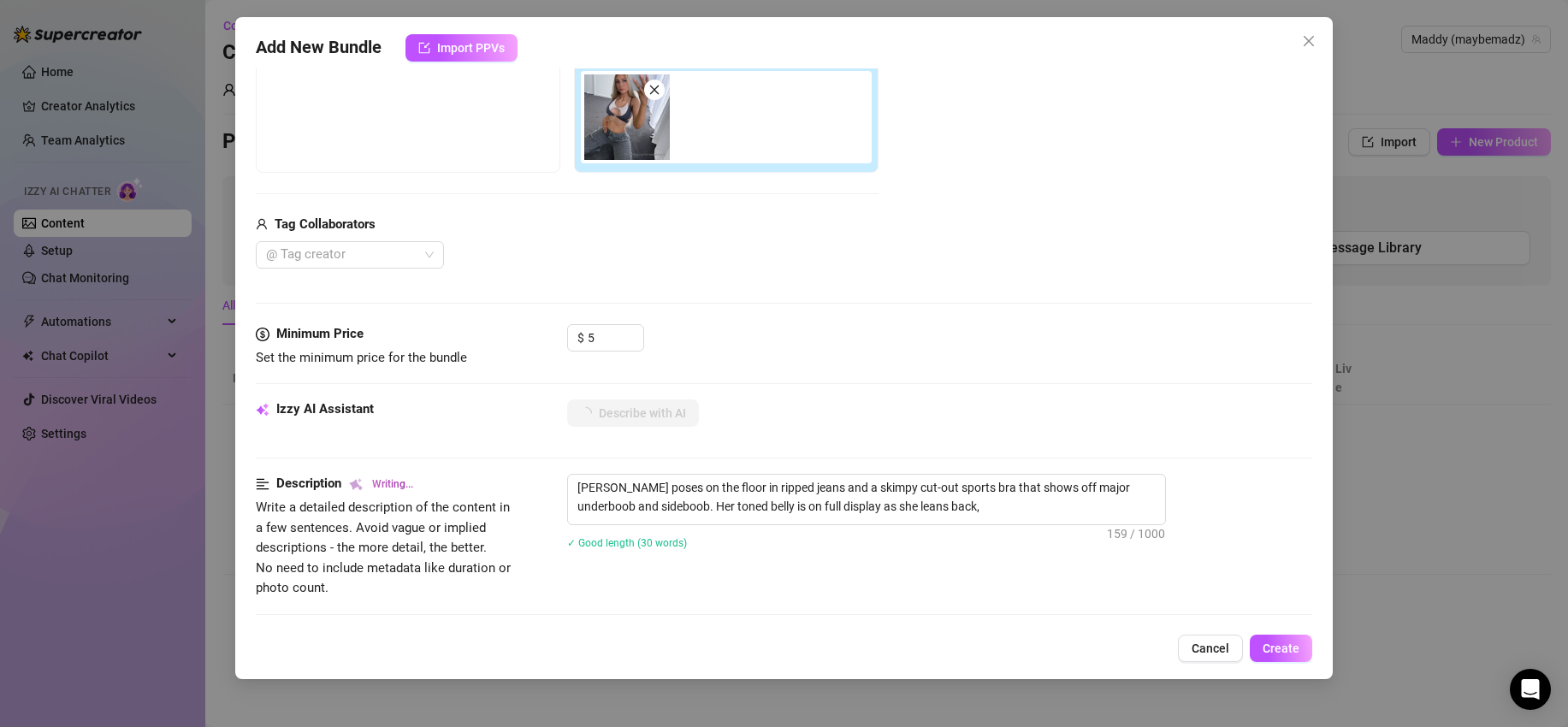
type textarea "[PERSON_NAME] poses on the floor in ripped jeans and a skimpy cut-out sports br…"
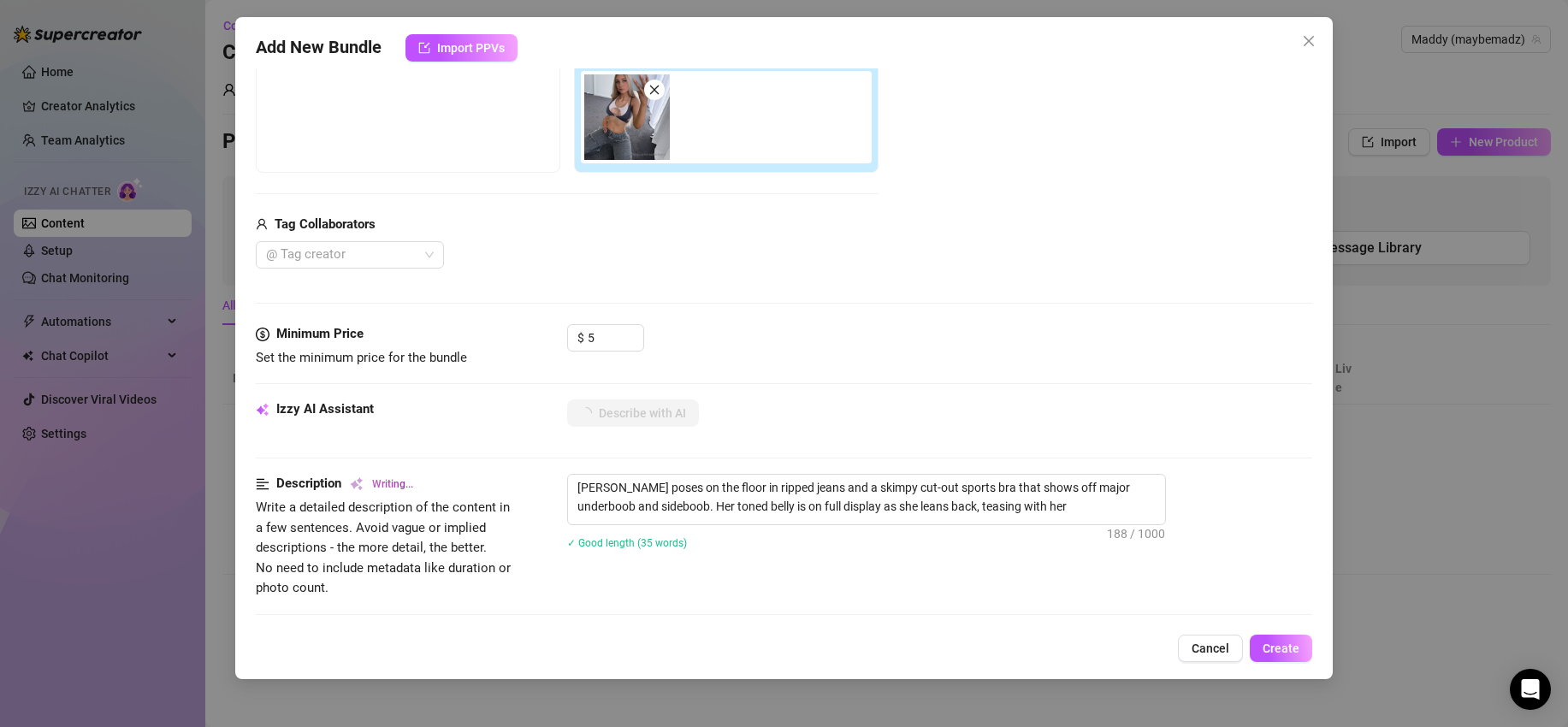
type textarea "[PERSON_NAME] poses on the floor in ripped jeans and a skimpy cut-out sports br…"
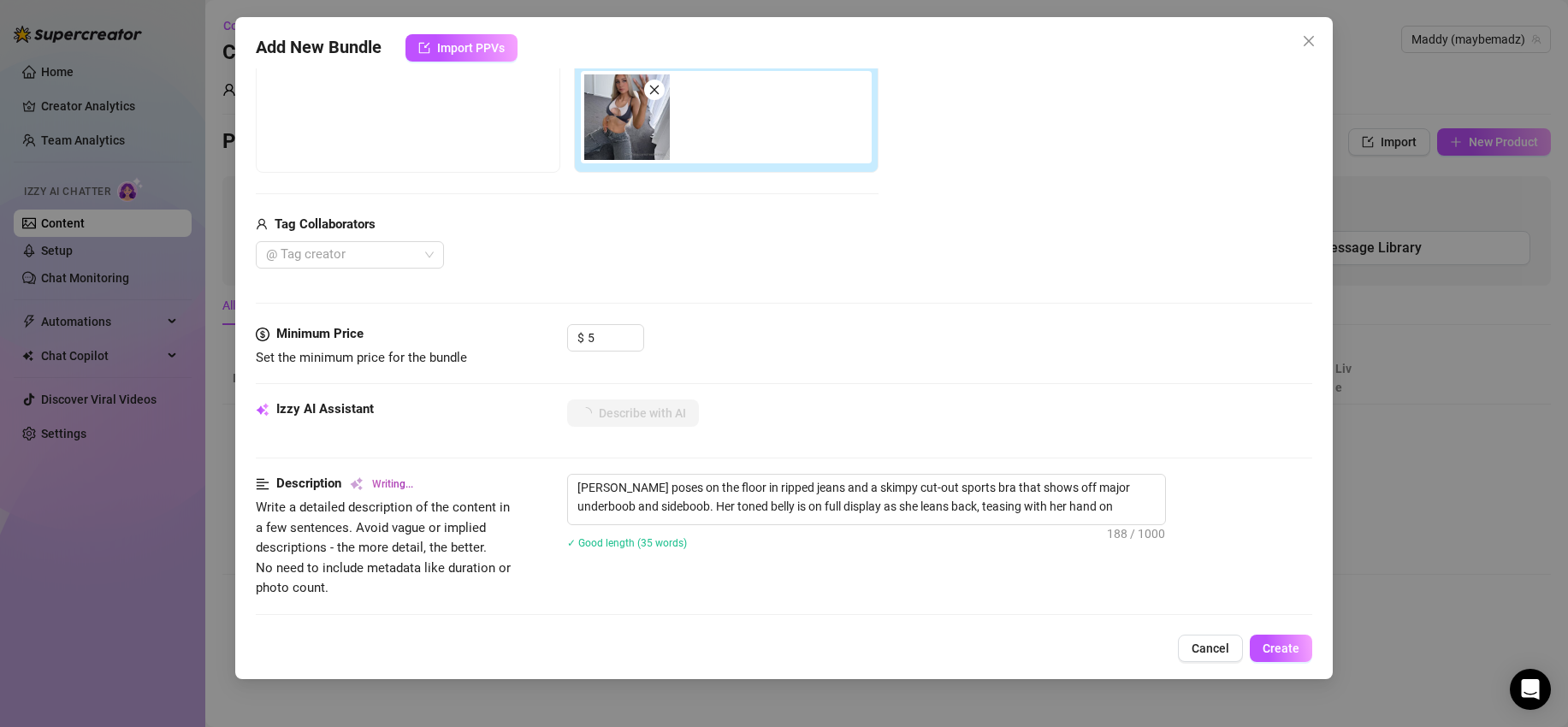
type textarea "[PERSON_NAME] poses on the floor in ripped jeans and a skimpy cut-out sports br…"
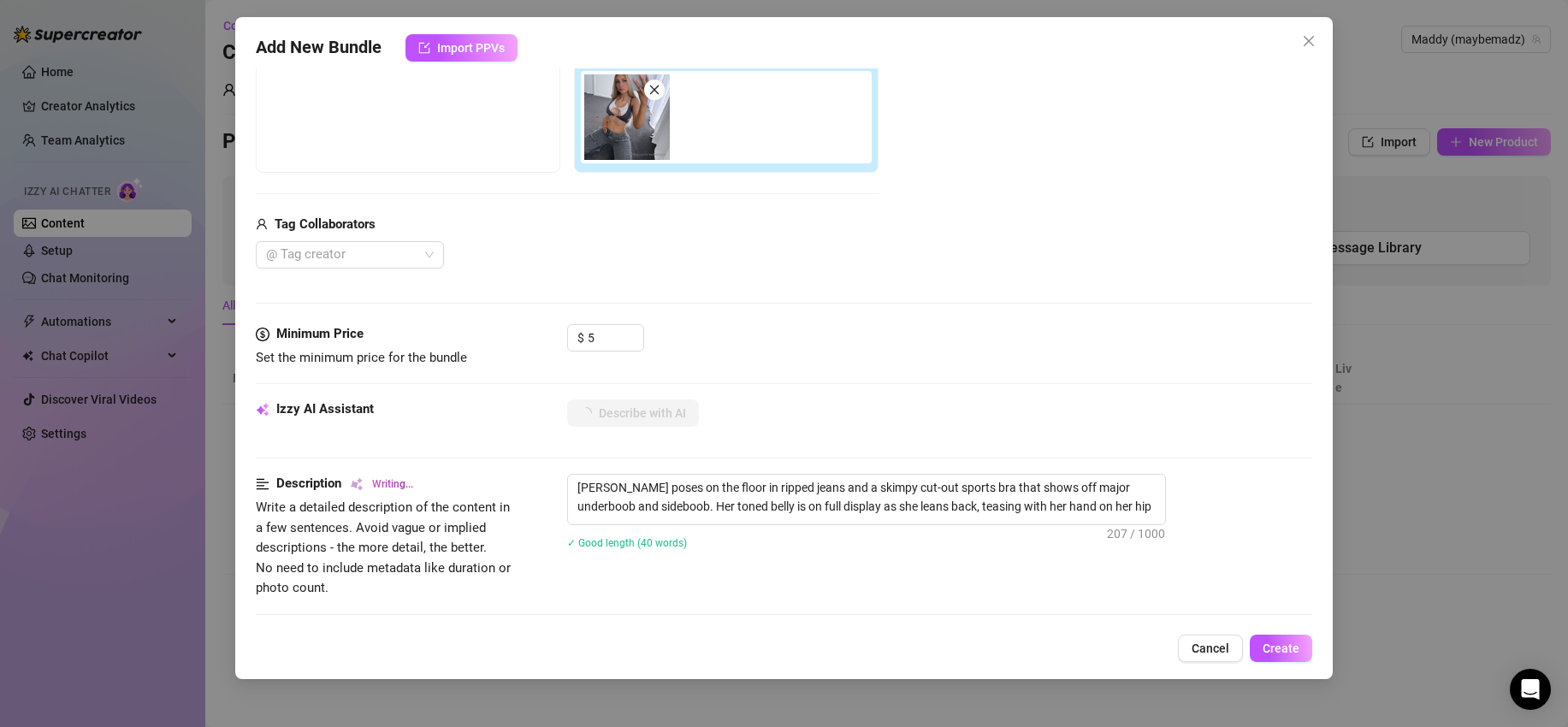
type textarea "[PERSON_NAME] poses on the floor in ripped jeans and a skimpy cut-out sports br…"
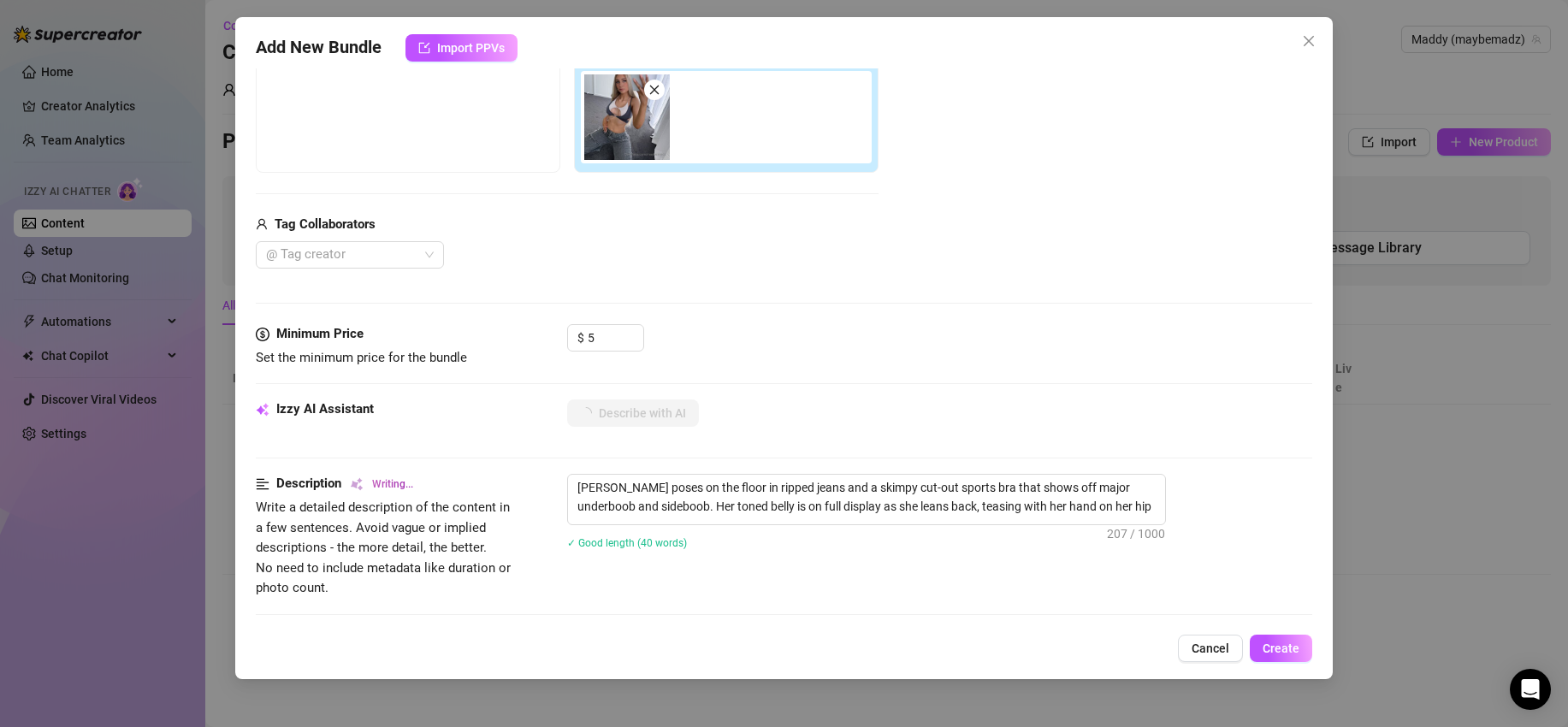
type textarea "[PERSON_NAME] poses on the floor in ripped jeans and a skimpy cut-out sports br…"
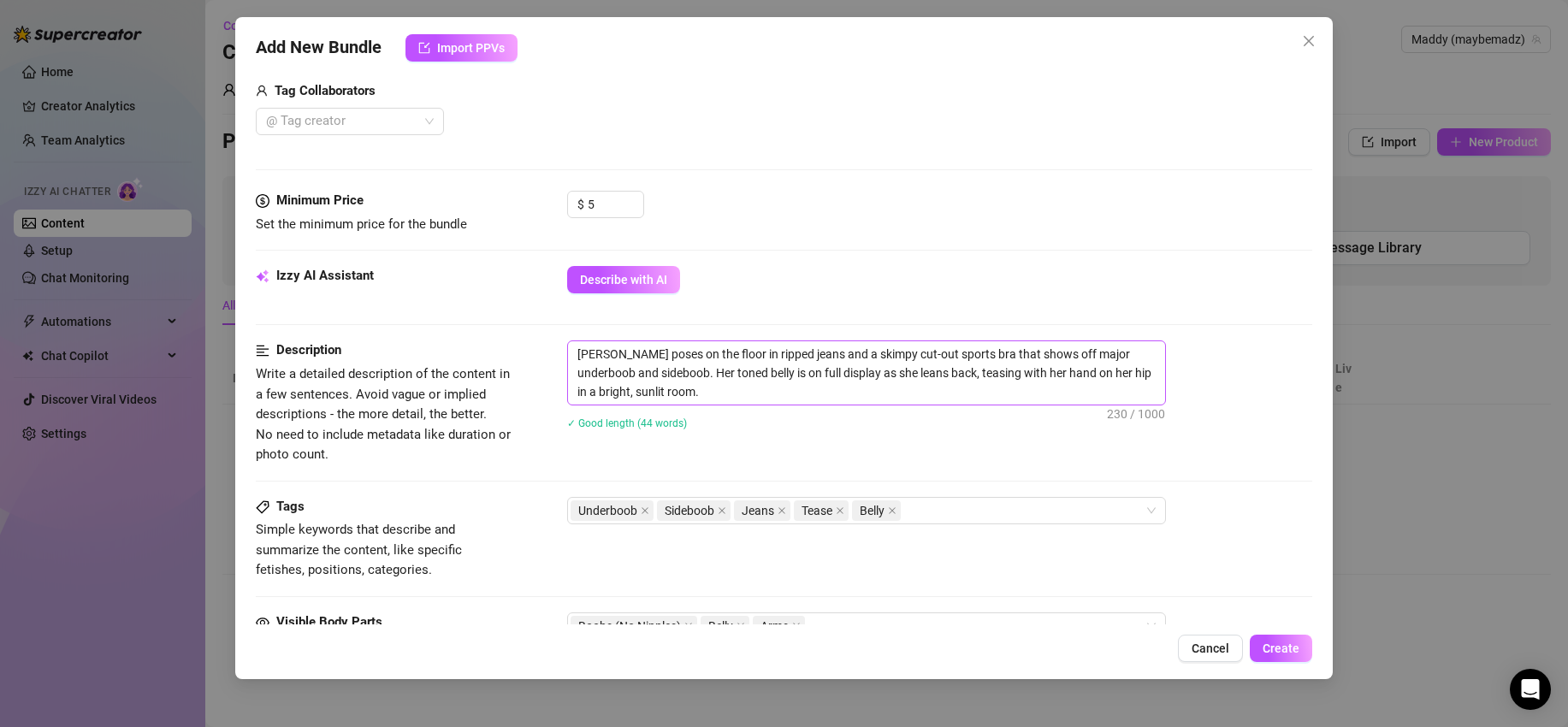
scroll to position [541, 0]
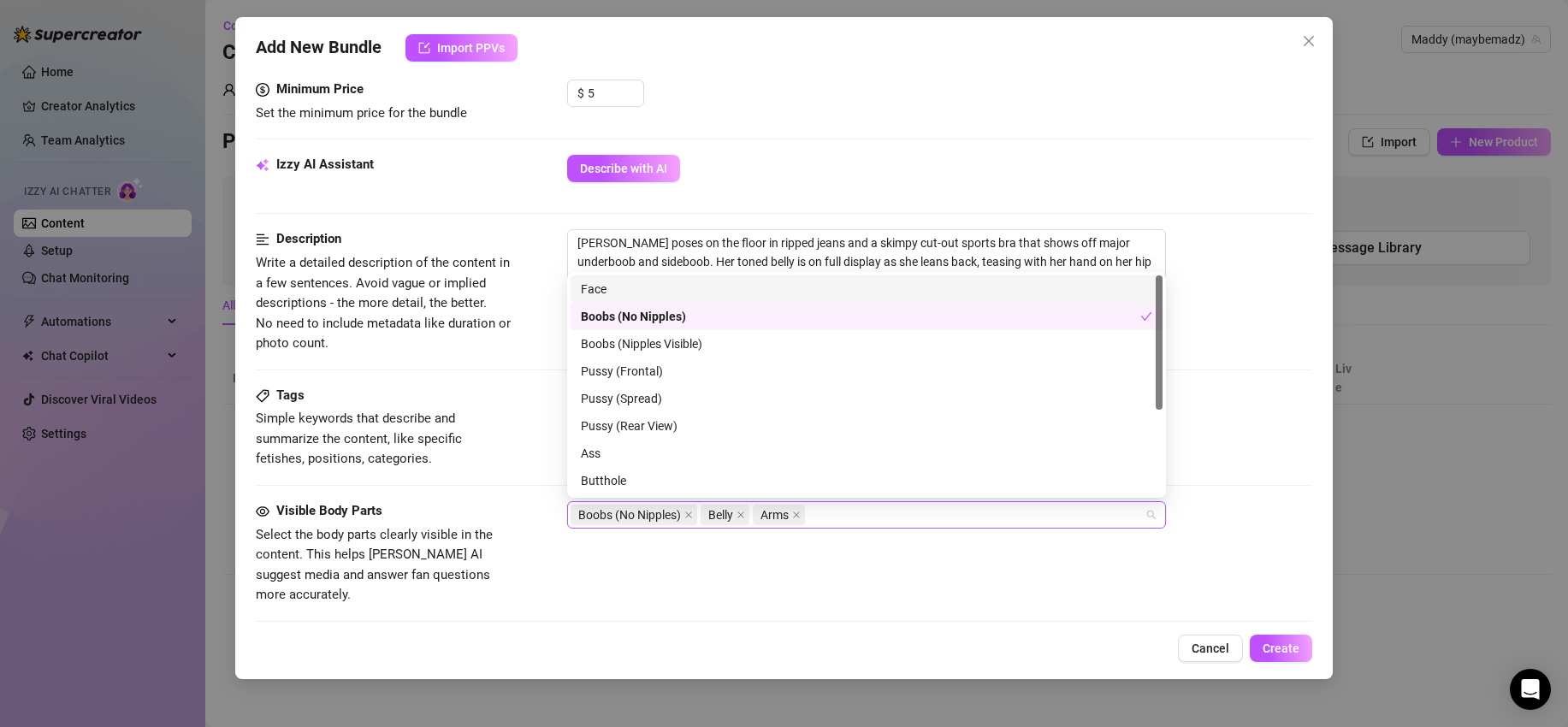
click at [1024, 521] on div "Boobs (No Nipples) Belly Arms" at bounding box center [858, 515] width 574 height 24
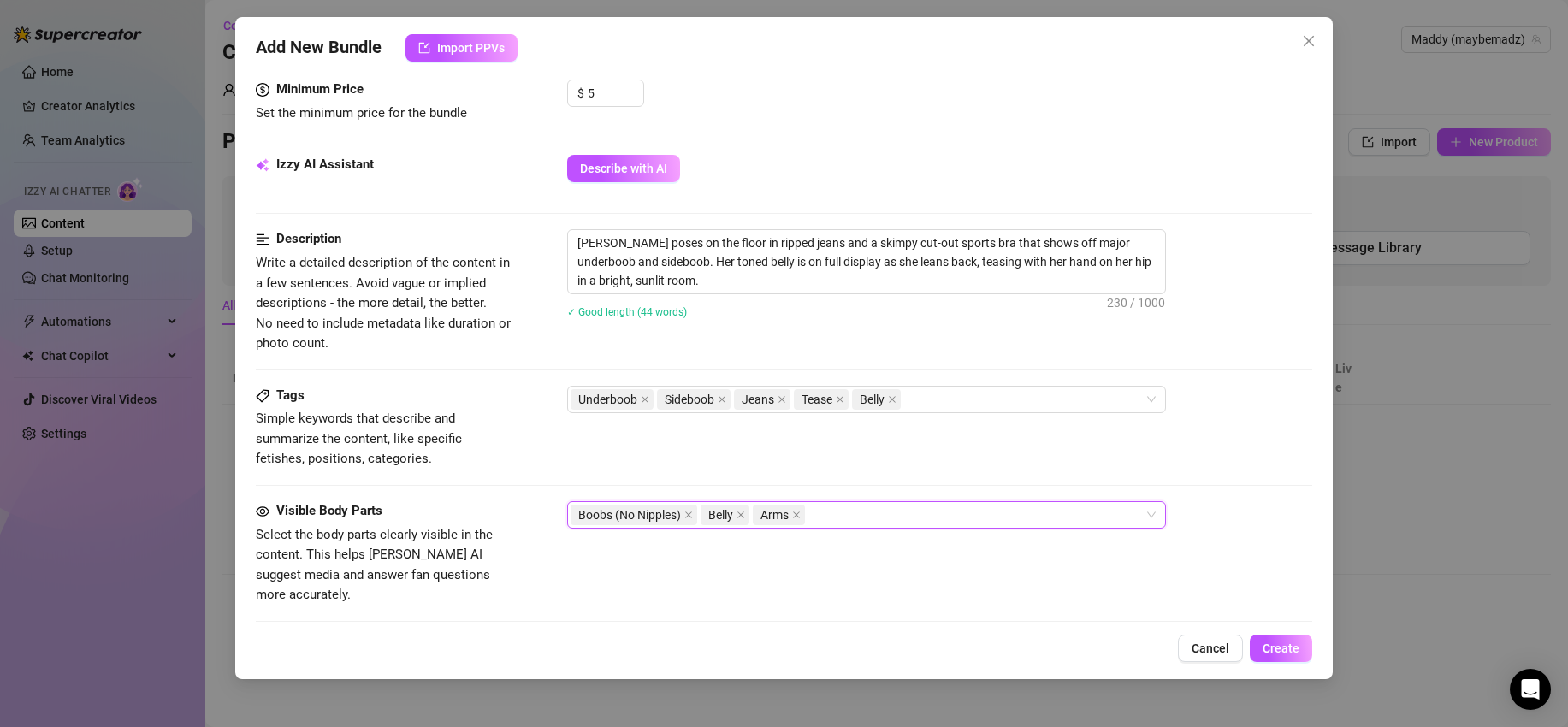
click at [1024, 521] on div "Boobs (No Nipples) Belly Arms" at bounding box center [858, 515] width 574 height 24
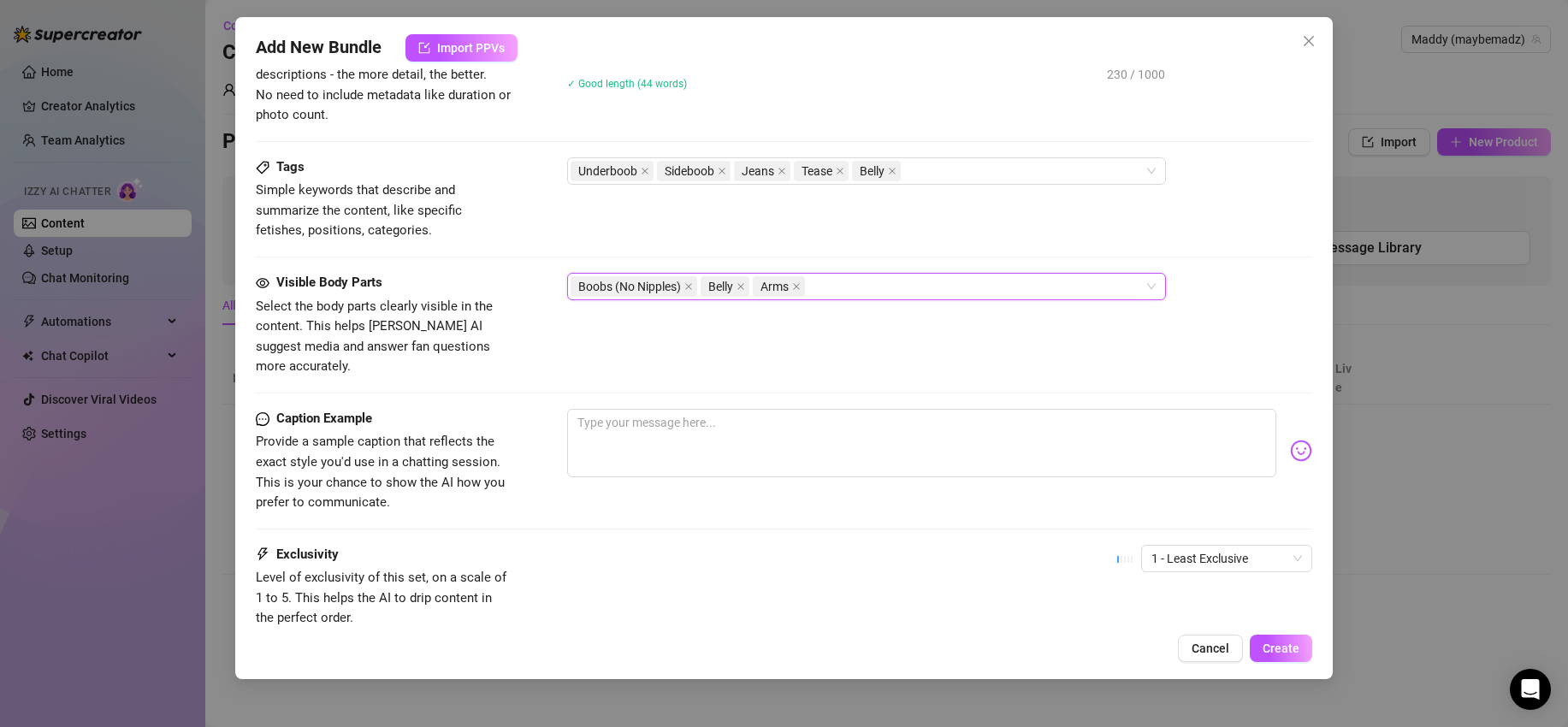
scroll to position [881, 0]
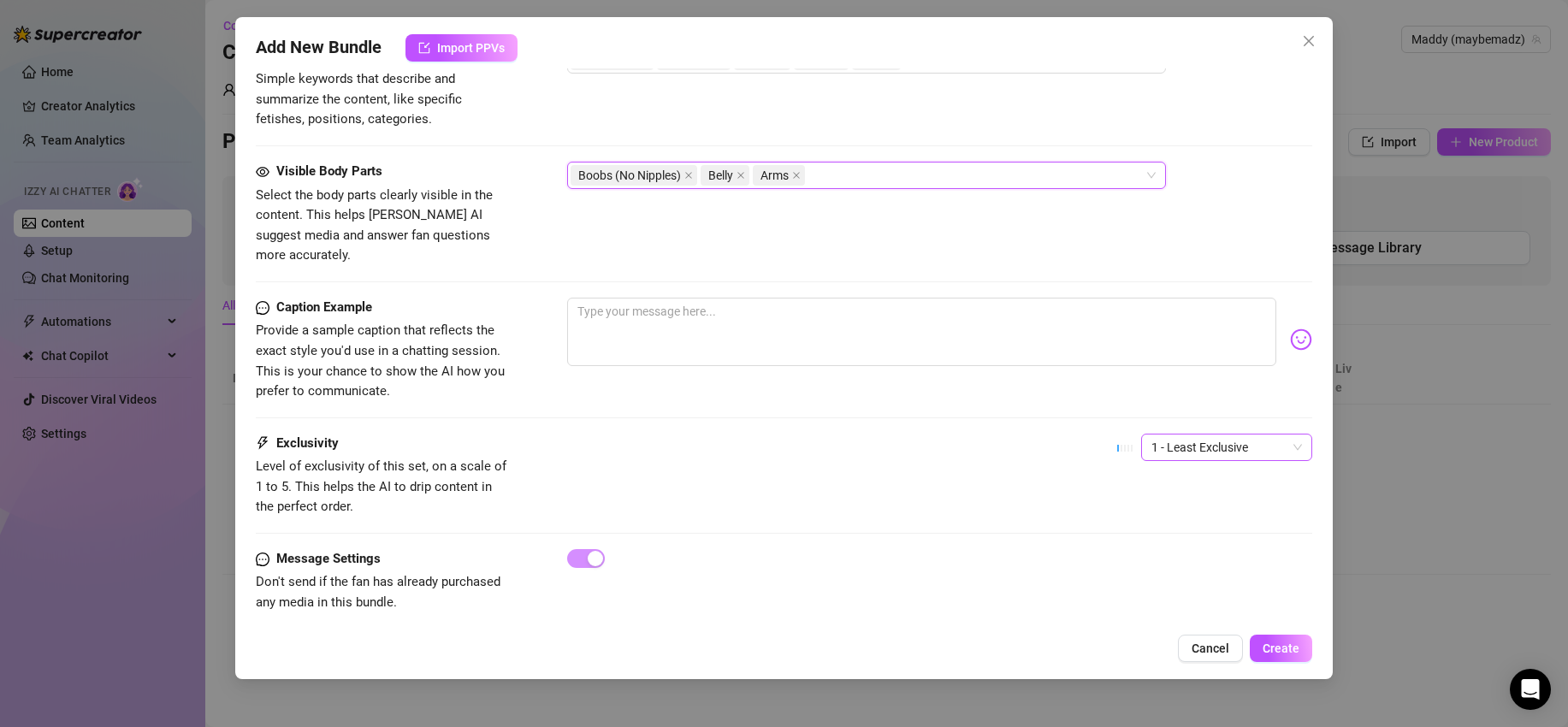
click at [1232, 434] on span "1 - Least Exclusive" at bounding box center [1226, 446] width 151 height 25
click at [1219, 650] on span "Cancel" at bounding box center [1210, 648] width 37 height 14
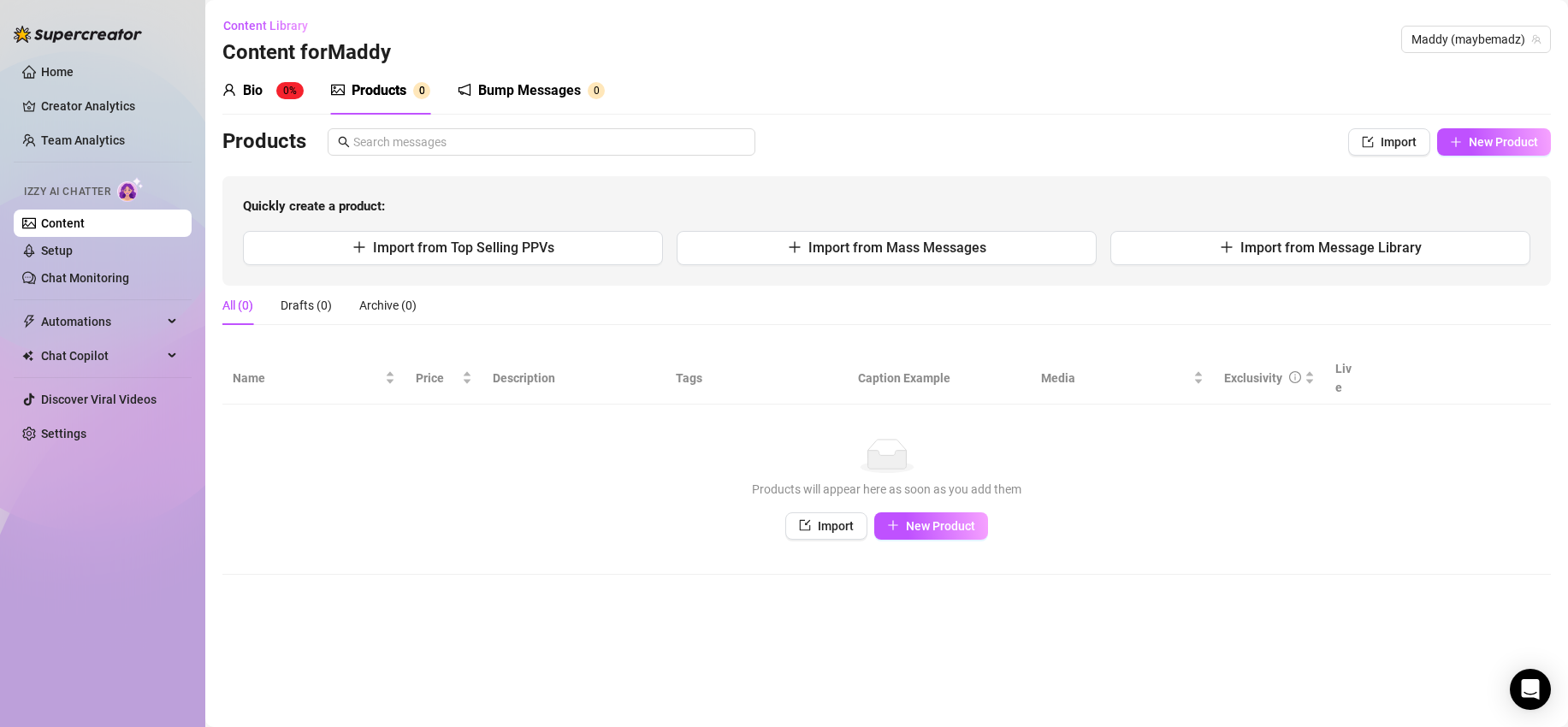
click at [546, 90] on div "Bump Messages" at bounding box center [530, 90] width 103 height 21
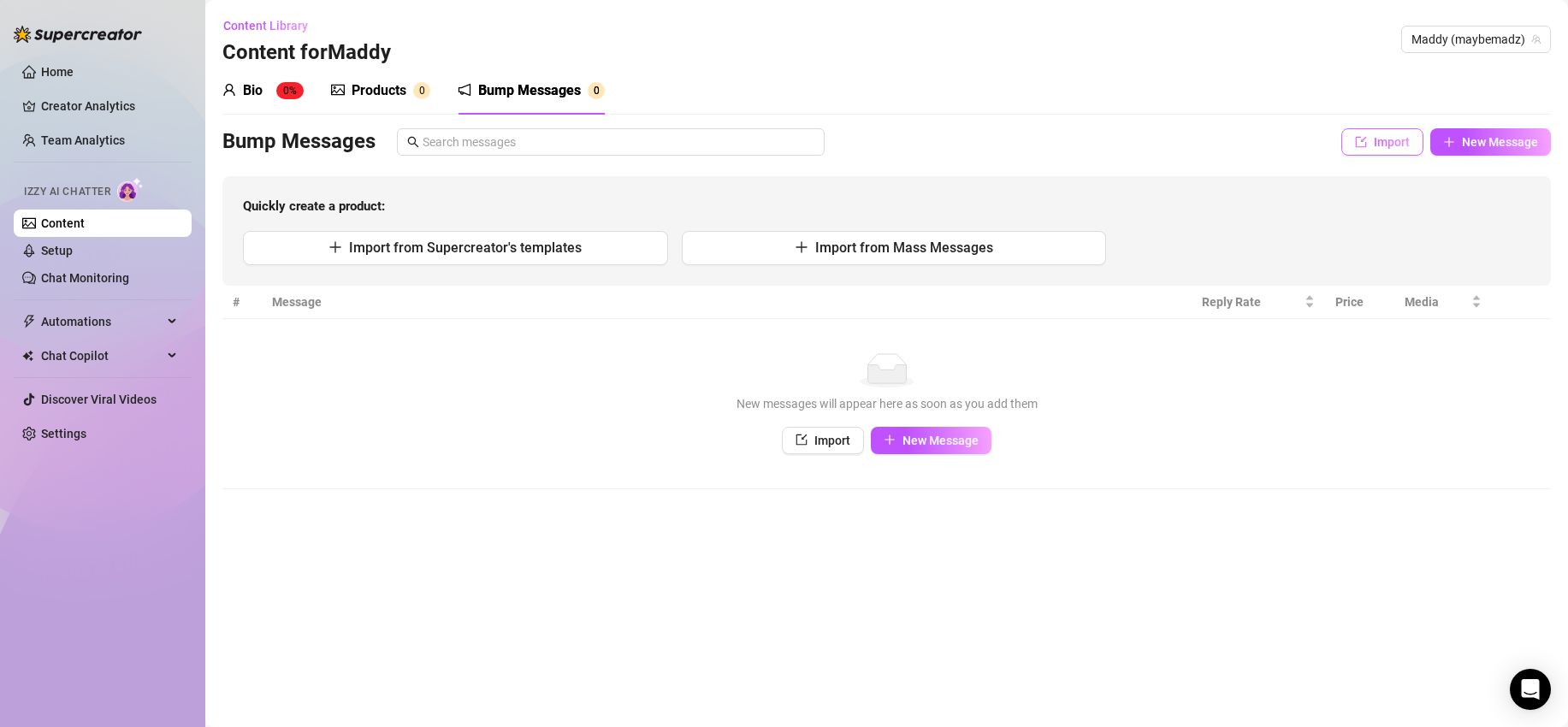
click at [1394, 137] on span "Import" at bounding box center [1391, 142] width 36 height 14
type textarea "Type your message here..."
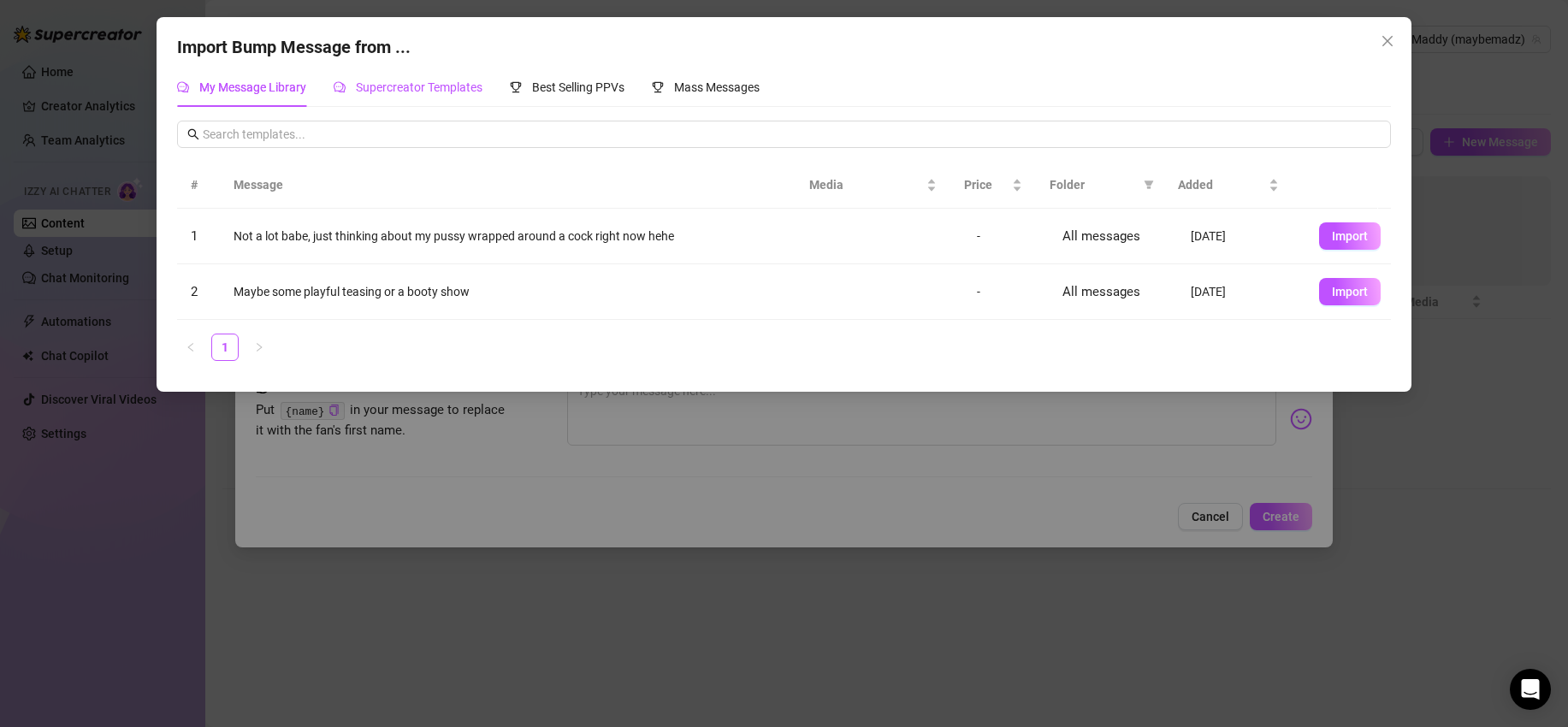
click at [407, 92] on span "Supercreator Templates" at bounding box center [419, 87] width 127 height 14
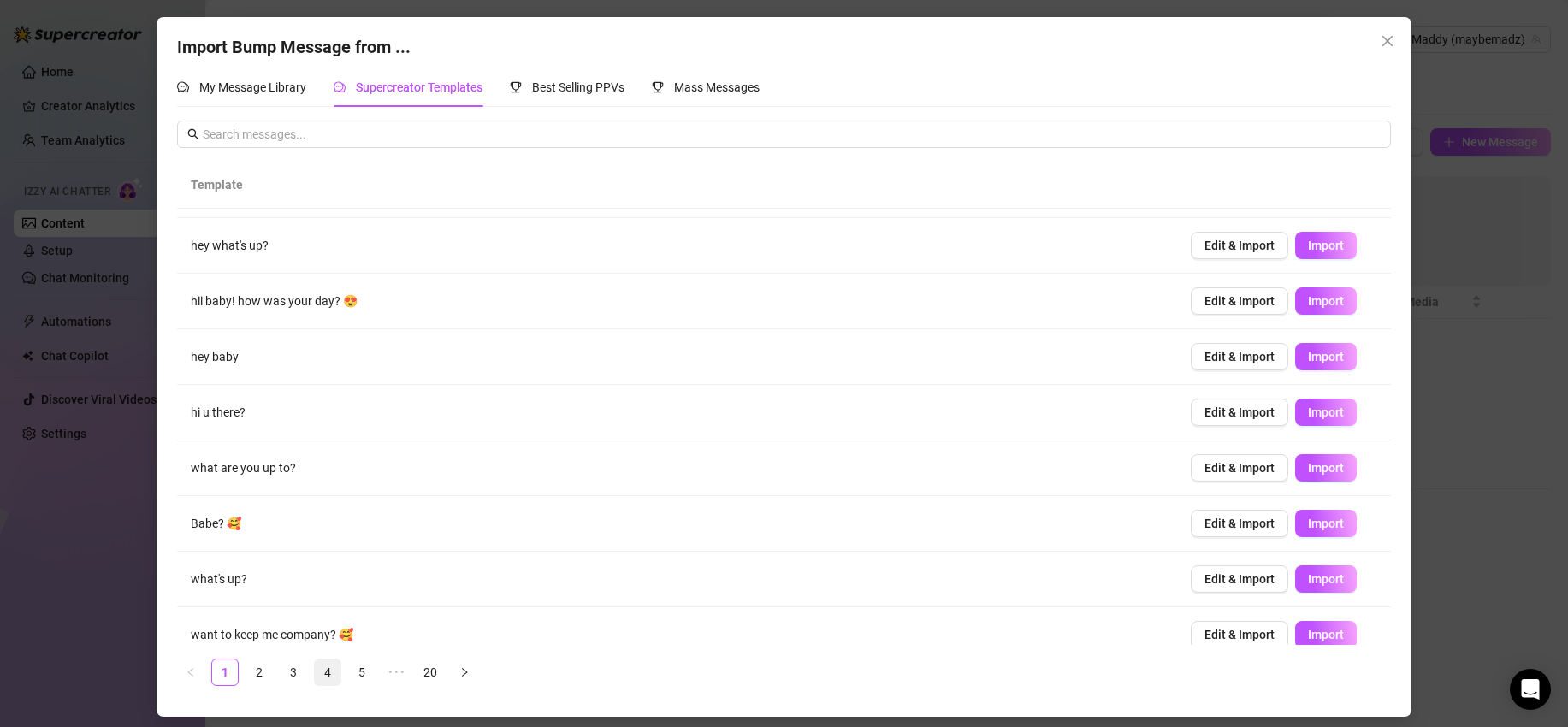
scroll to position [120, 0]
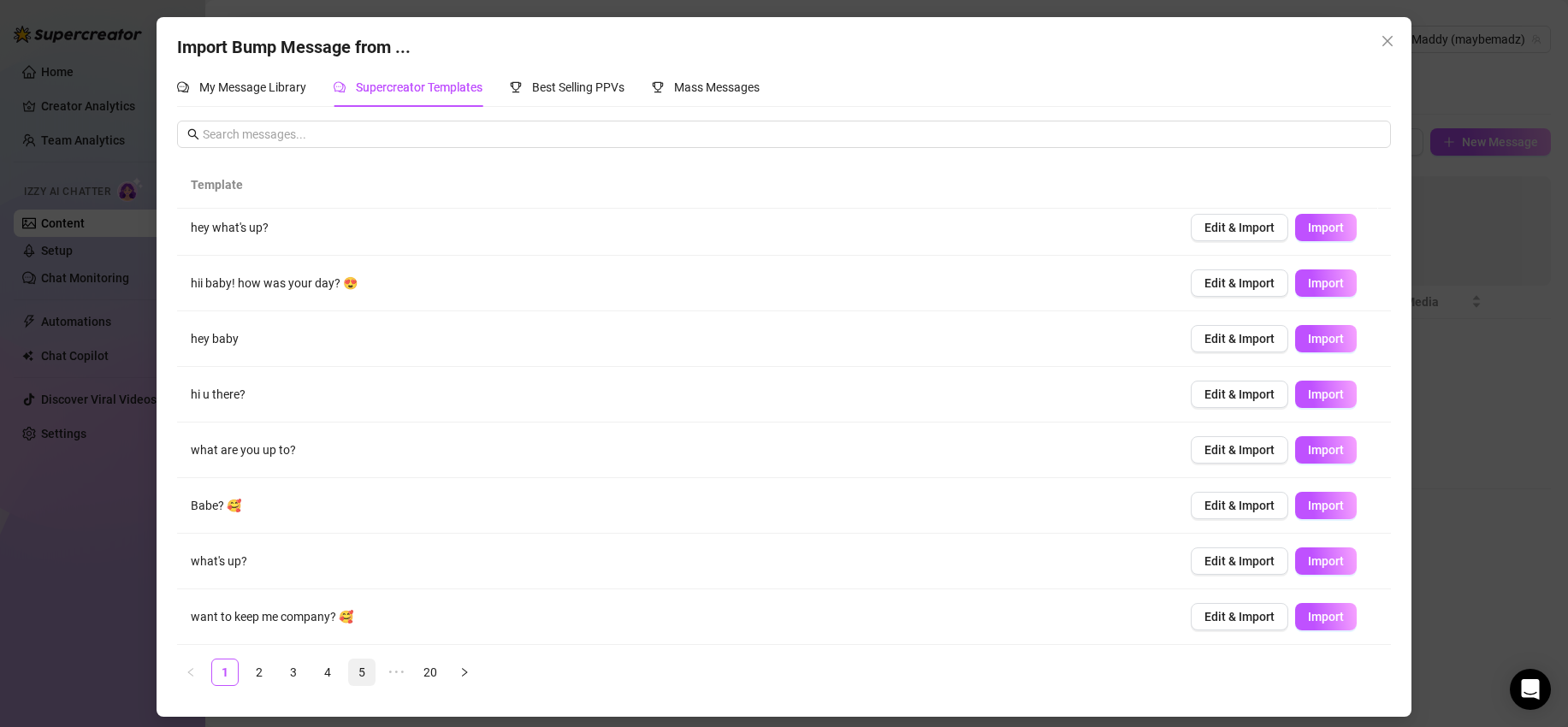
click at [358, 669] on link "5" at bounding box center [361, 671] width 25 height 25
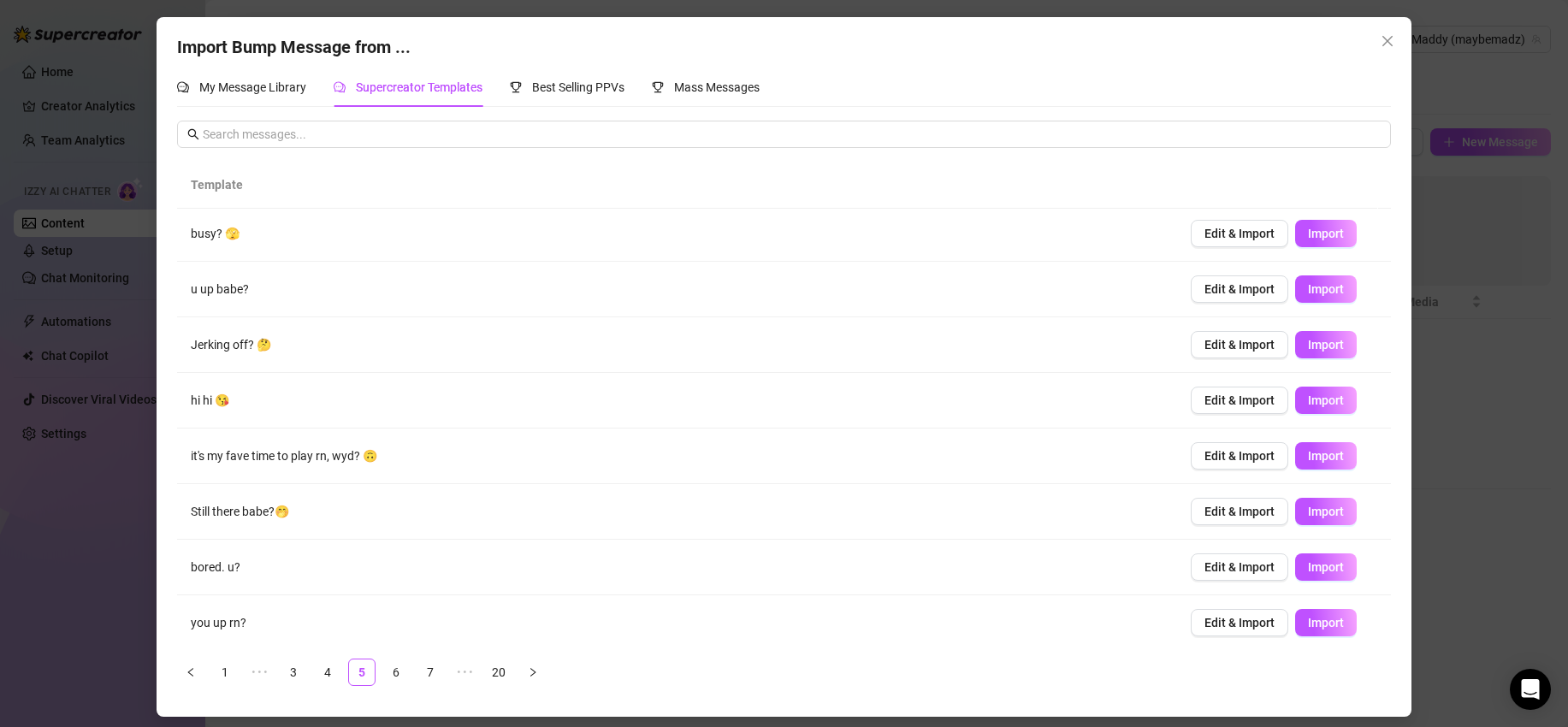
scroll to position [3, 0]
click at [392, 668] on link "6" at bounding box center [395, 671] width 25 height 25
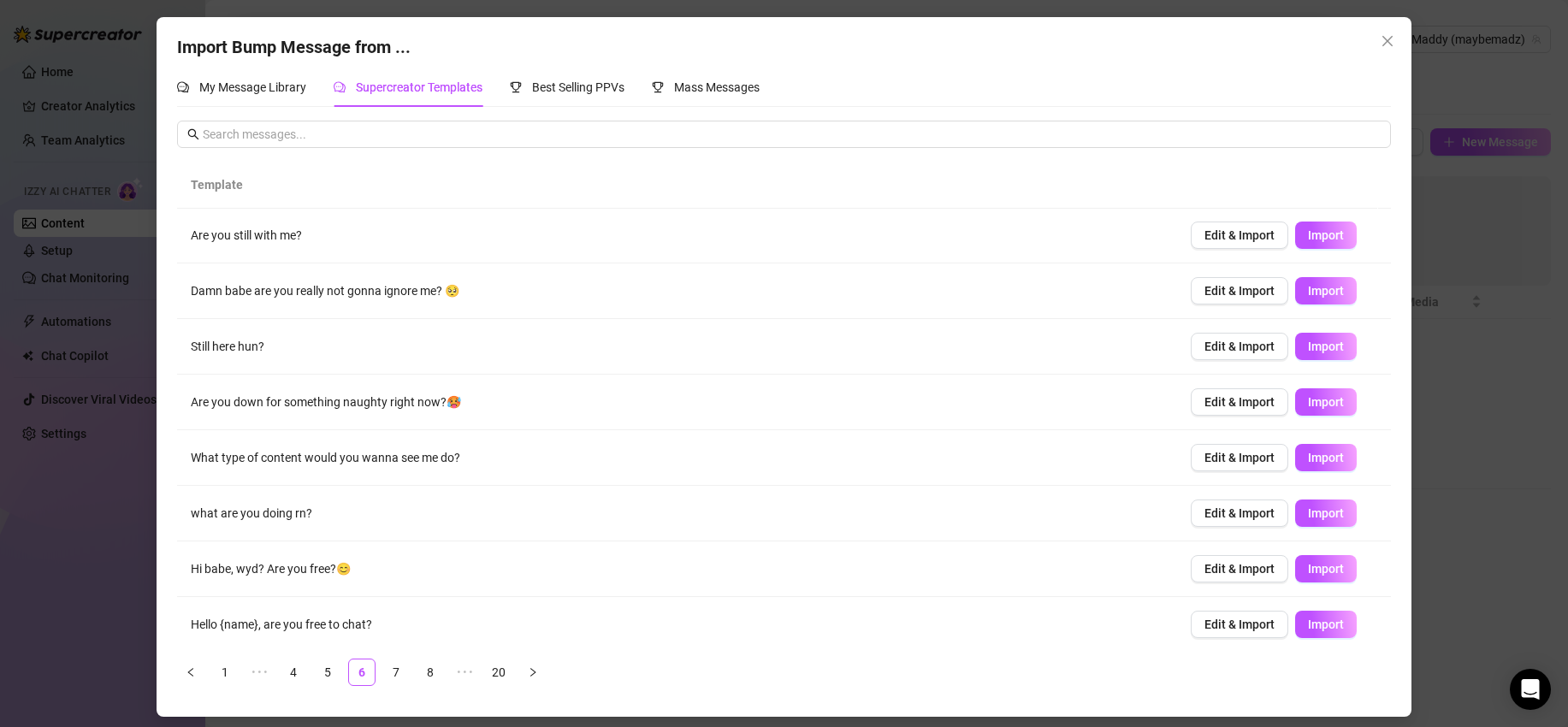
scroll to position [0, 0]
click at [1388, 42] on icon "close" at bounding box center [1388, 41] width 14 height 14
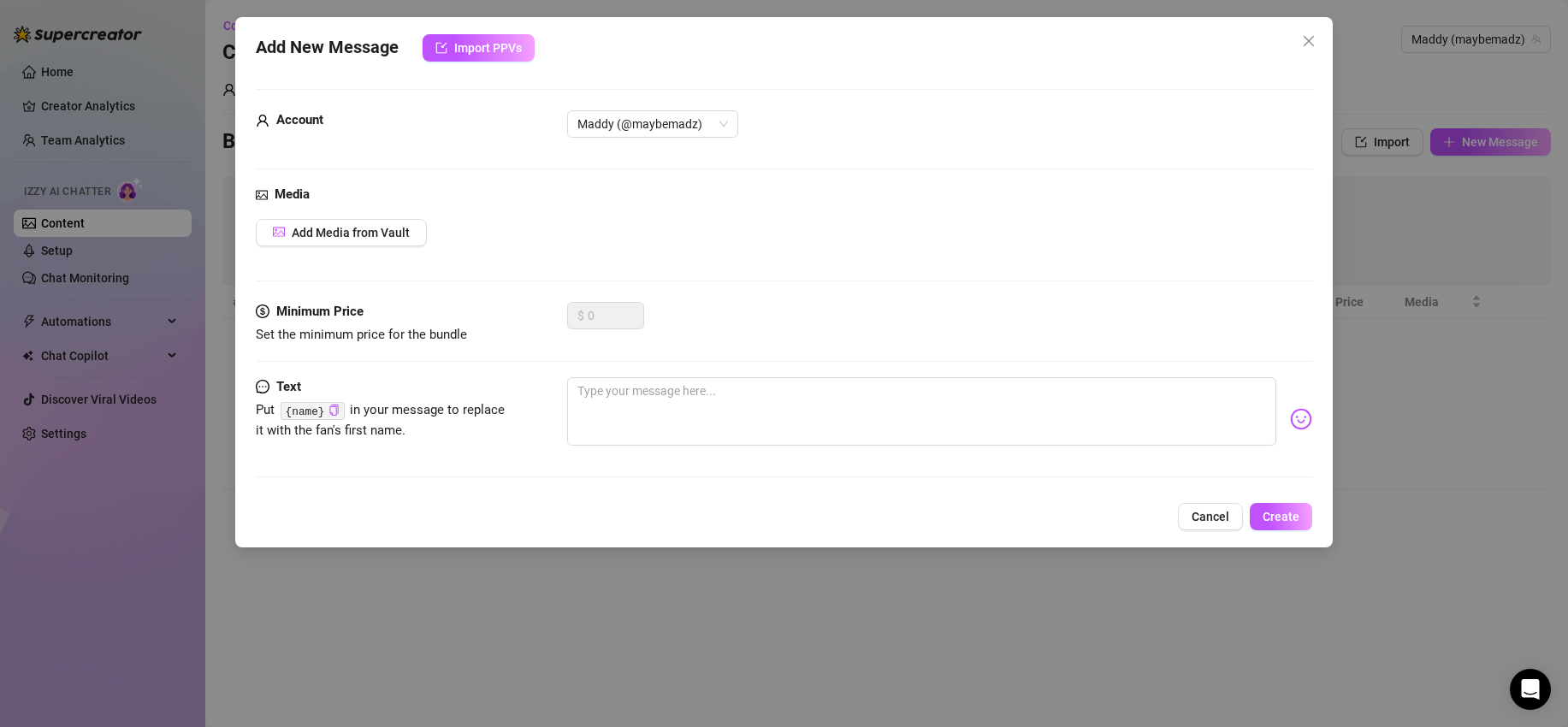
drag, startPoint x: 1204, startPoint y: 526, endPoint x: 660, endPoint y: 260, distance: 605.6
click at [1203, 519] on button "Cancel" at bounding box center [1210, 516] width 65 height 27
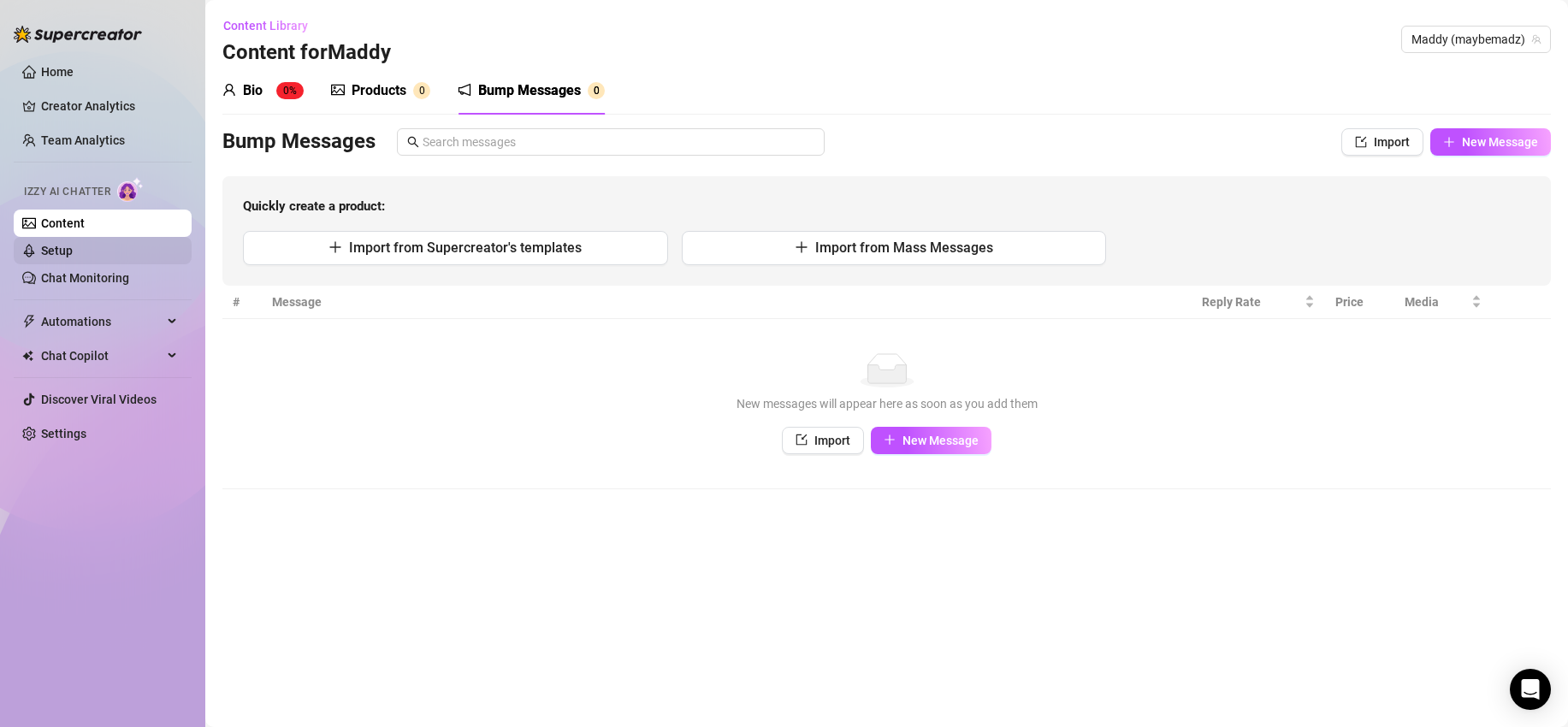
click at [73, 250] on link "Setup" at bounding box center [57, 250] width 31 height 14
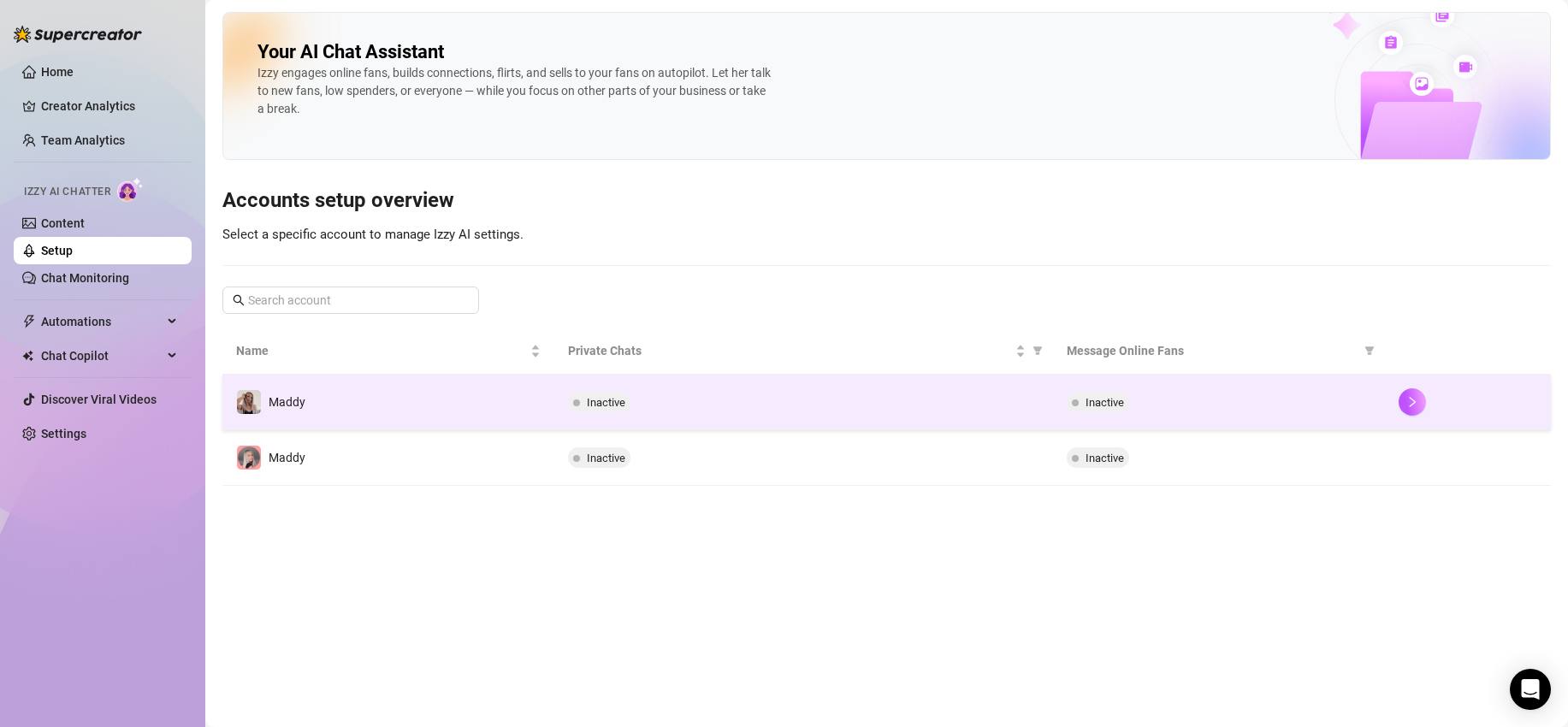
click at [382, 391] on td "Maddy️" at bounding box center [388, 403] width 332 height 56
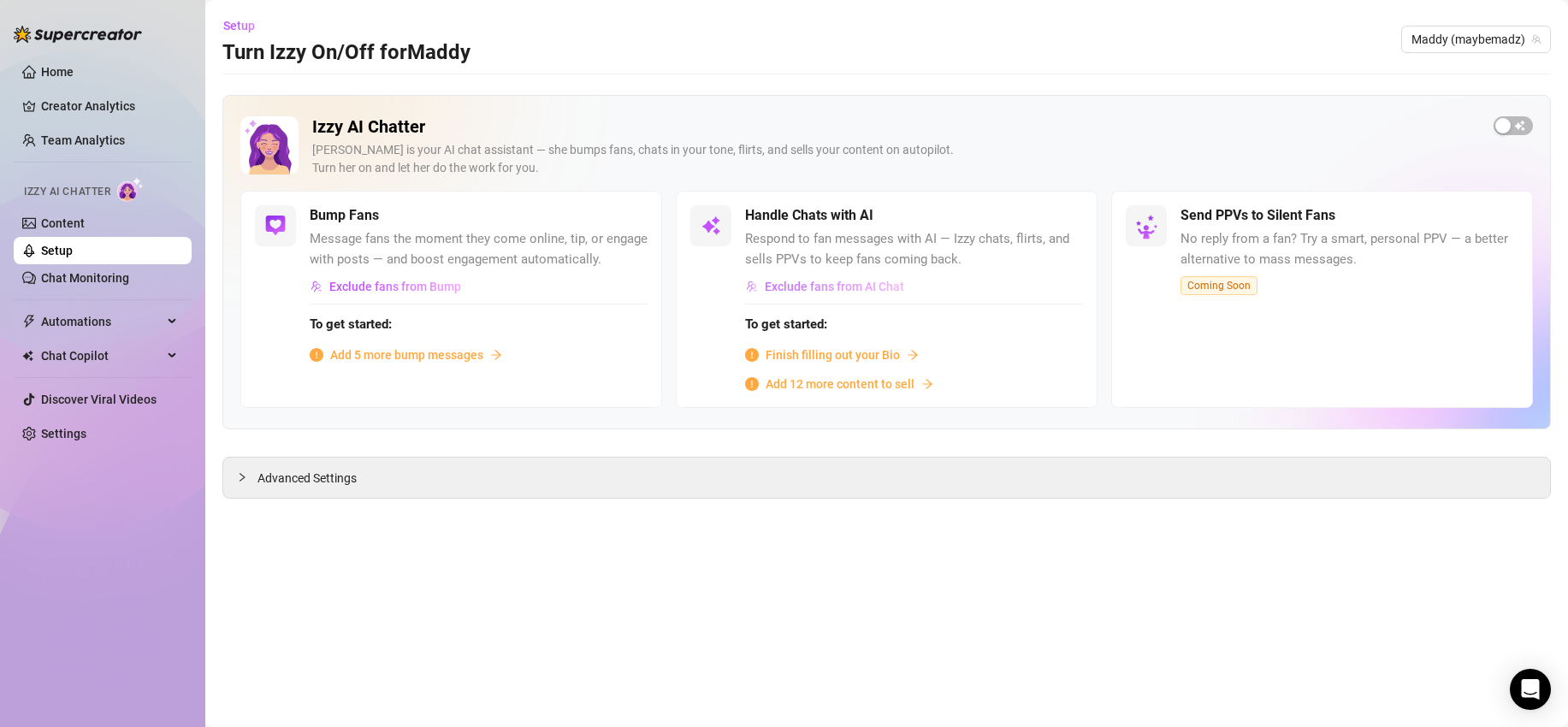
click at [801, 284] on span "Exclude fans from AI Chat" at bounding box center [834, 286] width 139 height 14
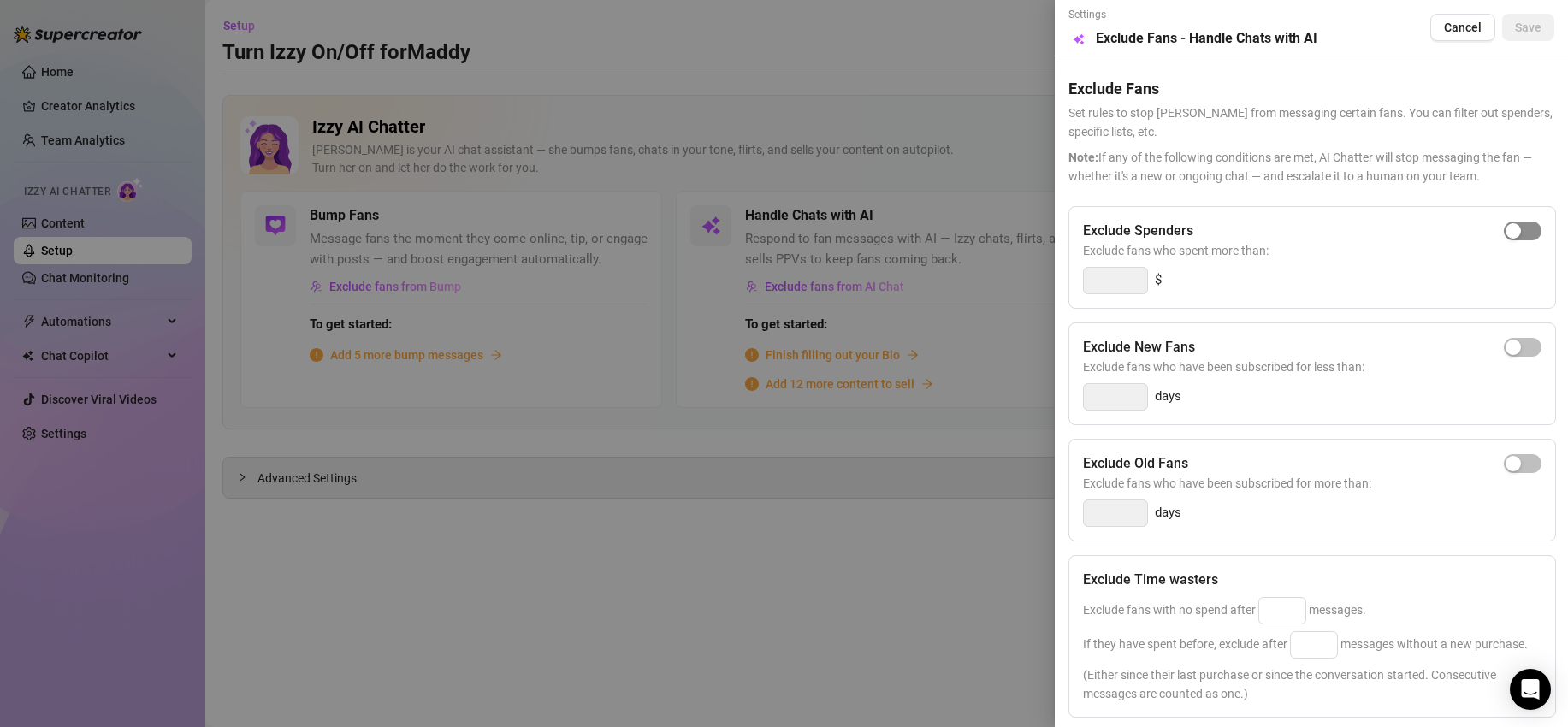
click at [1505, 235] on div "button" at bounding box center [1513, 231] width 16 height 16
type input "300"
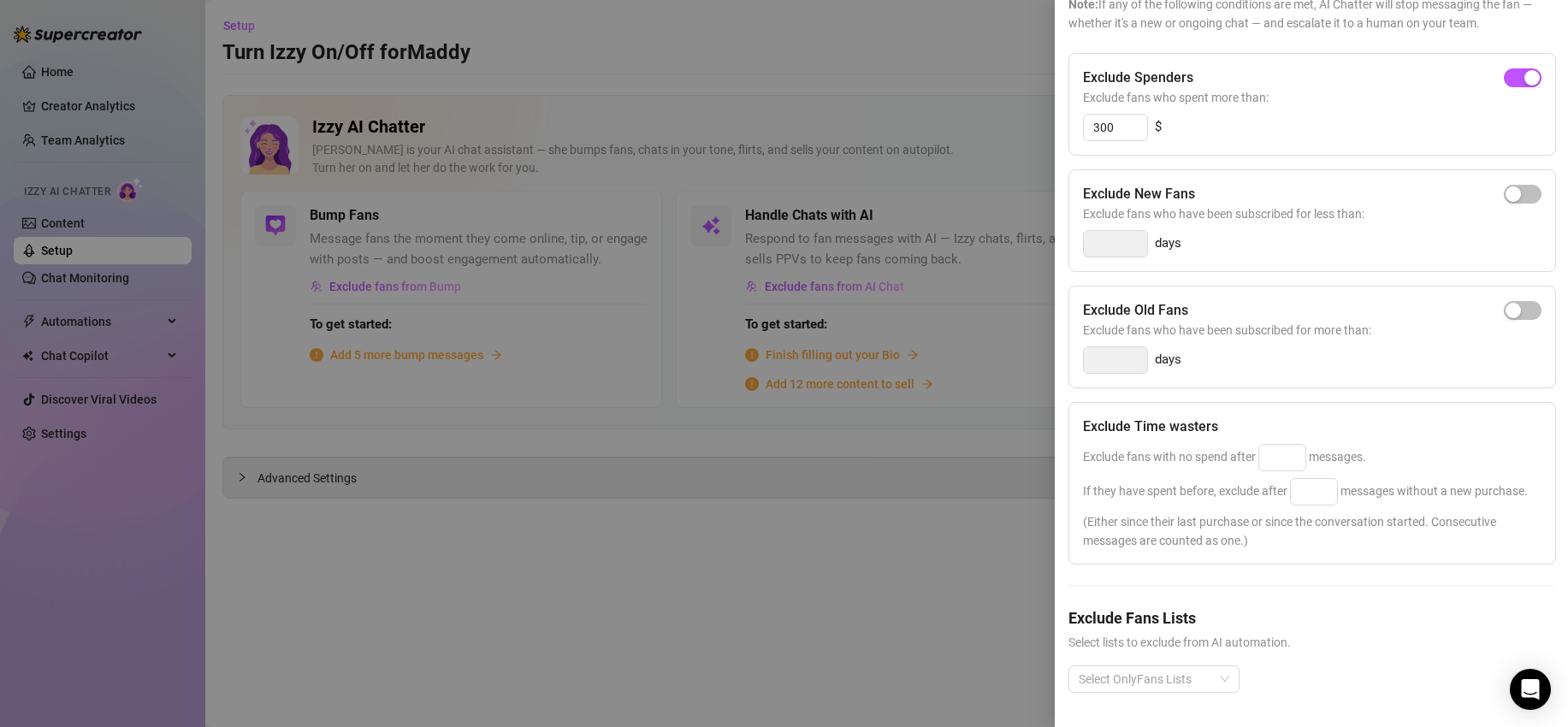
scroll to position [184, 0]
click at [658, 324] on div at bounding box center [784, 364] width 1568 height 727
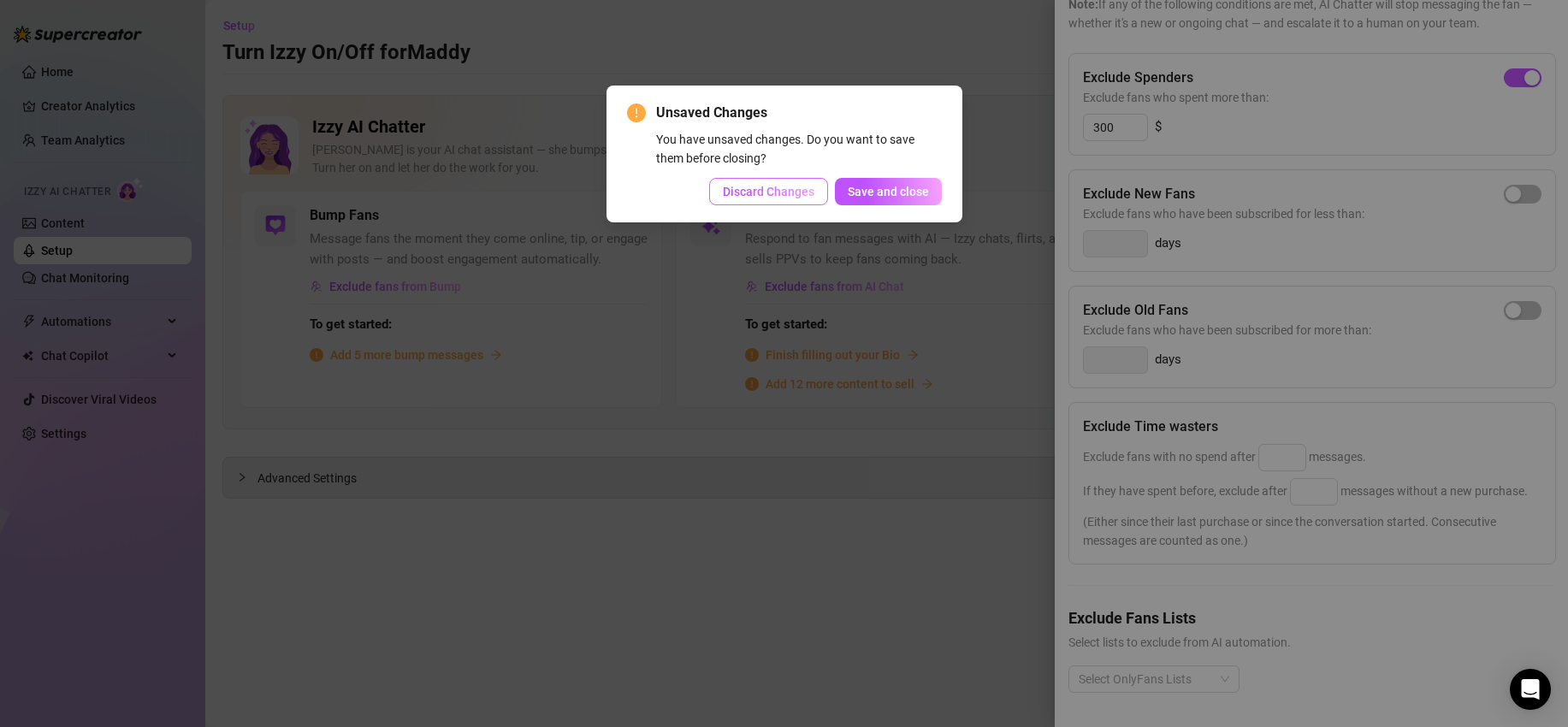
click at [776, 196] on span "Discard Changes" at bounding box center [768, 191] width 91 height 14
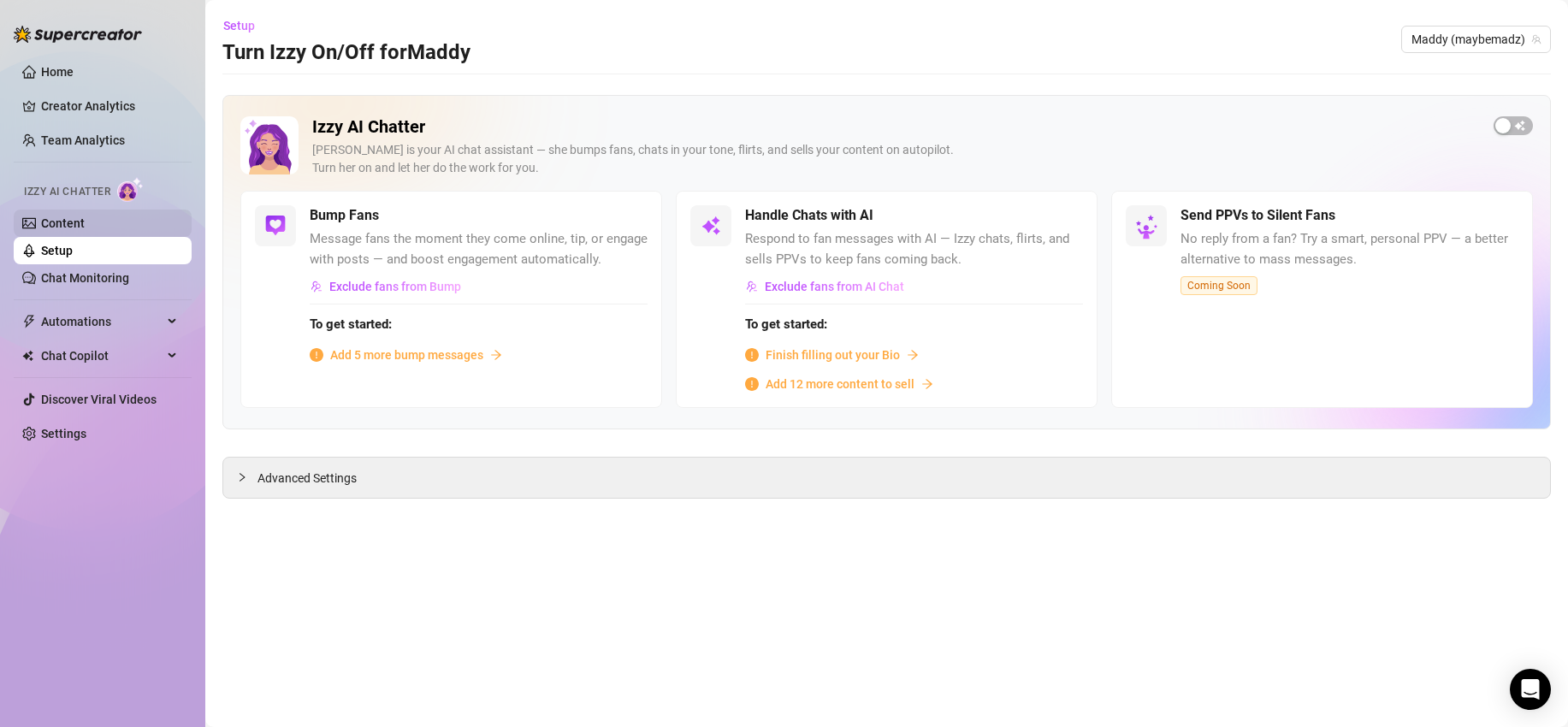
click at [61, 225] on link "Content" at bounding box center [63, 223] width 44 height 14
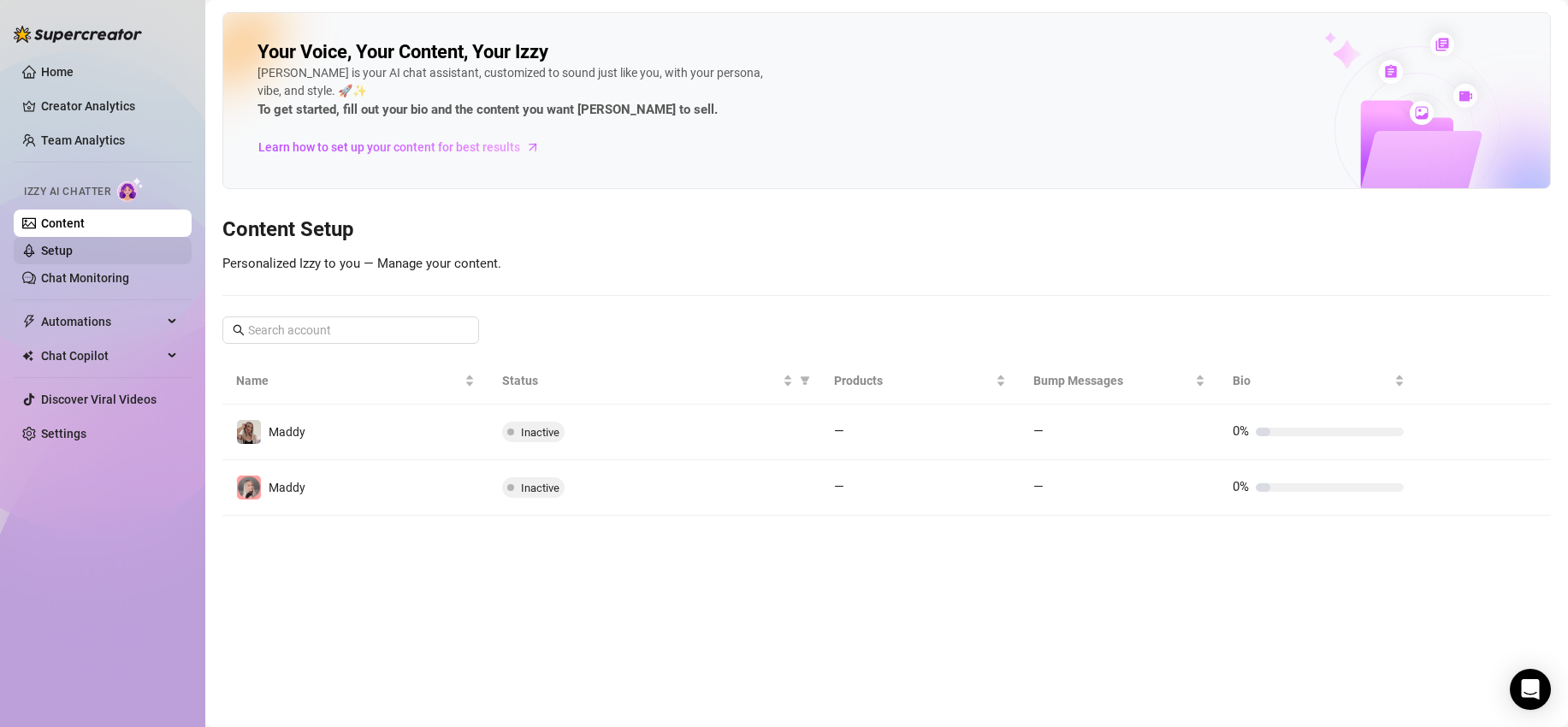
click at [61, 254] on link "Setup" at bounding box center [57, 250] width 31 height 14
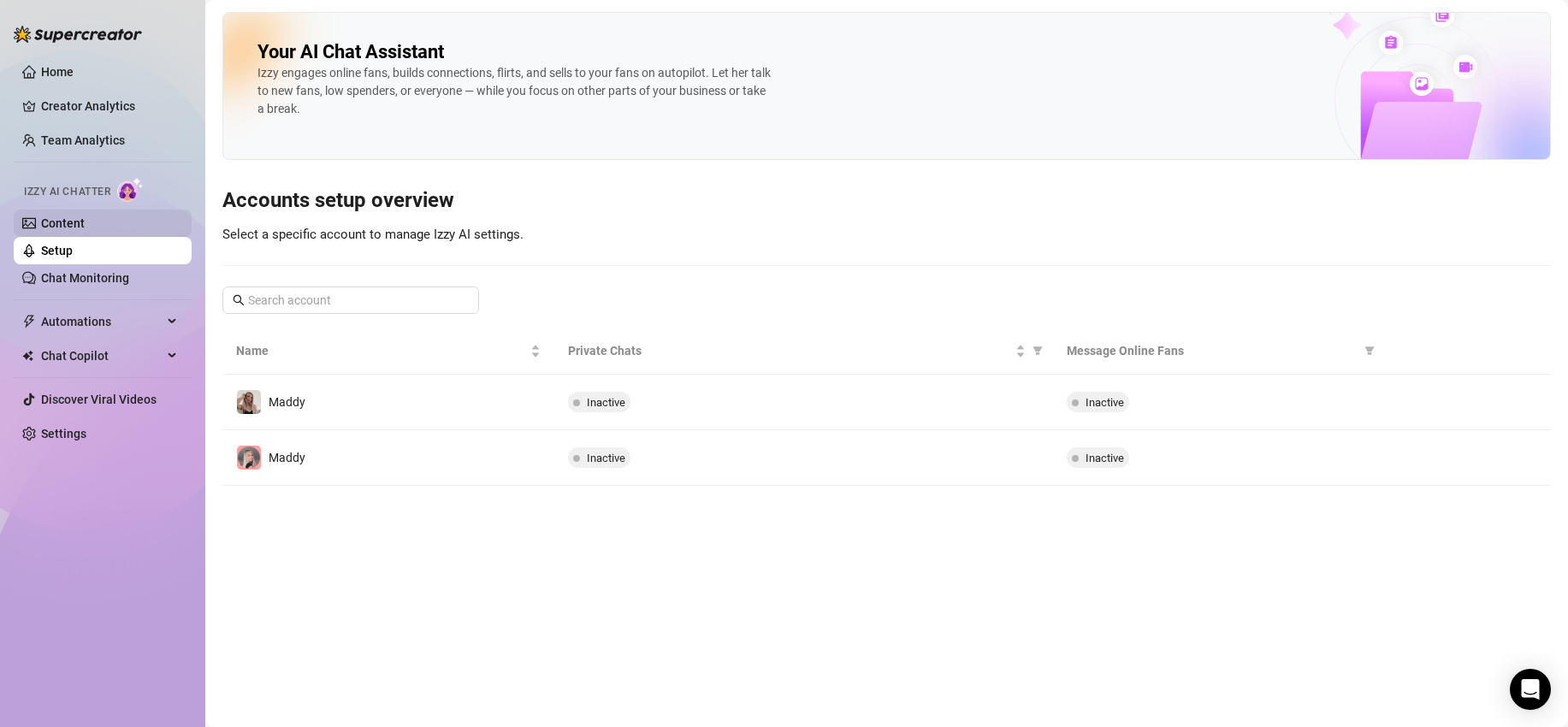
click at [84, 226] on link "Content" at bounding box center [63, 223] width 44 height 14
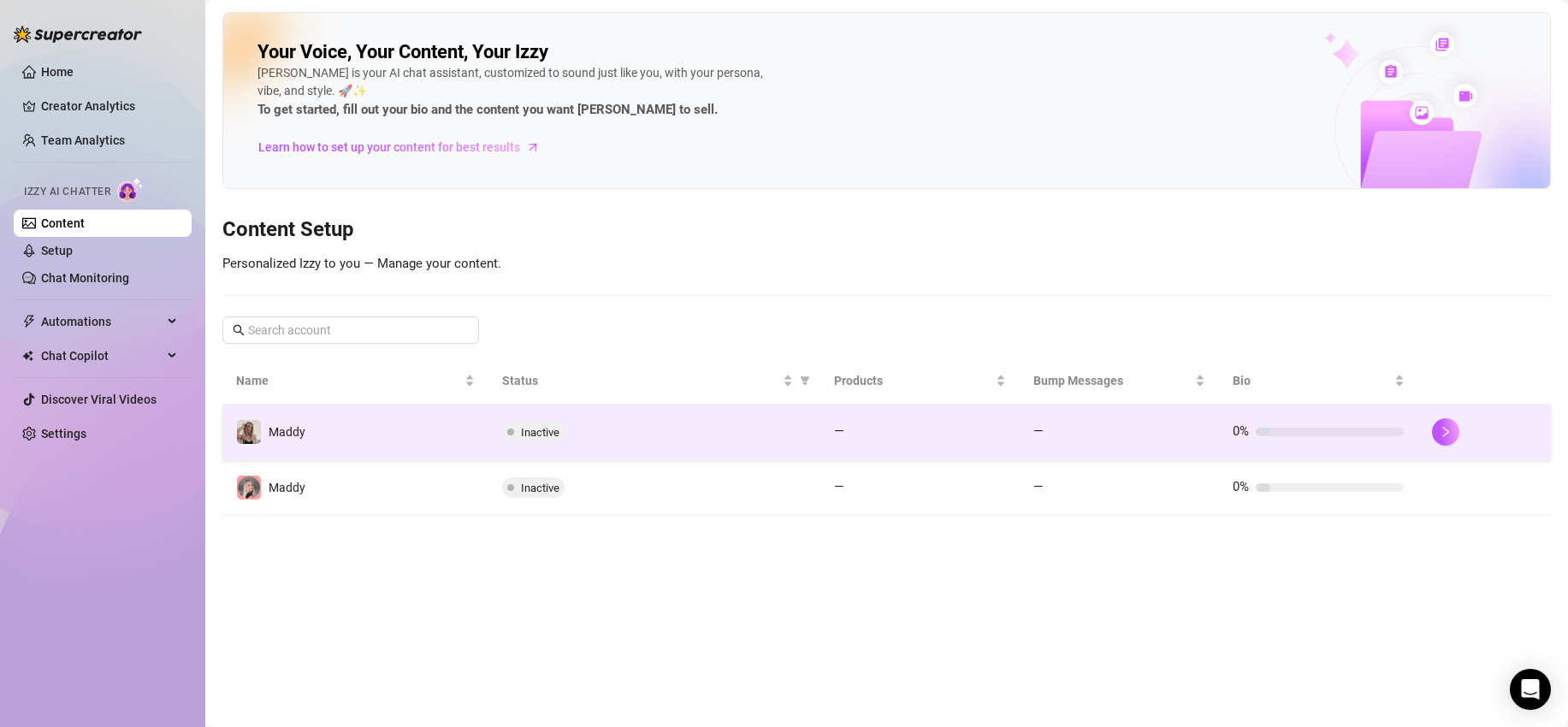
click at [394, 430] on td "Maddy️" at bounding box center [356, 432] width 266 height 56
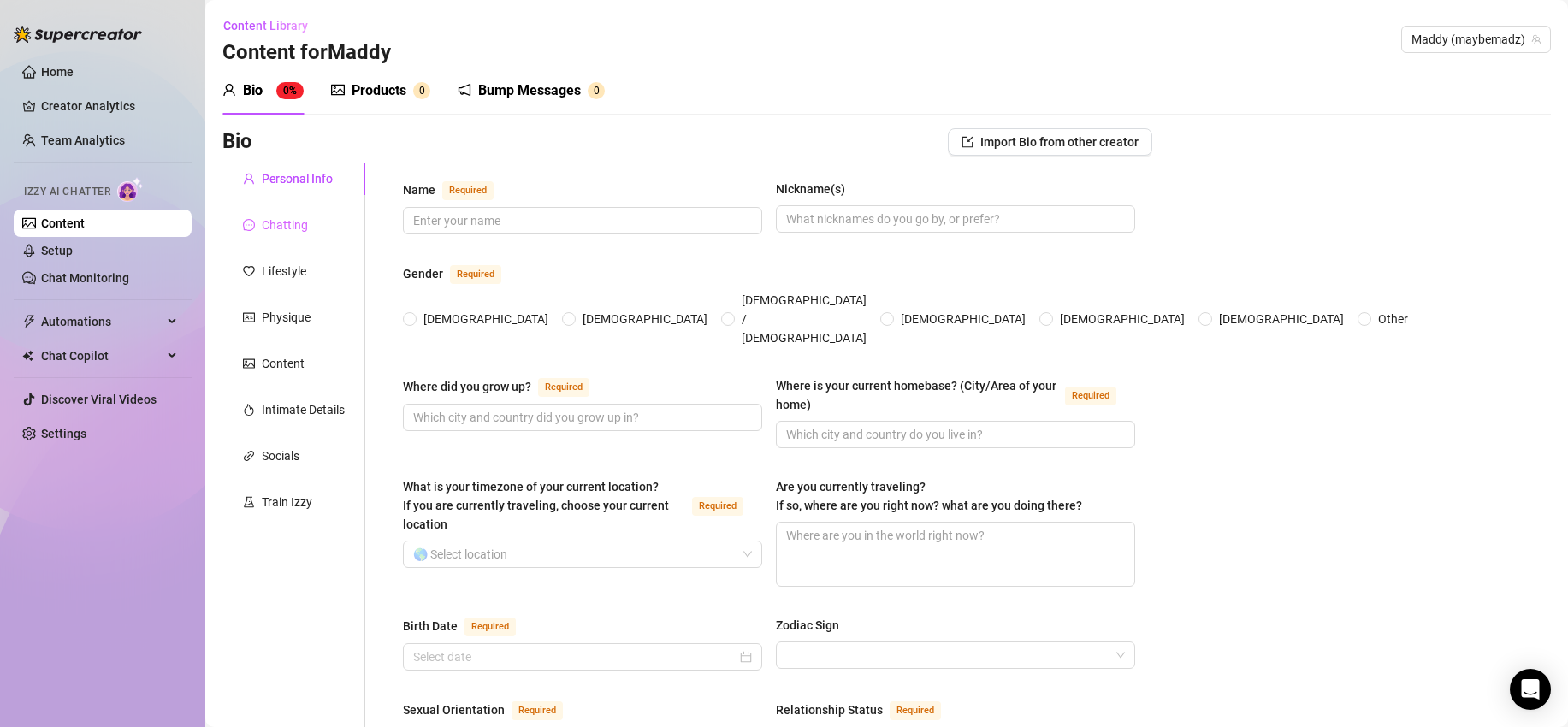
click at [264, 213] on div "Chatting" at bounding box center [294, 224] width 143 height 32
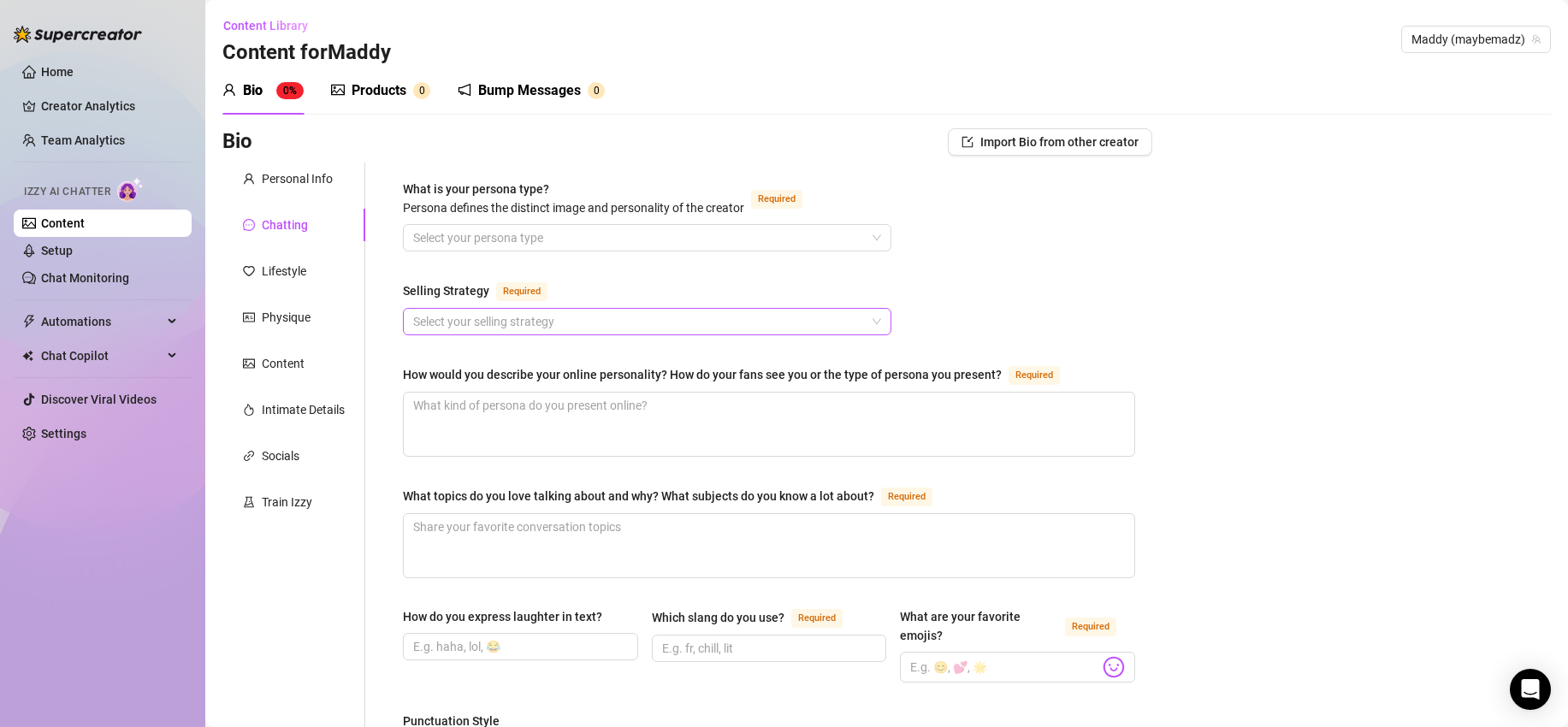
click at [525, 327] on input "Selling Strategy Required" at bounding box center [640, 321] width 452 height 25
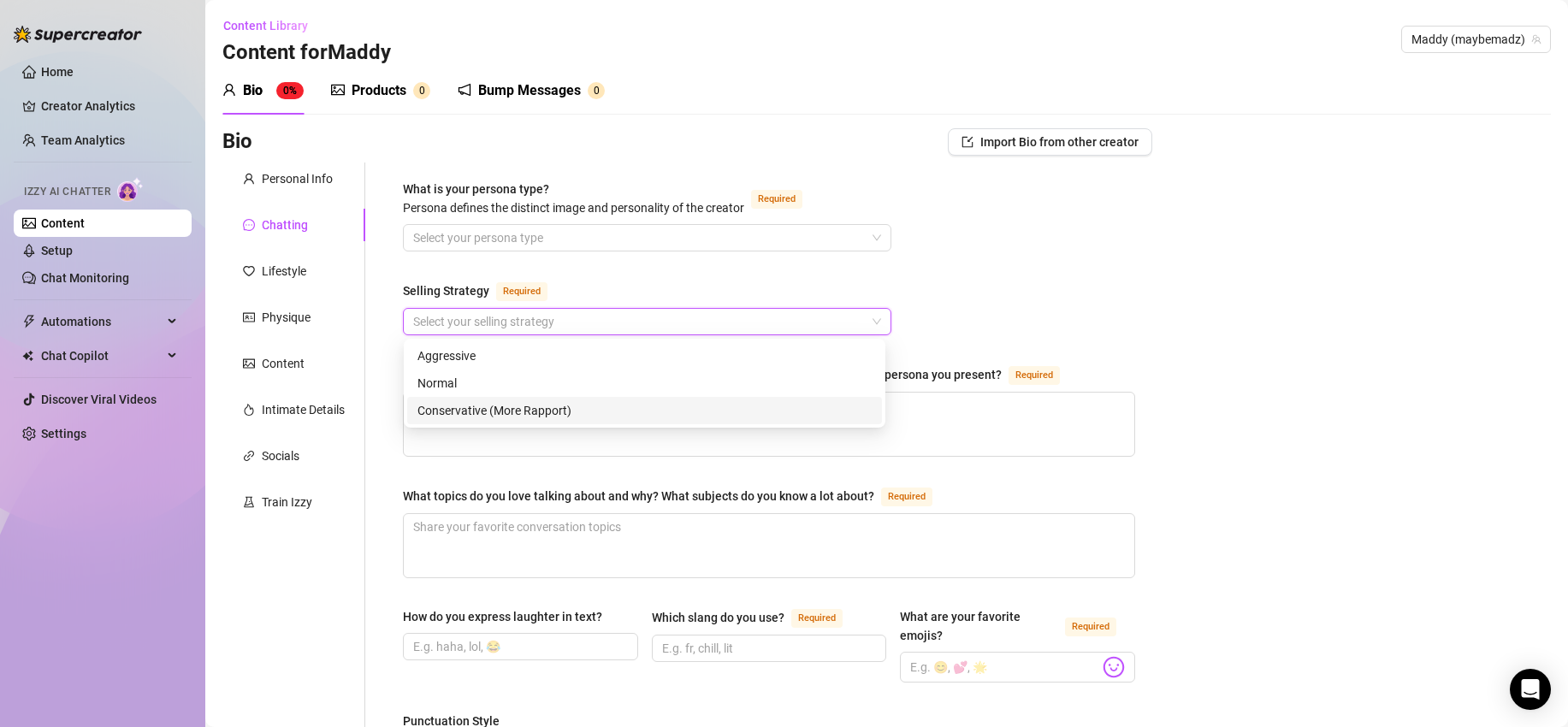
click at [511, 410] on div "Conservative (More Rapport)" at bounding box center [645, 410] width 454 height 19
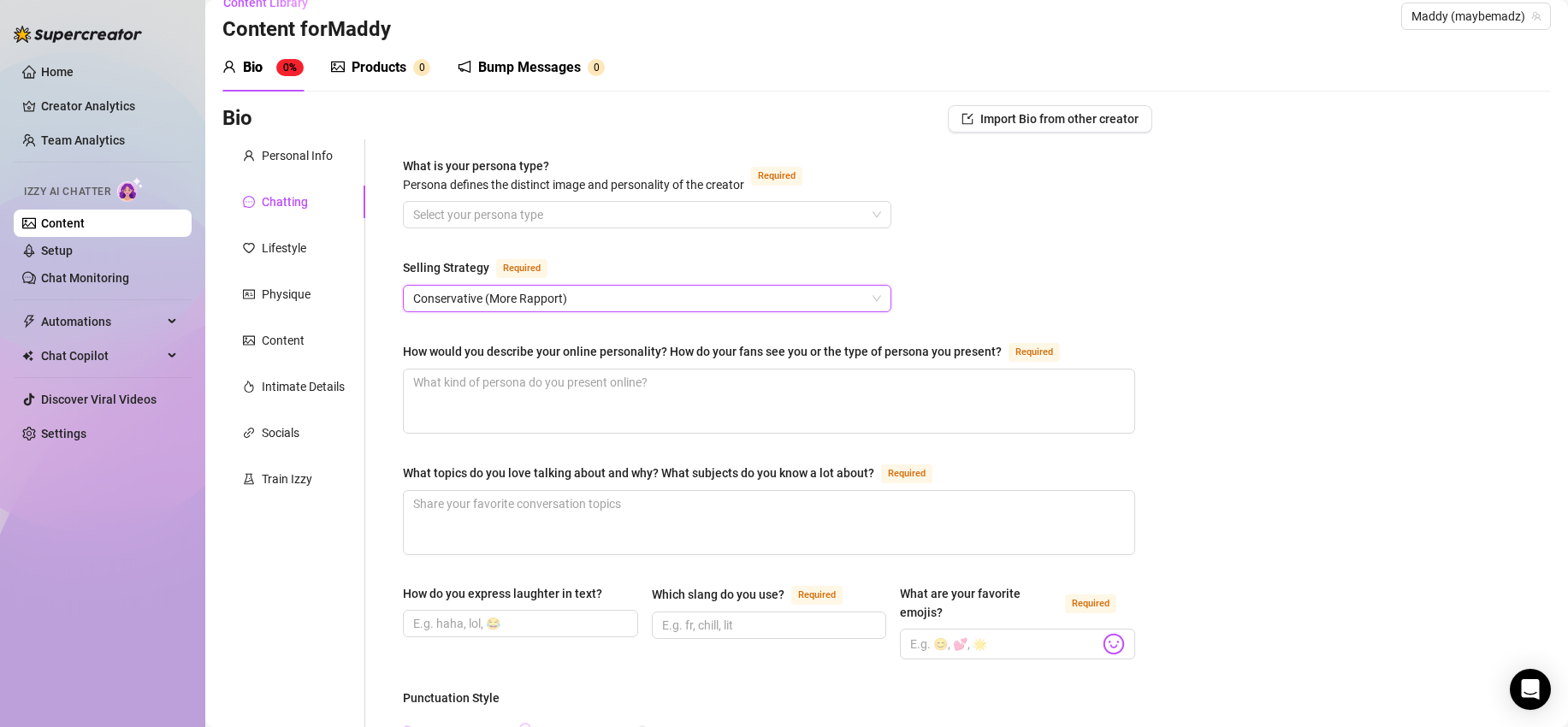
scroll to position [310, 0]
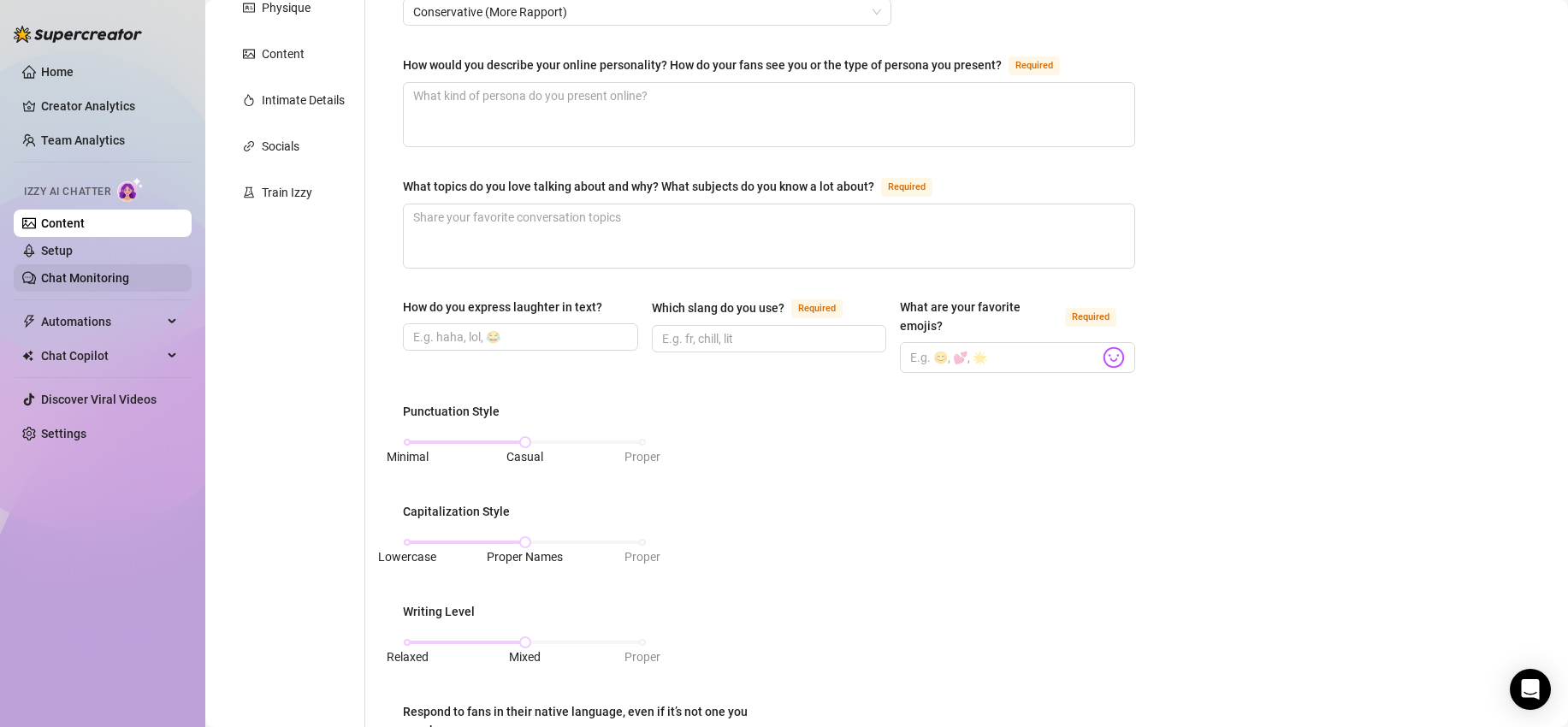
click at [90, 275] on link "Chat Monitoring" at bounding box center [84, 278] width 88 height 14
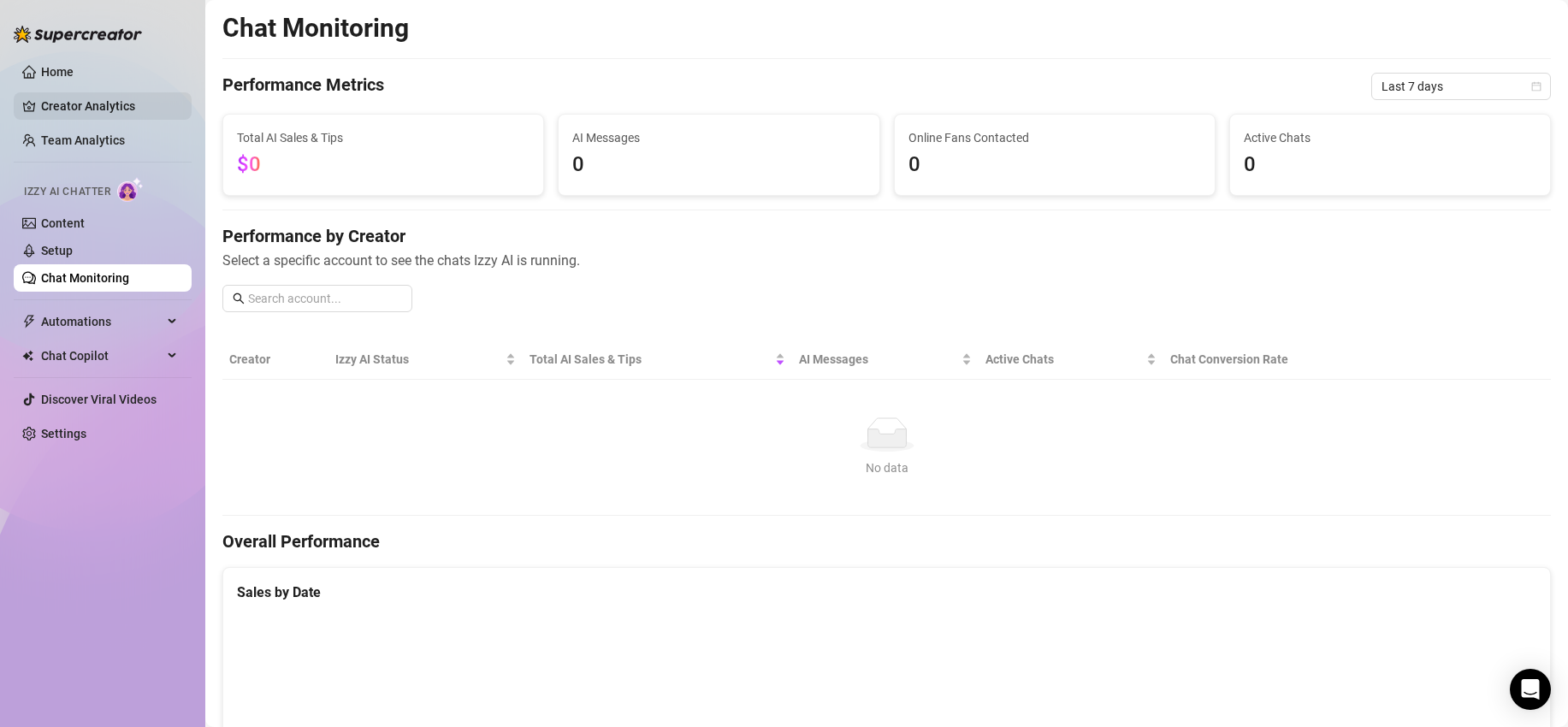
click at [111, 95] on link "Creator Analytics" at bounding box center [109, 105] width 137 height 27
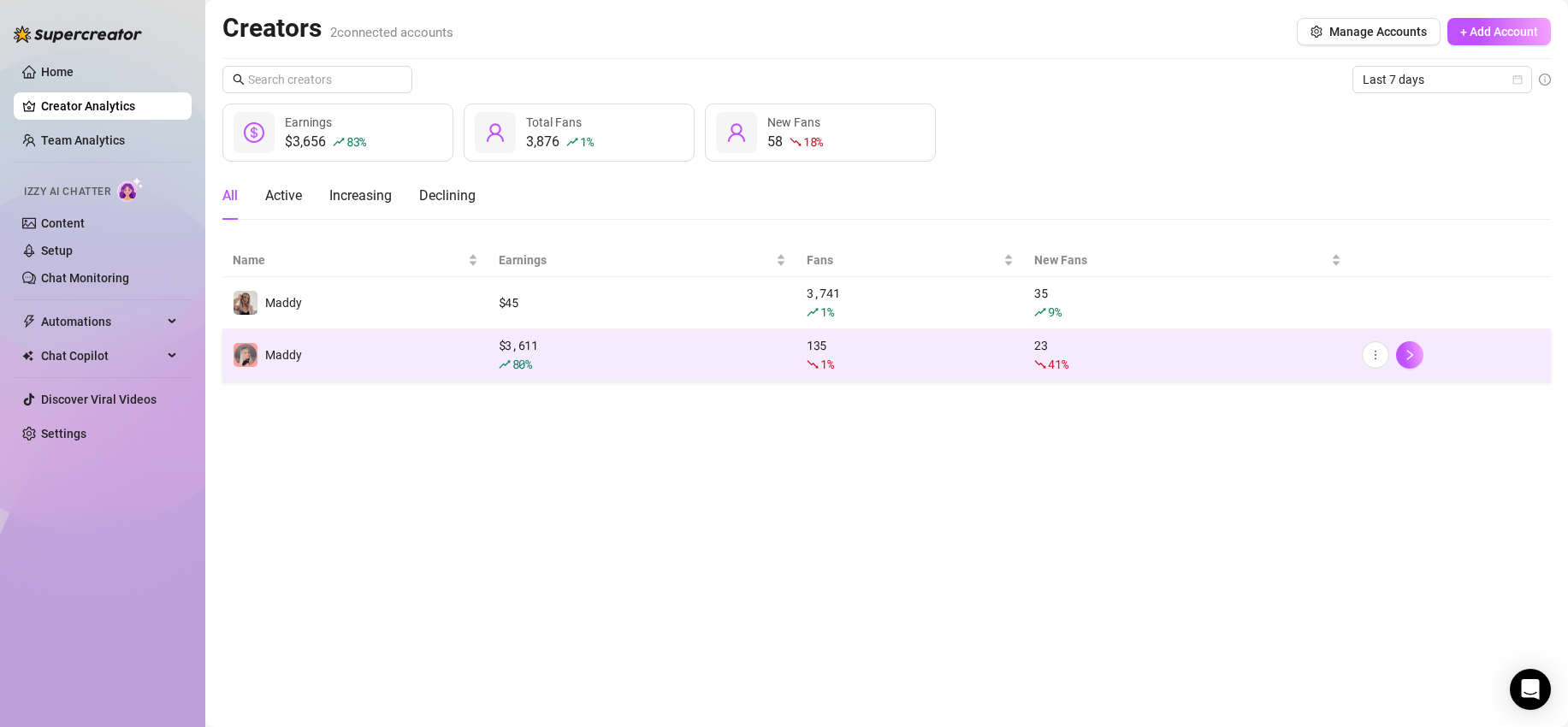
click at [343, 356] on td "Maddy" at bounding box center [356, 355] width 266 height 52
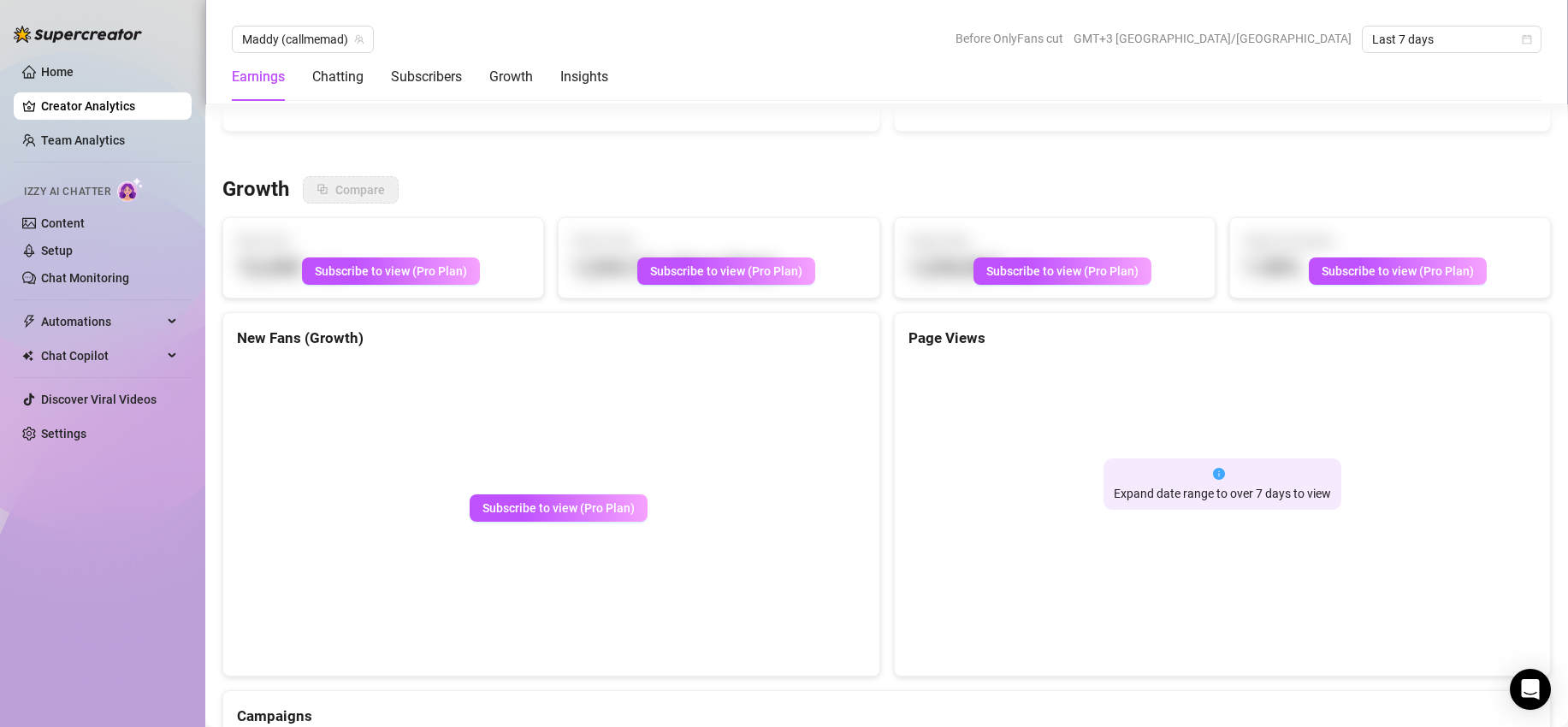
scroll to position [1589, 0]
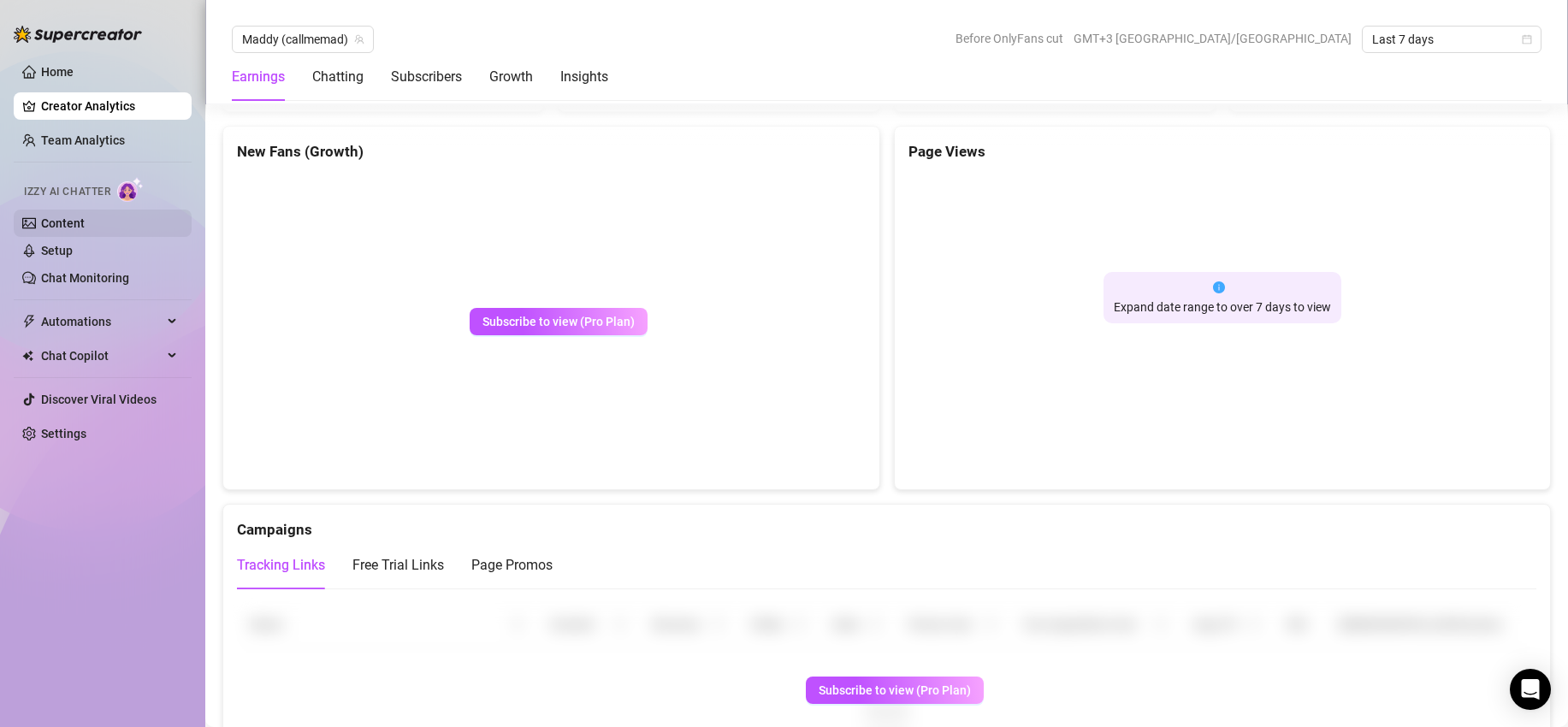
click at [65, 219] on link "Content" at bounding box center [63, 223] width 44 height 14
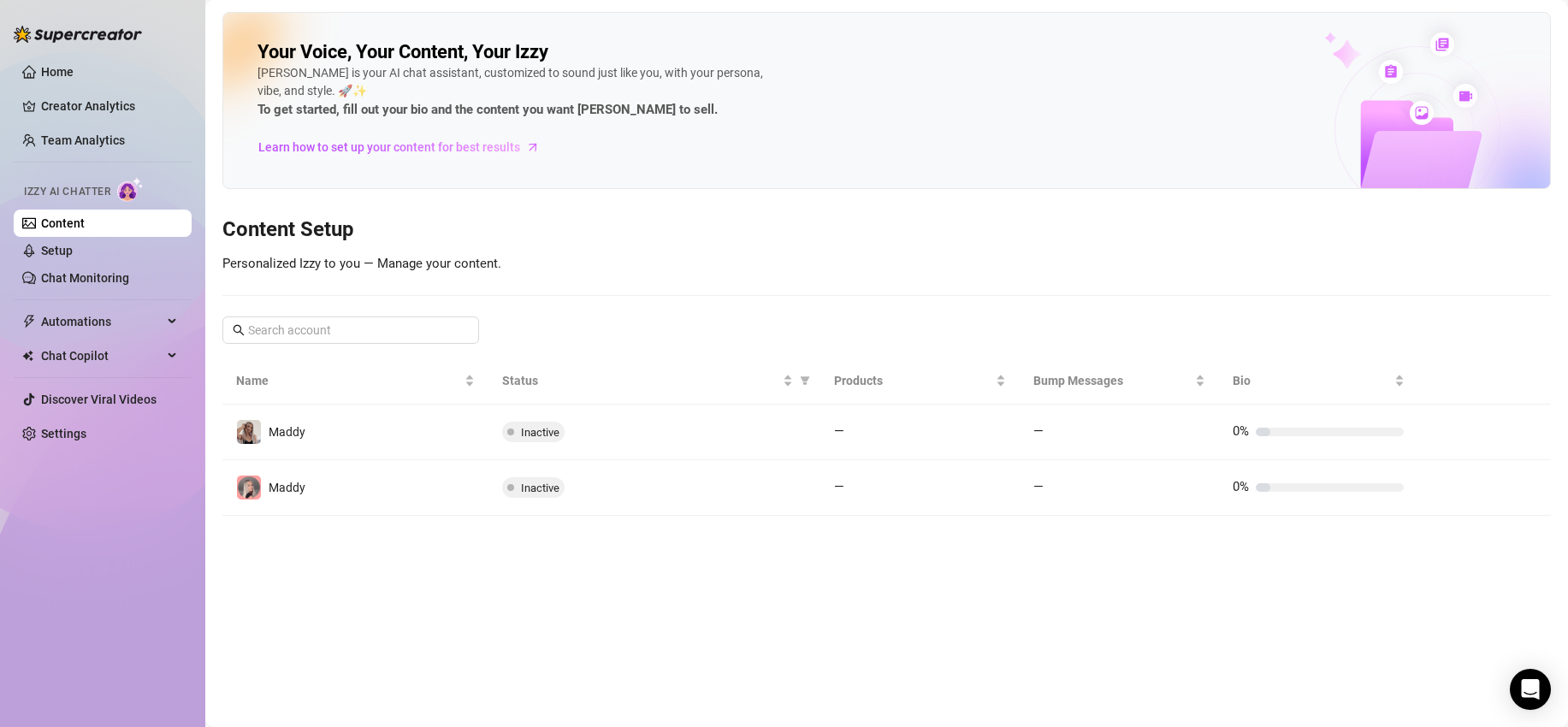
click at [306, 417] on td "Maddy️" at bounding box center [356, 432] width 266 height 56
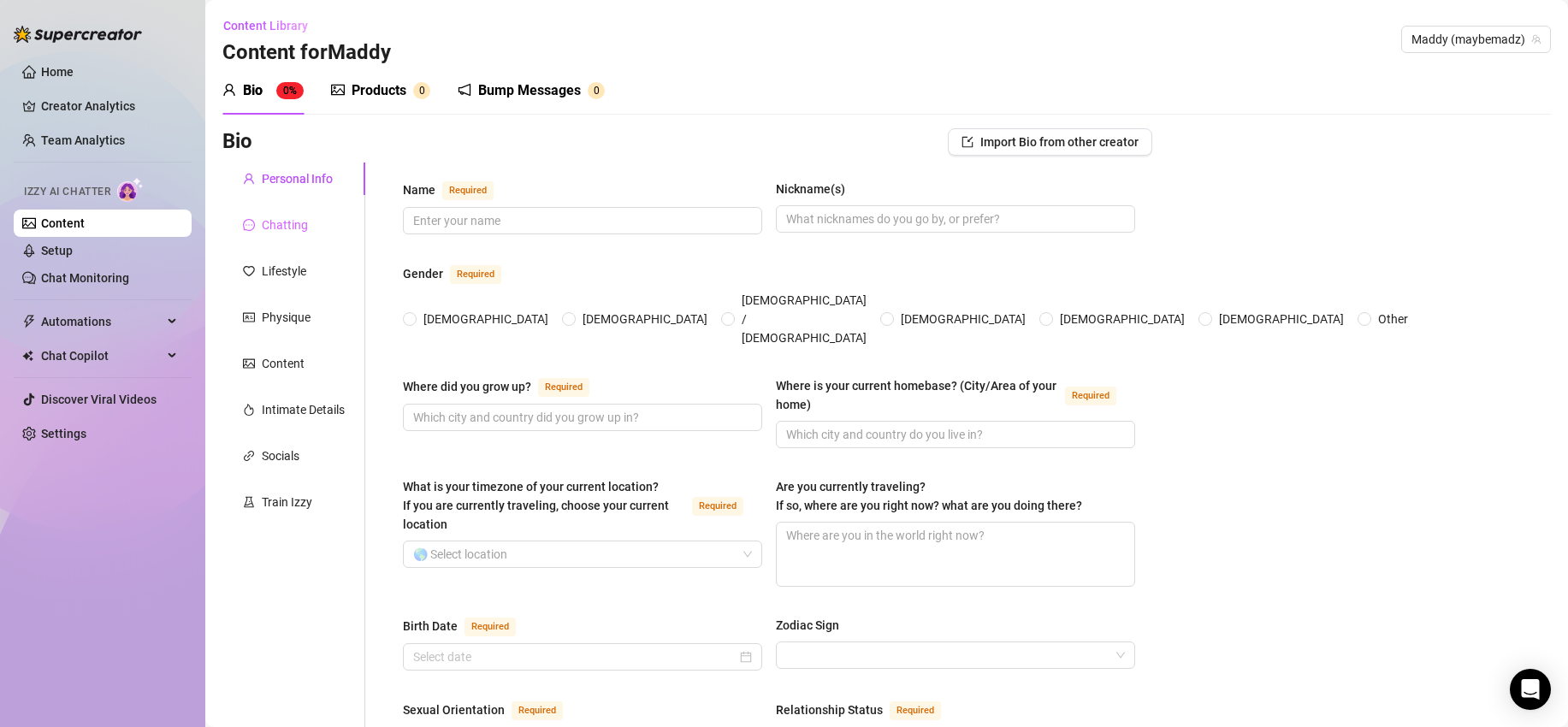
click at [279, 212] on div "Chatting" at bounding box center [294, 224] width 143 height 32
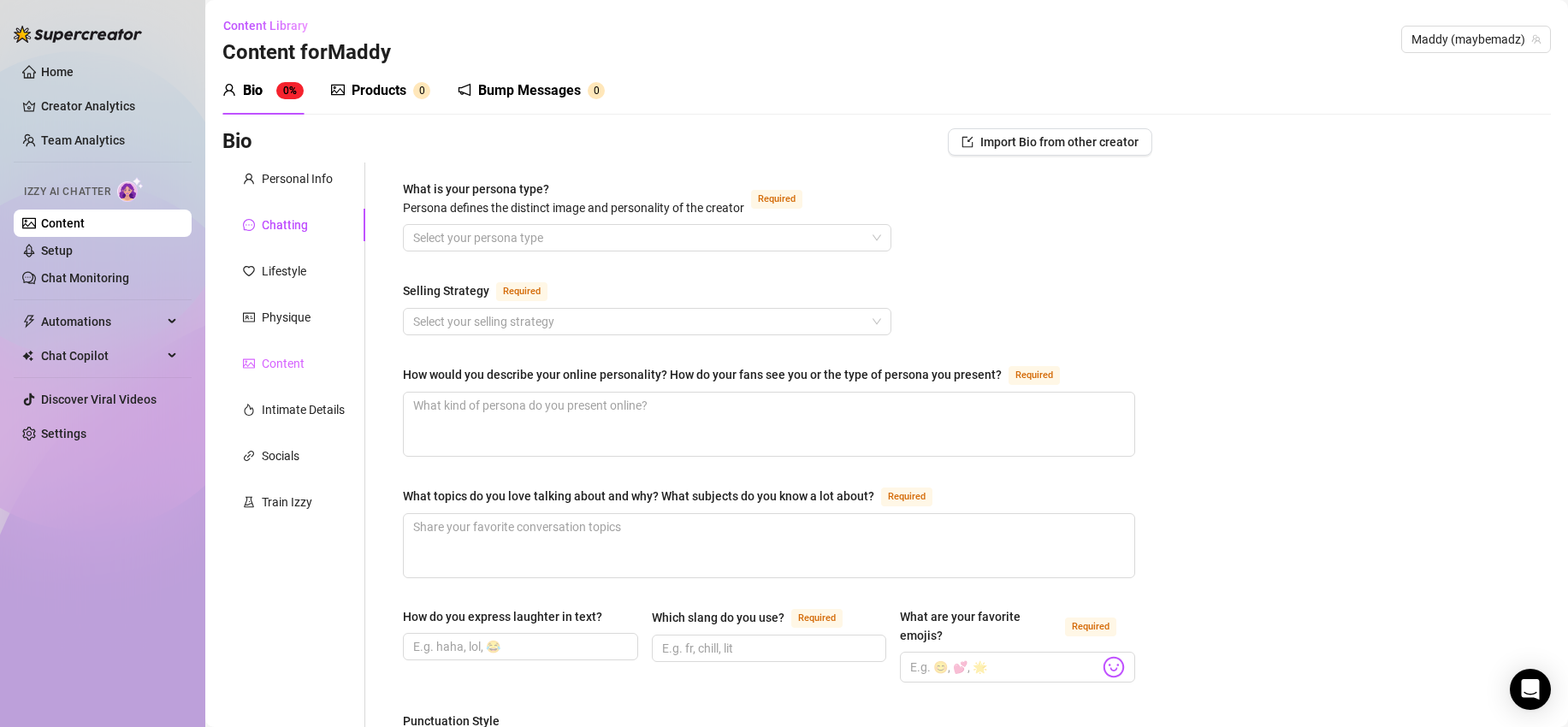
click at [278, 352] on div "Content" at bounding box center [294, 363] width 143 height 32
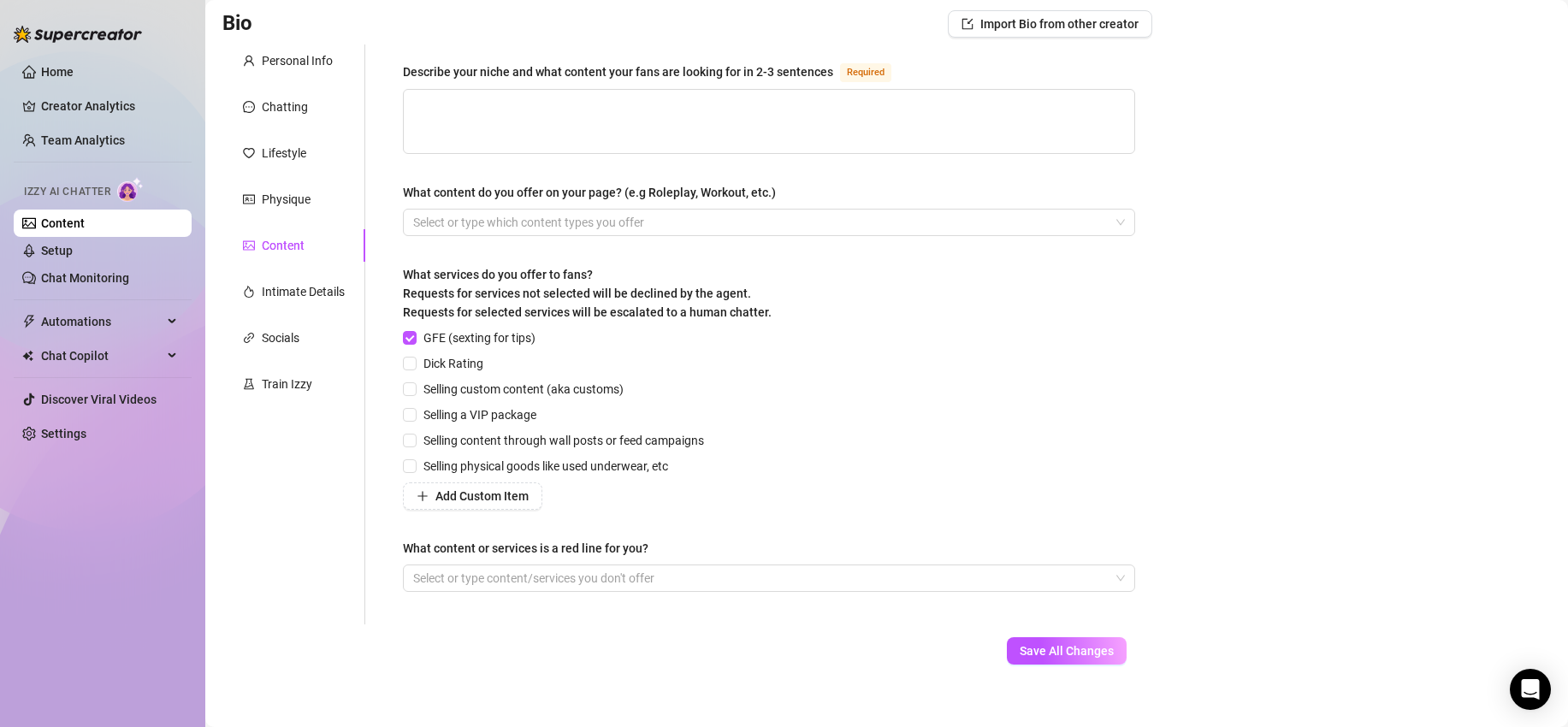
scroll to position [137, 0]
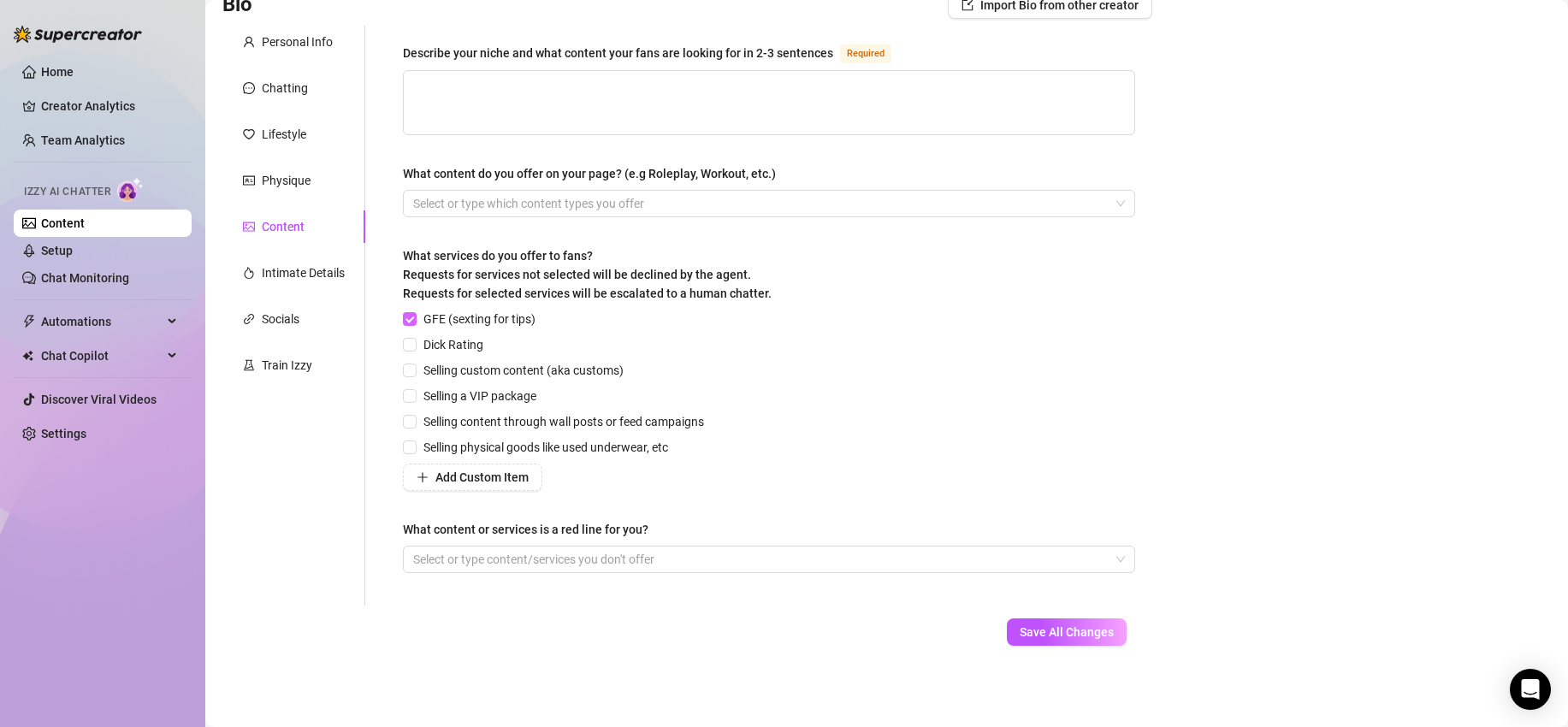
click at [414, 316] on input "GFE (sexting for tips)" at bounding box center [409, 318] width 12 height 12
checkbox input "false"
click at [414, 342] on input "Dick Rating" at bounding box center [409, 343] width 12 height 12
checkbox input "true"
click at [411, 398] on input "Selling a VIP package" at bounding box center [409, 395] width 12 height 12
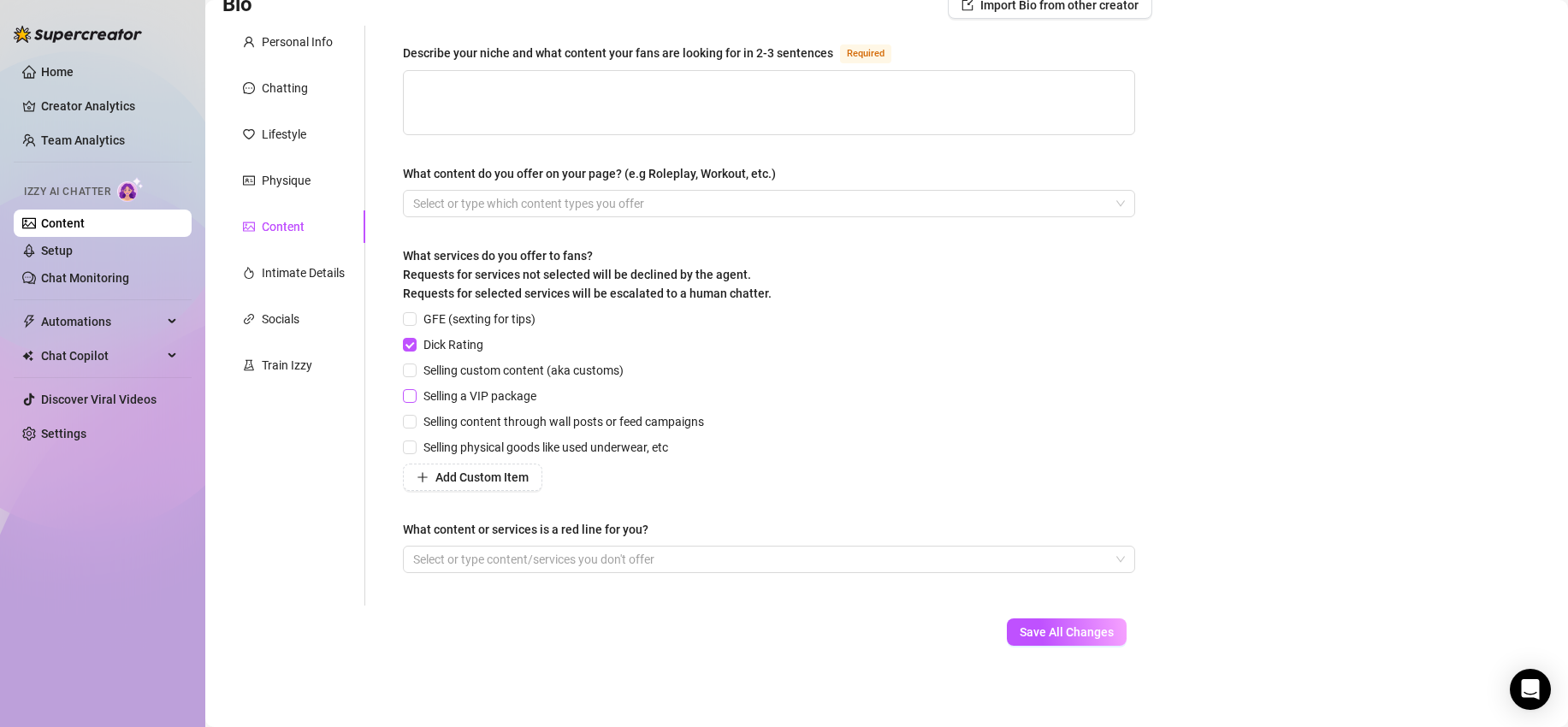
checkbox input "true"
click at [1190, 512] on div "Bio Import Bio from other creator Personal Info Chatting Lifestyle Physique Con…" at bounding box center [887, 333] width 1329 height 684
click at [1109, 557] on div "Select or type content/services you don't offer" at bounding box center [769, 558] width 733 height 27
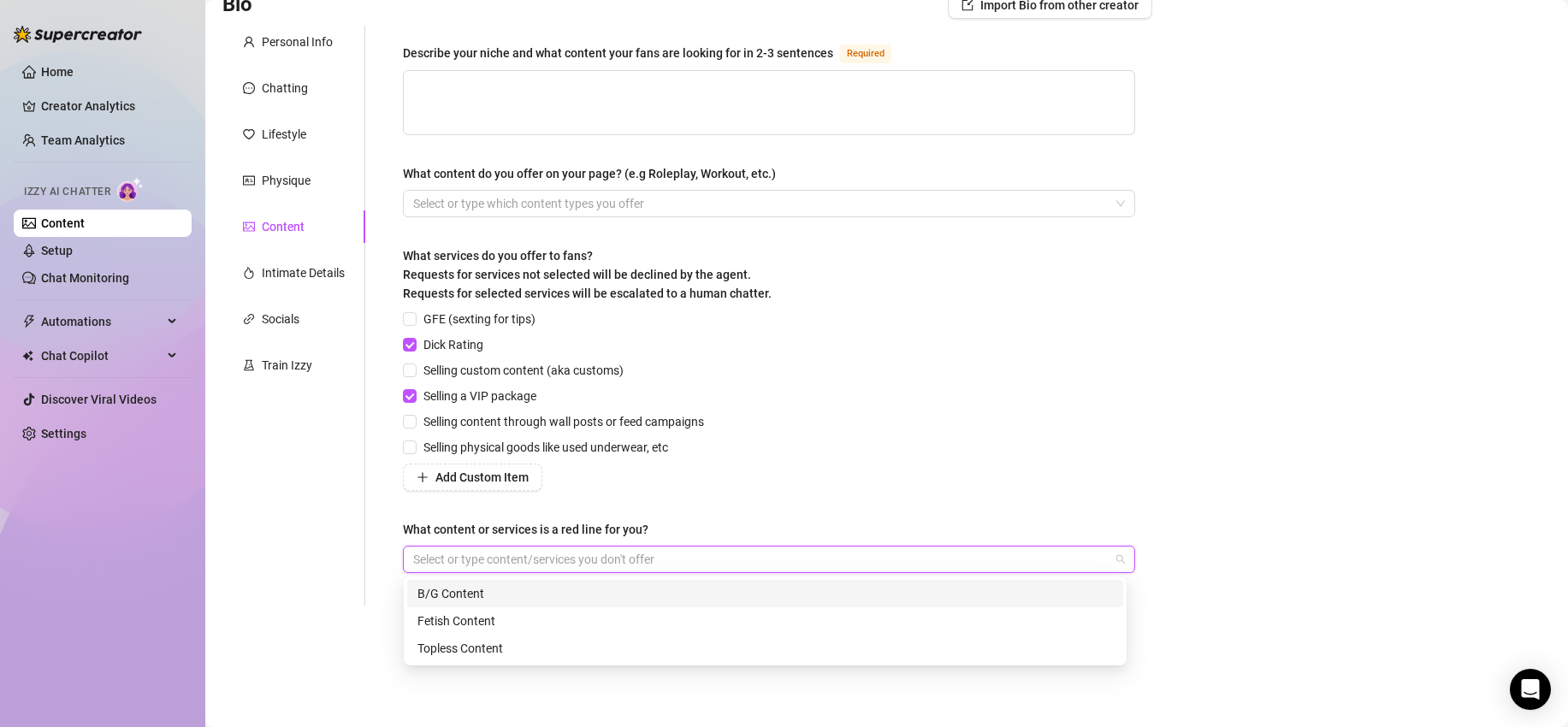
click at [1109, 557] on div "Select or type content/services you don't offer" at bounding box center [769, 558] width 733 height 27
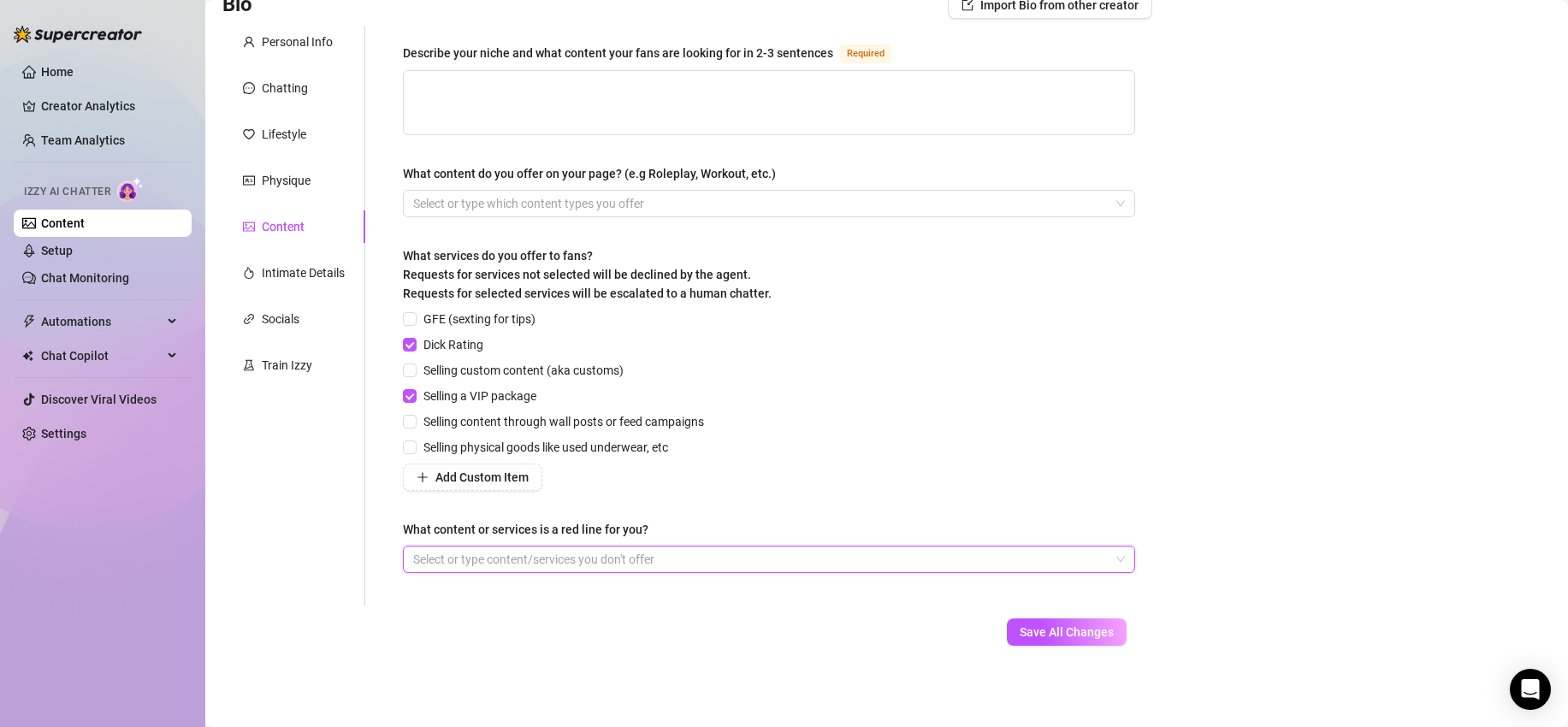
click at [1177, 436] on div "Bio Import Bio from other creator Personal Info Chatting Lifestyle Physique Con…" at bounding box center [887, 333] width 1329 height 684
click at [305, 87] on div "Chatting" at bounding box center [285, 88] width 46 height 19
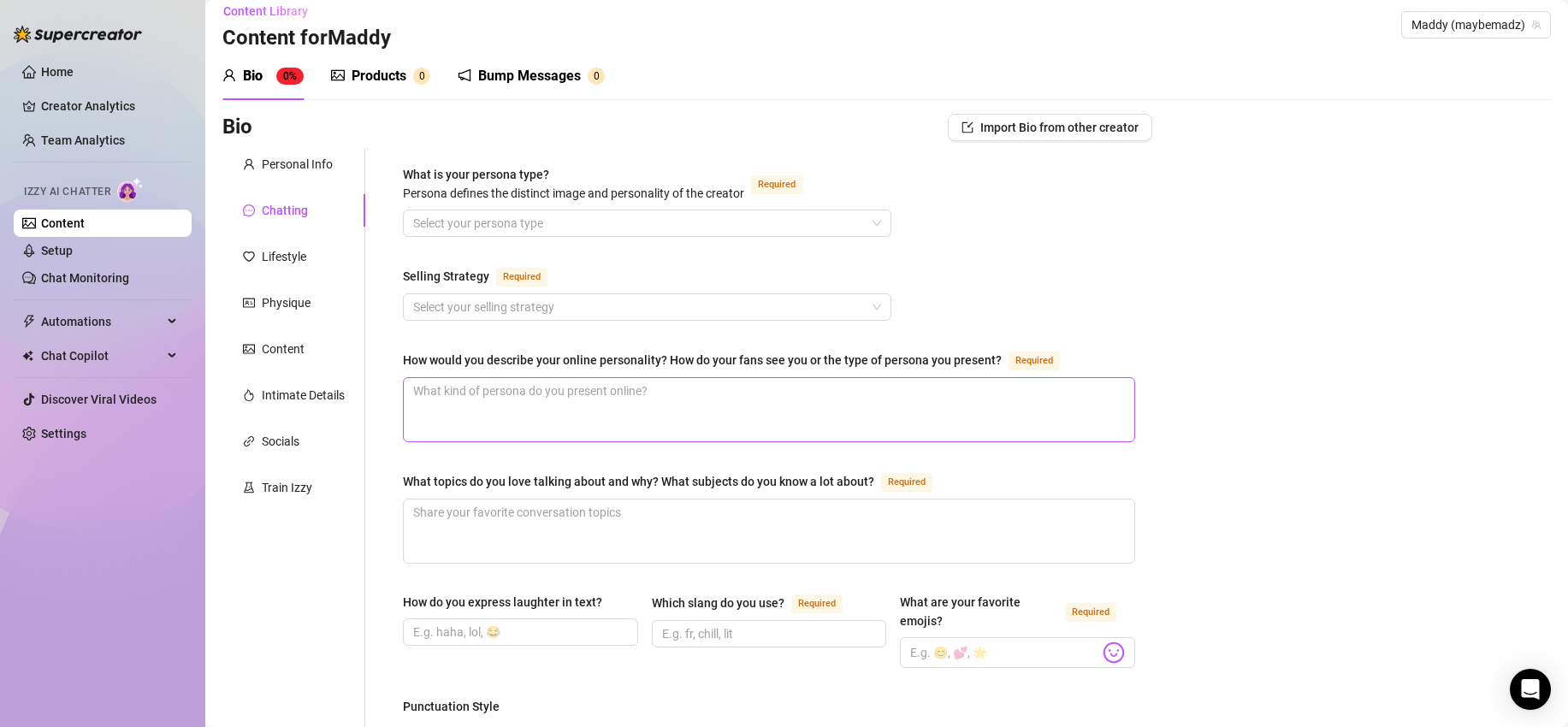
scroll to position [0, 0]
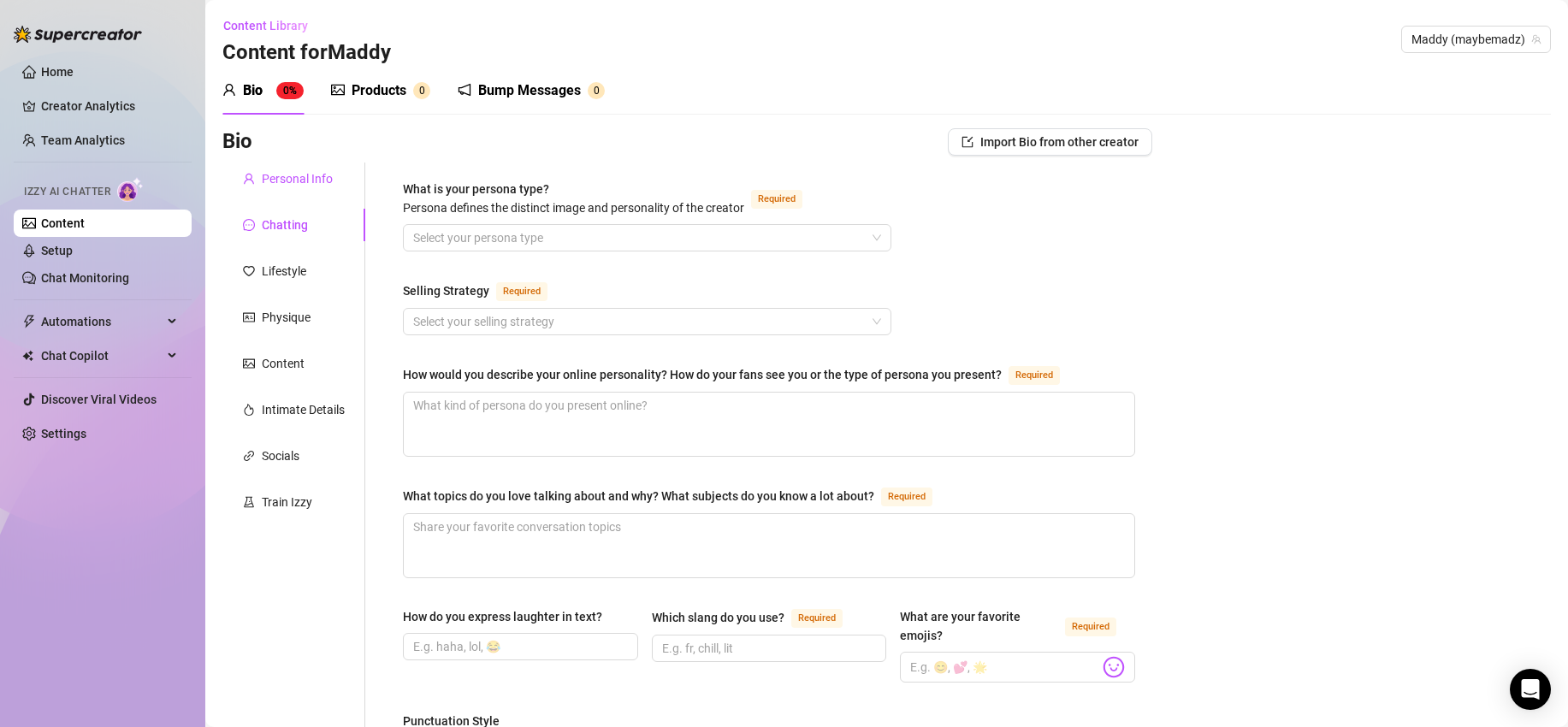
click at [294, 183] on div "Personal Info" at bounding box center [298, 179] width 71 height 19
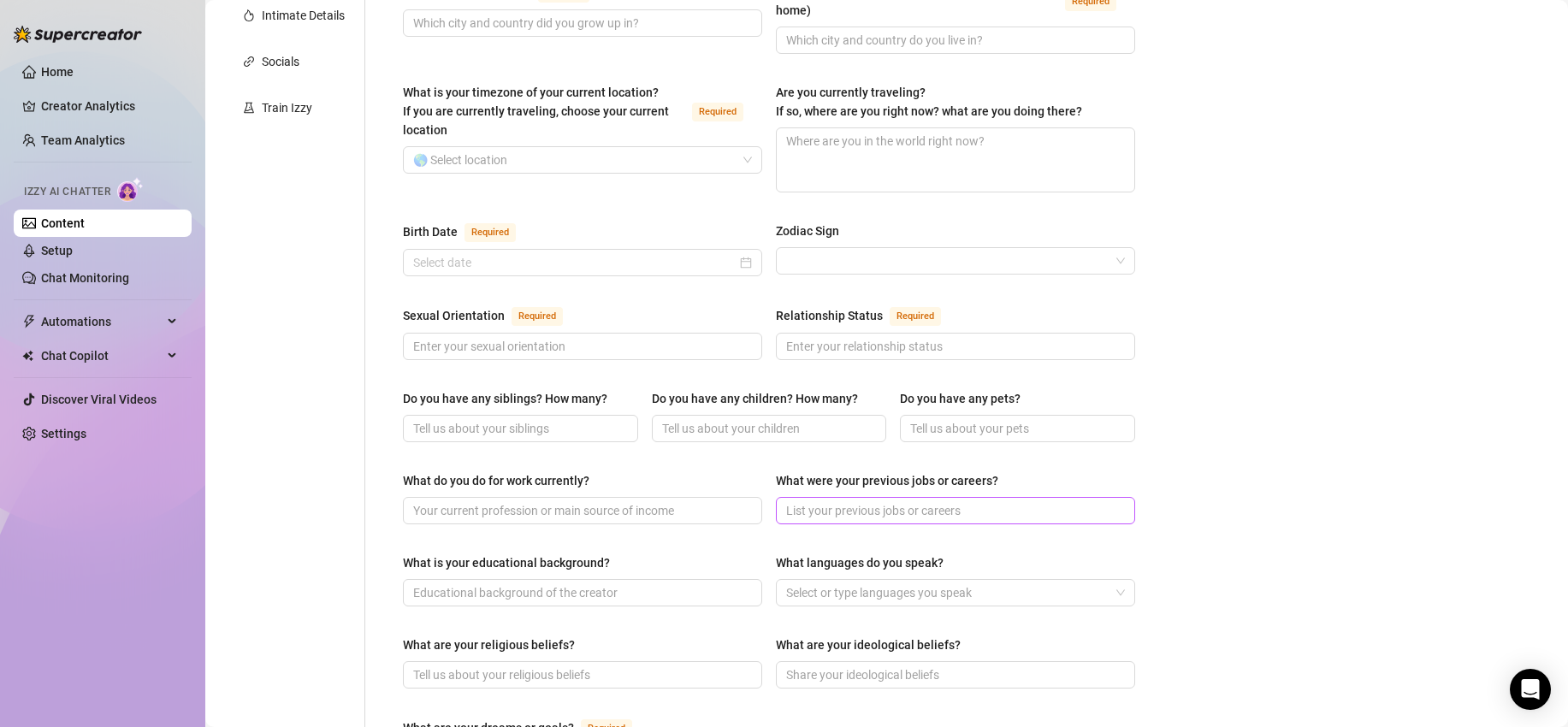
scroll to position [393, 0]
click at [927, 582] on div at bounding box center [947, 594] width 334 height 24
drag, startPoint x: 1238, startPoint y: 420, endPoint x: 629, endPoint y: 147, distance: 667.4
click at [1238, 419] on div "Bio Import Bio from other creator Personal Info Chatting Lifestyle Physique Con…" at bounding box center [887, 504] width 1329 height 1537
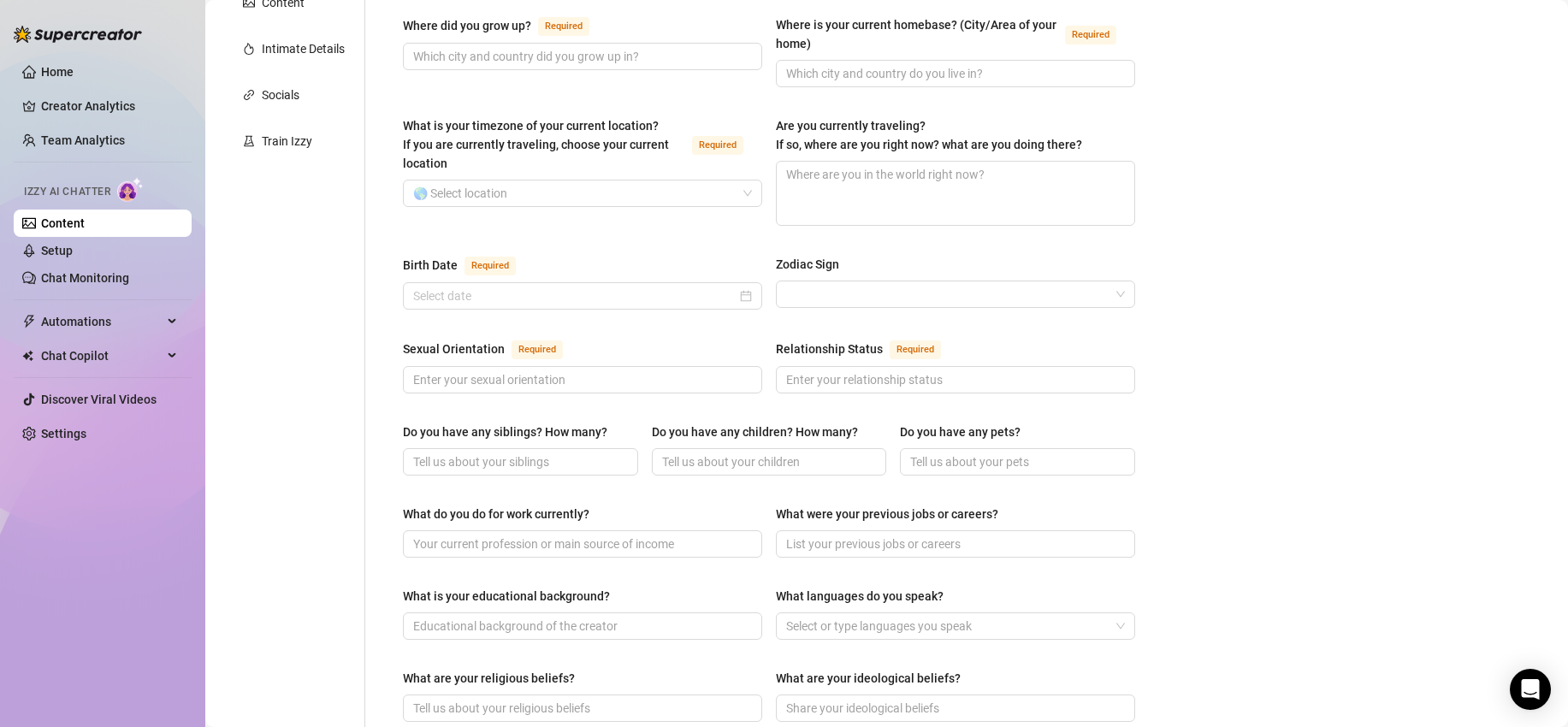
scroll to position [66, 0]
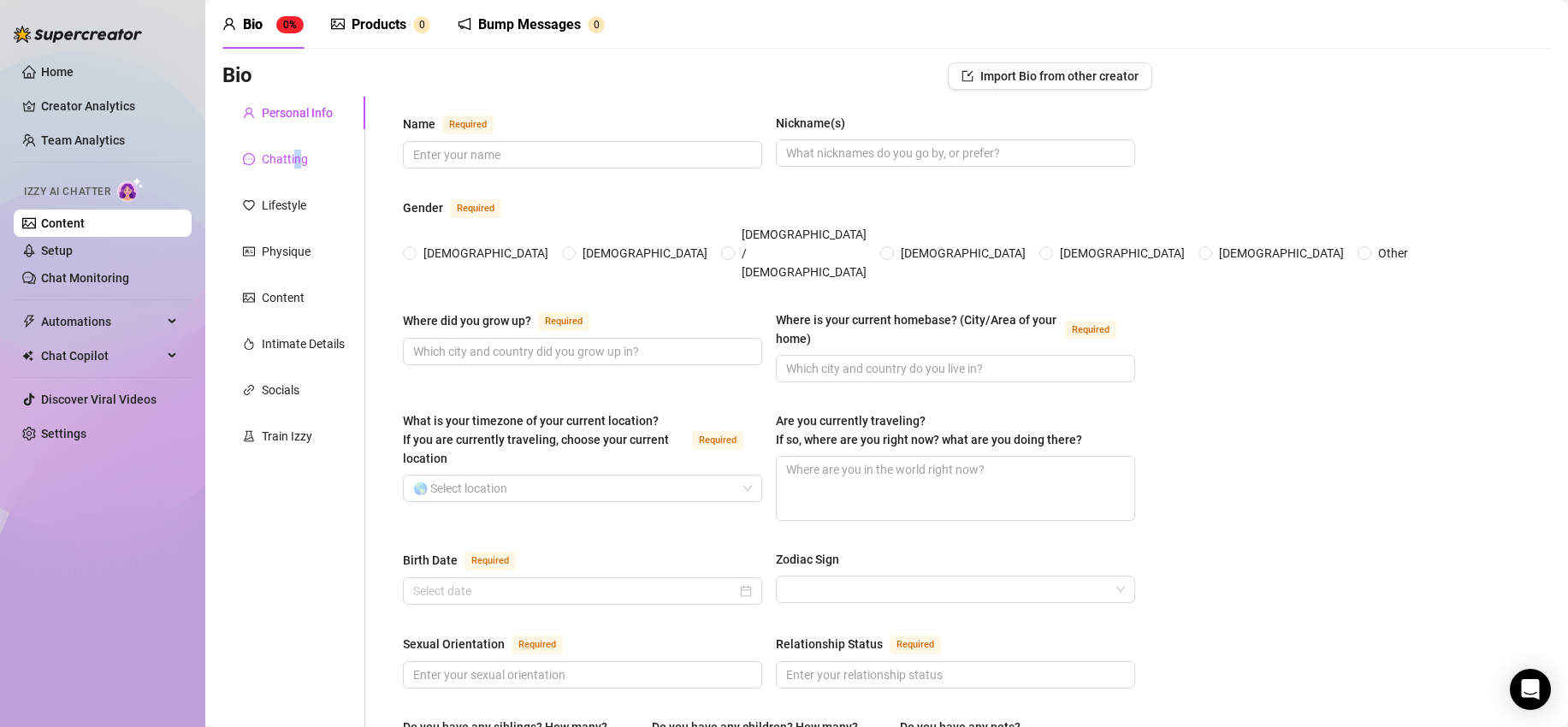
click at [297, 166] on div "Chatting" at bounding box center [285, 159] width 46 height 19
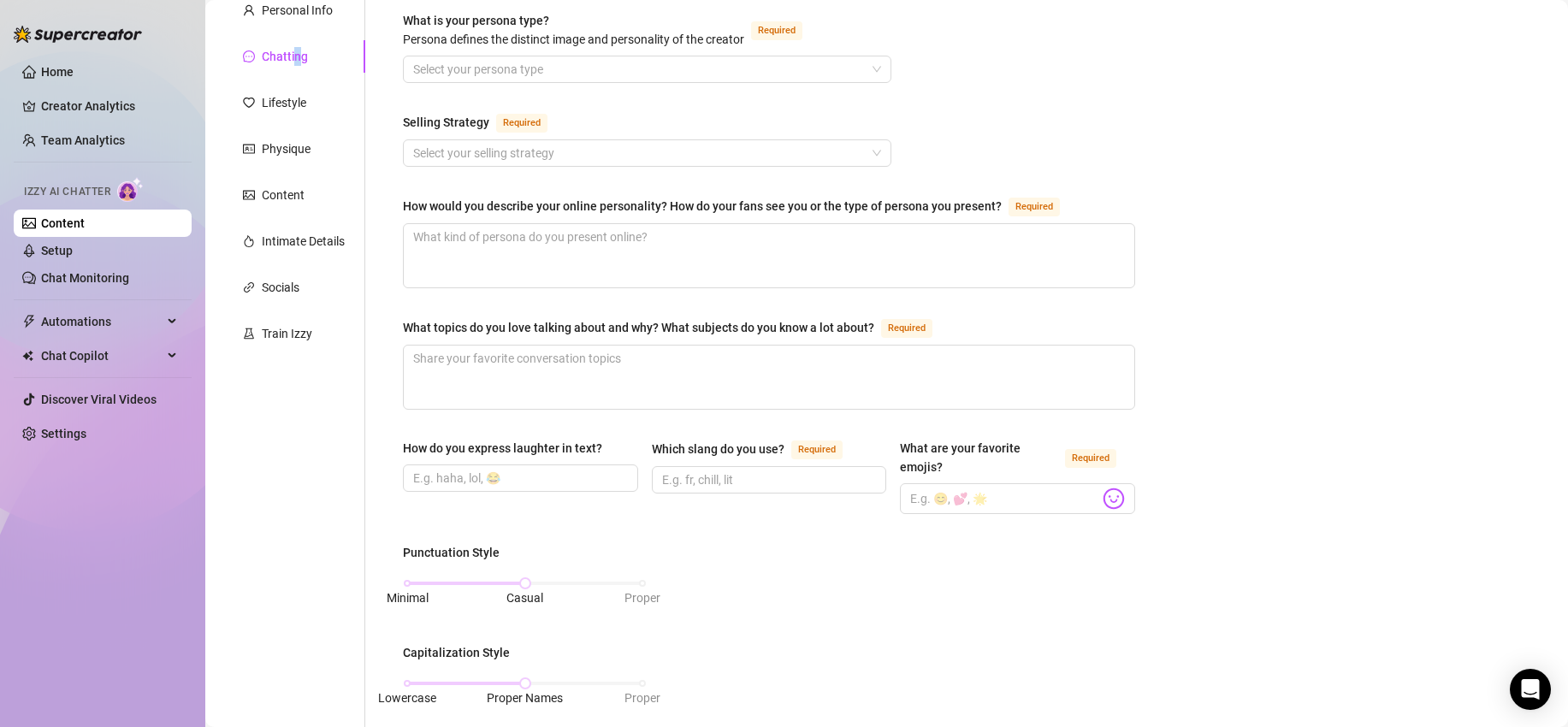
scroll to position [183, 0]
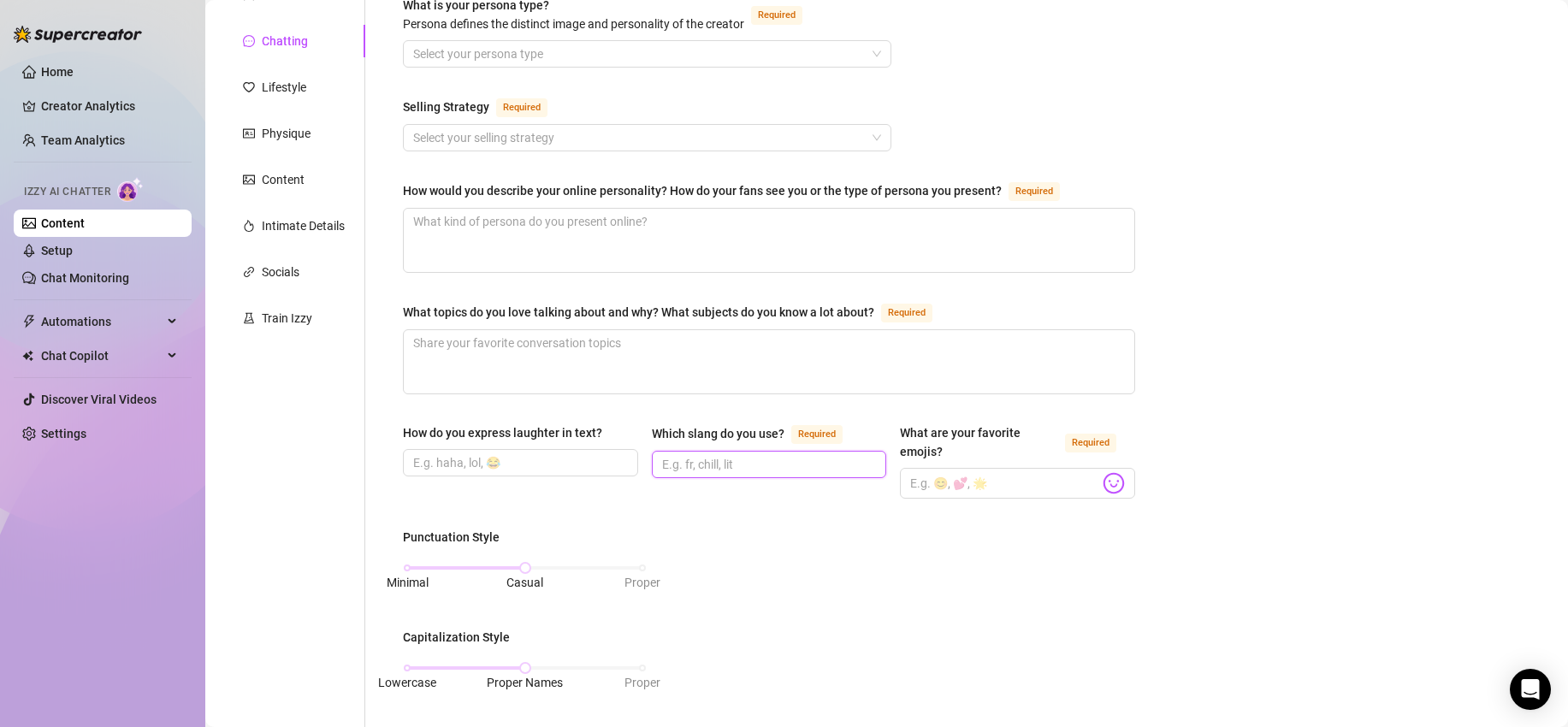
click at [685, 458] on input "Which slang do you use? Required" at bounding box center [767, 464] width 211 height 19
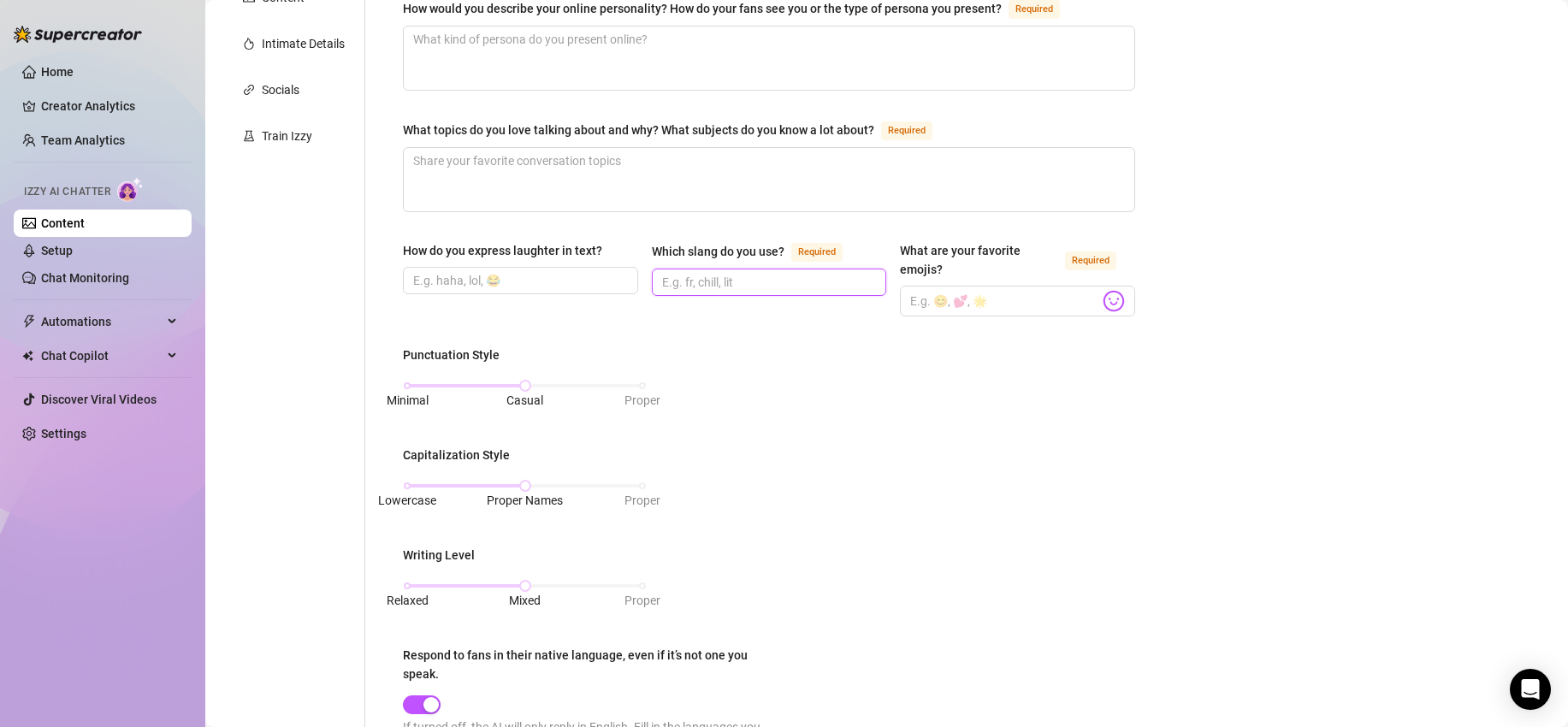
scroll to position [377, 0]
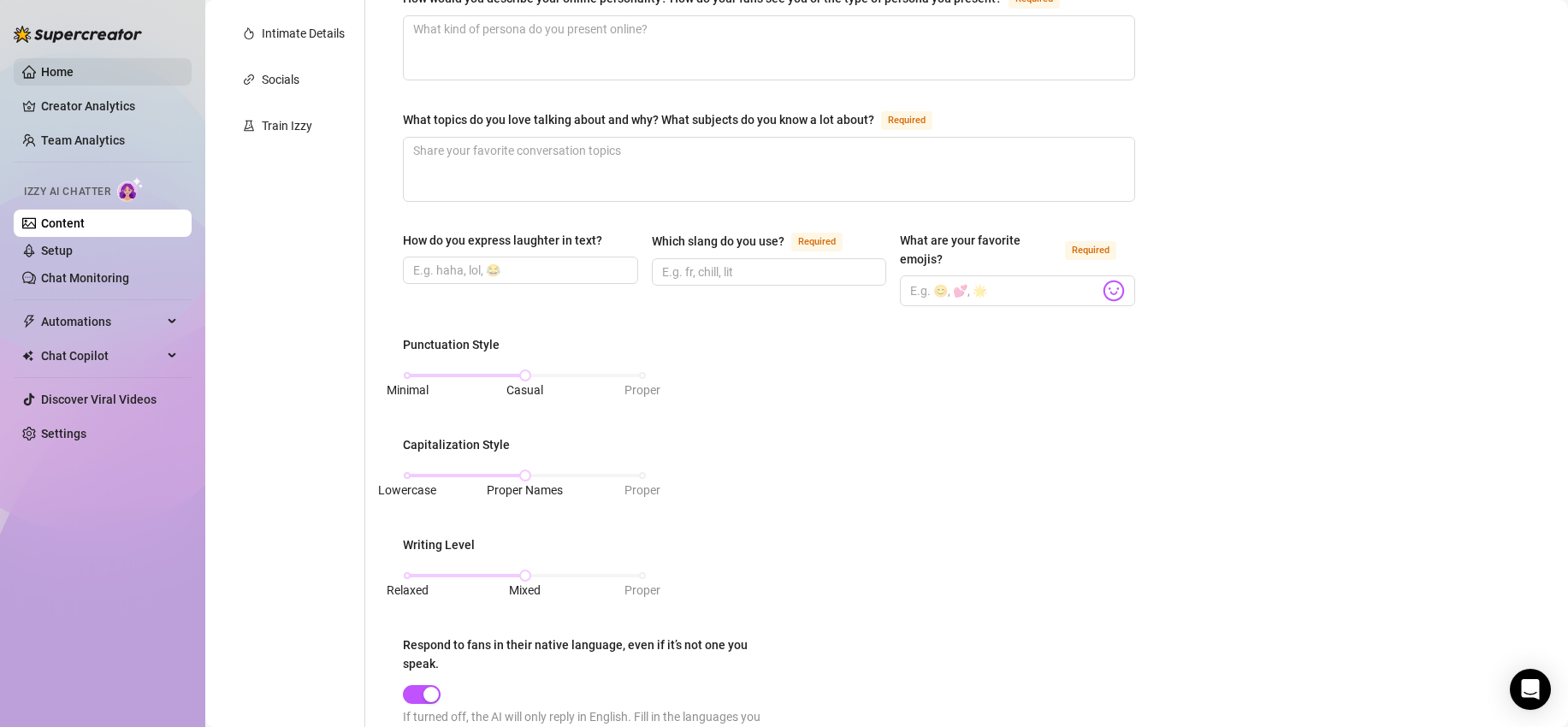
click at [57, 68] on link "Home" at bounding box center [57, 72] width 32 height 14
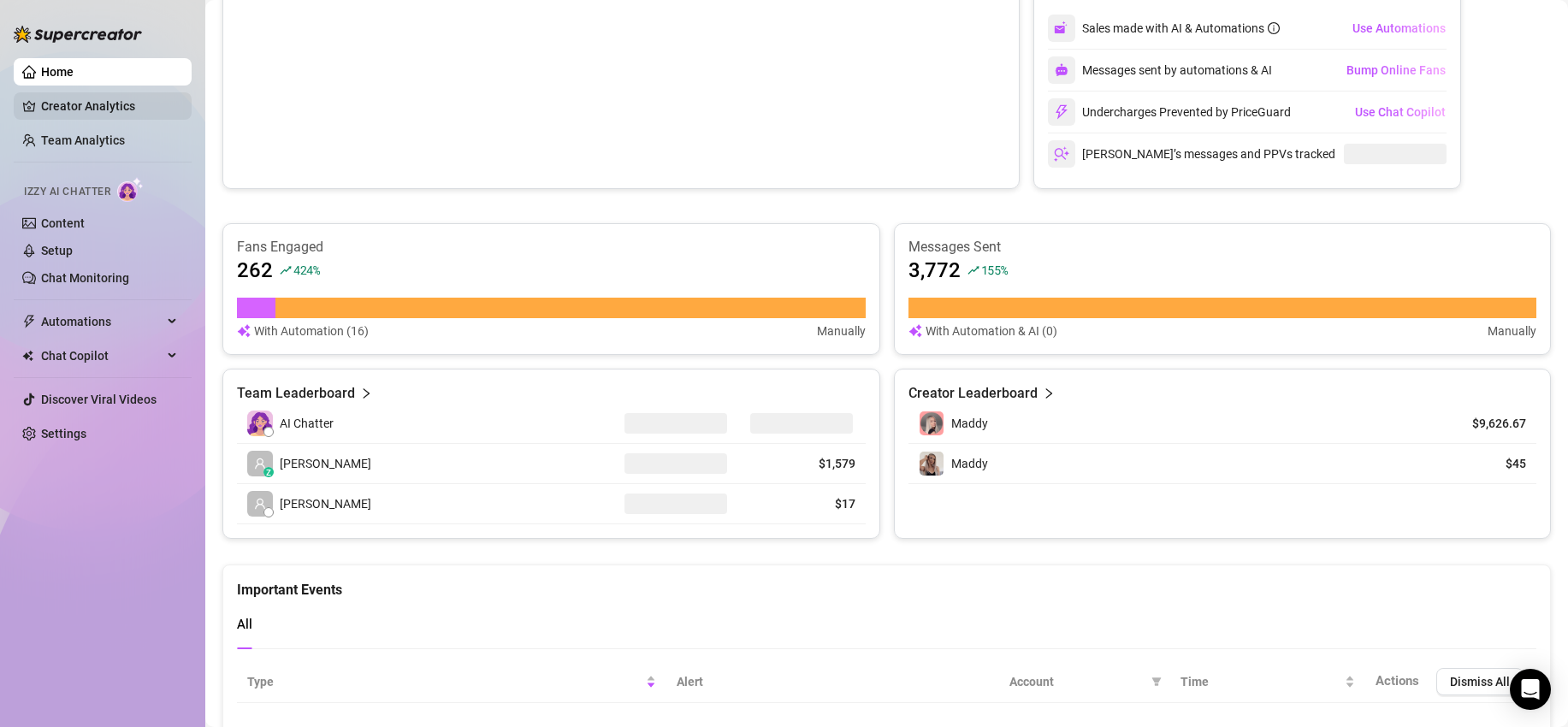
click at [76, 111] on link "Creator Analytics" at bounding box center [109, 105] width 137 height 27
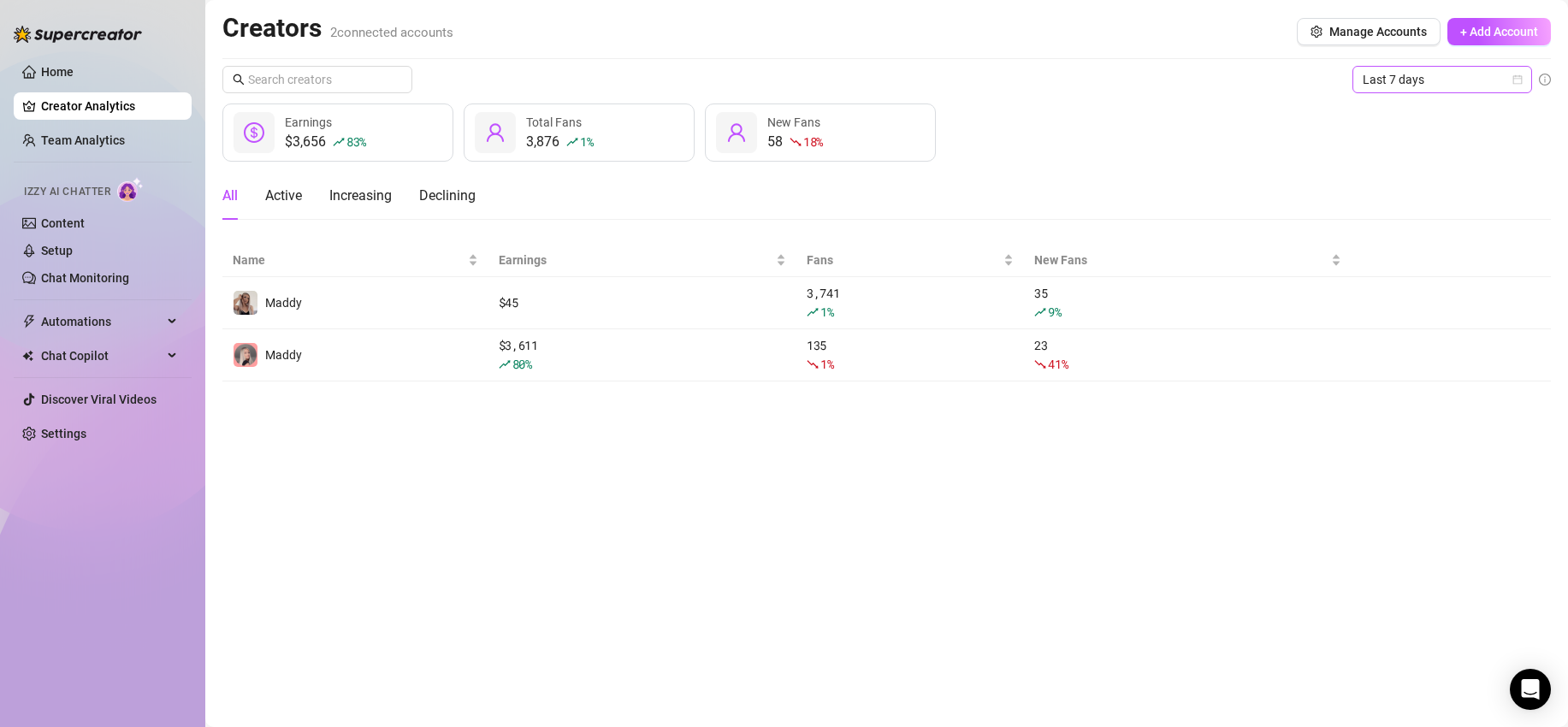
drag, startPoint x: 1466, startPoint y: 70, endPoint x: 1464, endPoint y: 89, distance: 19.1
click at [1468, 70] on span "Last 7 days" at bounding box center [1442, 79] width 159 height 25
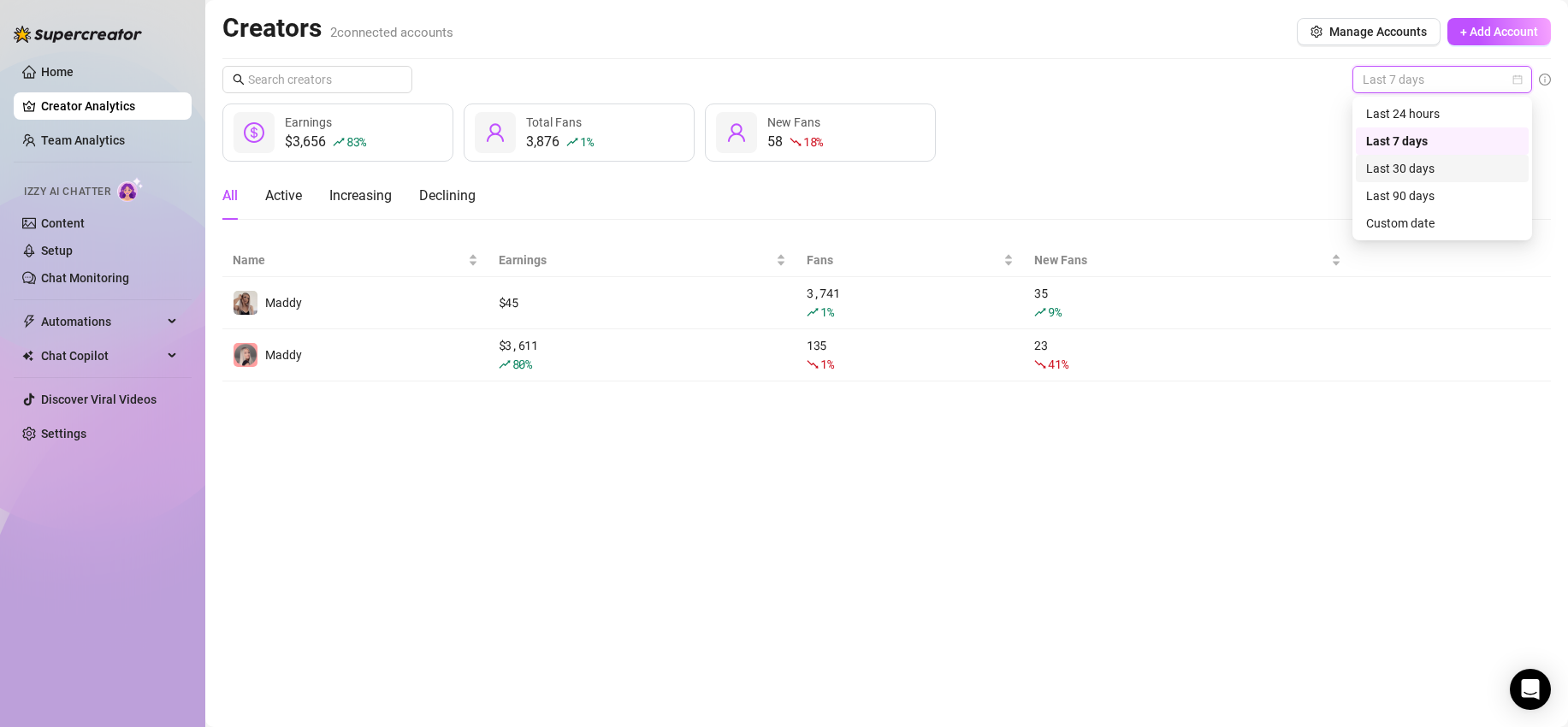
click at [1442, 163] on div "Last 30 days" at bounding box center [1442, 169] width 152 height 19
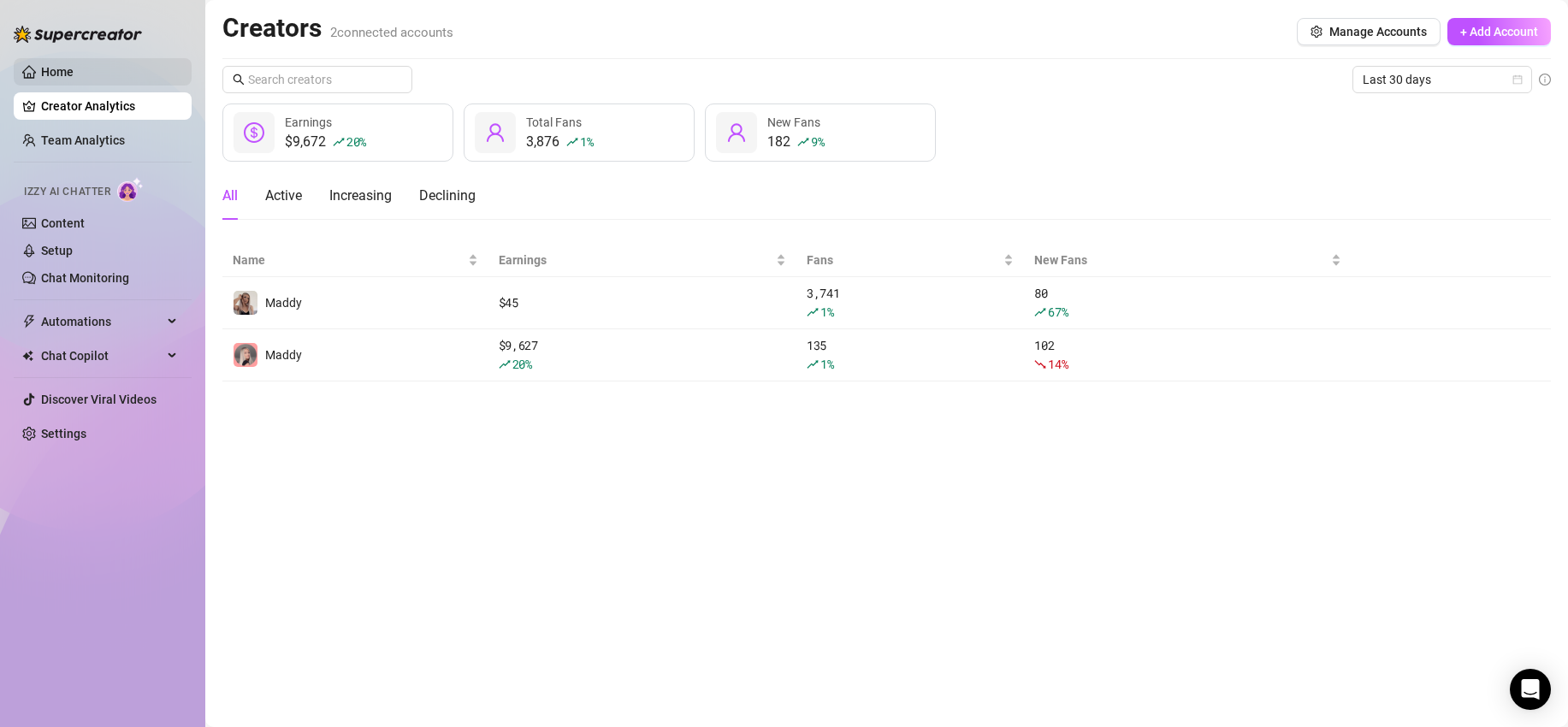
click at [65, 73] on link "Home" at bounding box center [57, 72] width 32 height 14
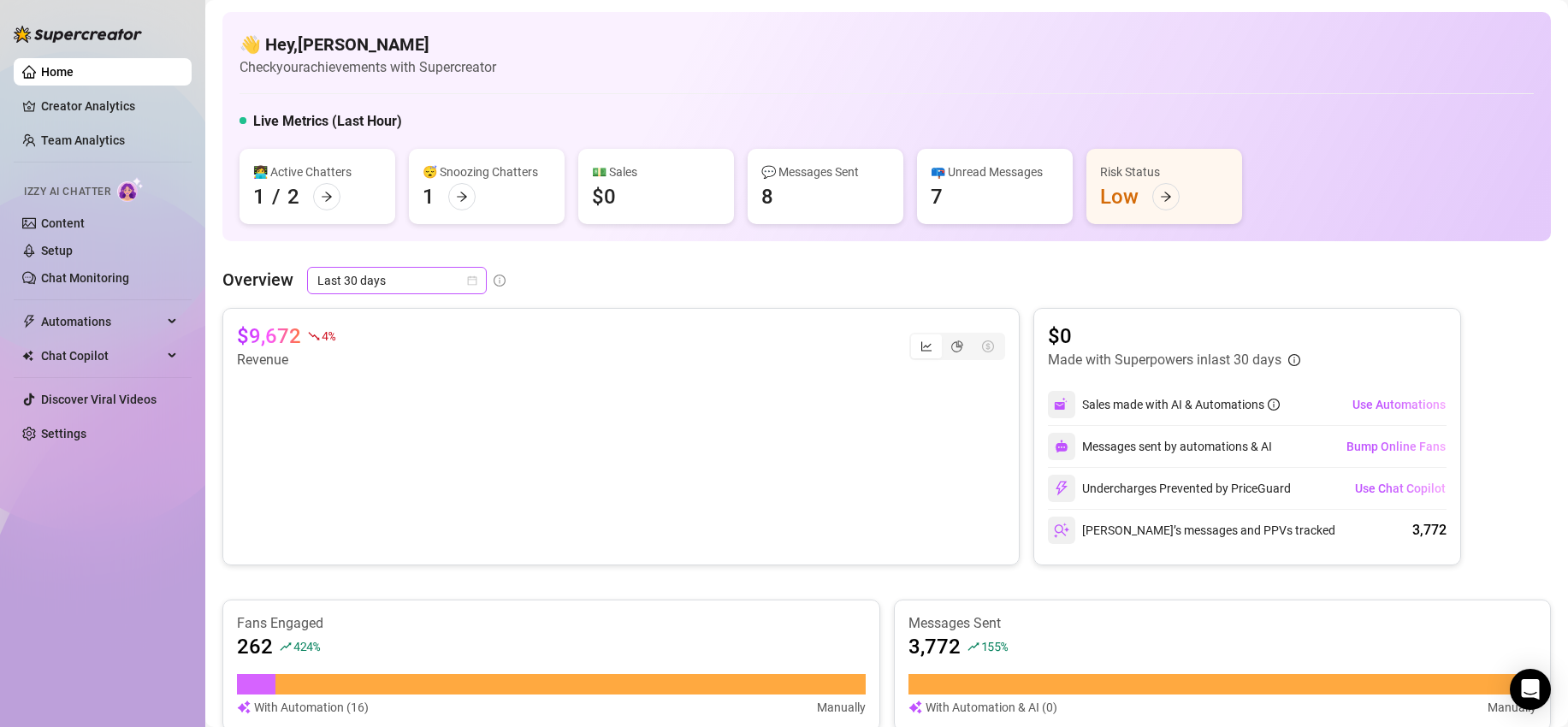
click at [374, 280] on span "Last 30 days" at bounding box center [397, 280] width 159 height 25
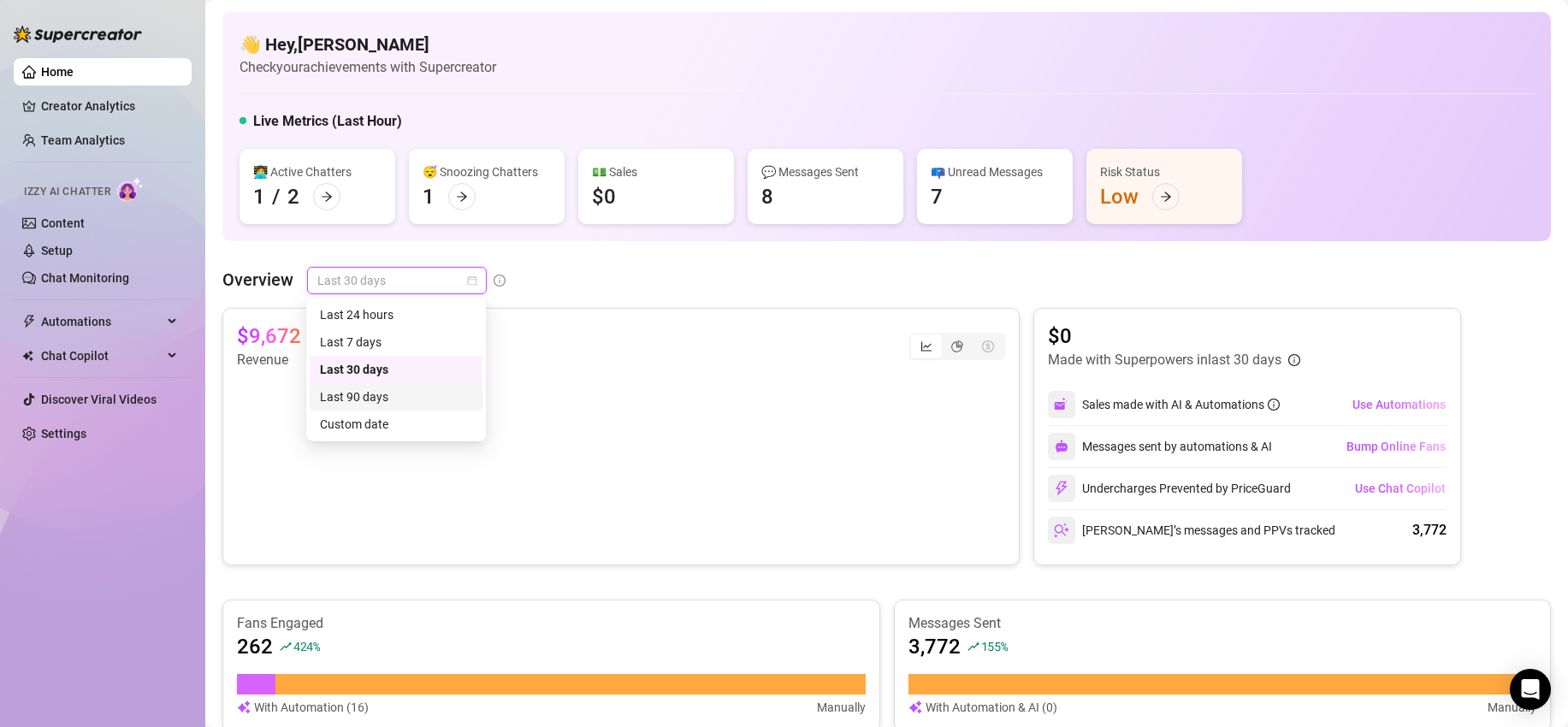
click at [390, 394] on div "Last 90 days" at bounding box center [396, 397] width 152 height 19
